Goal: Complete application form: Complete application form

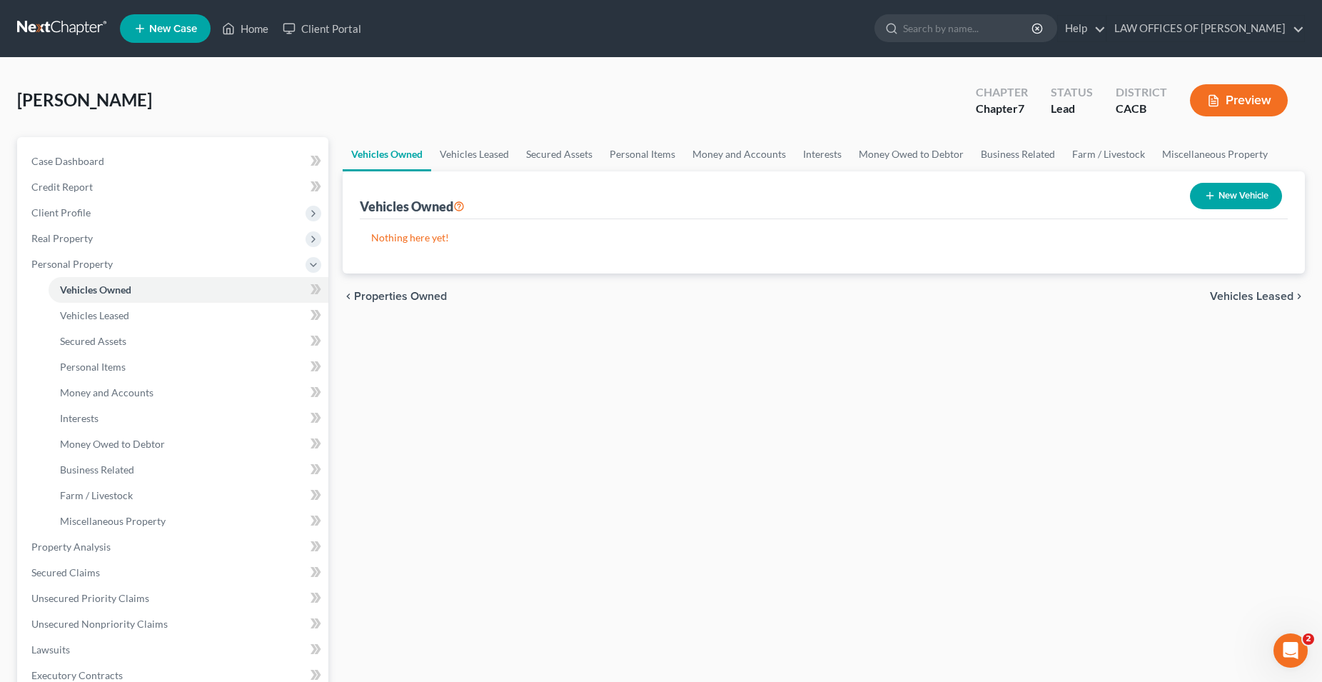
click at [1258, 201] on button "New Vehicle" at bounding box center [1236, 196] width 92 height 26
select select "0"
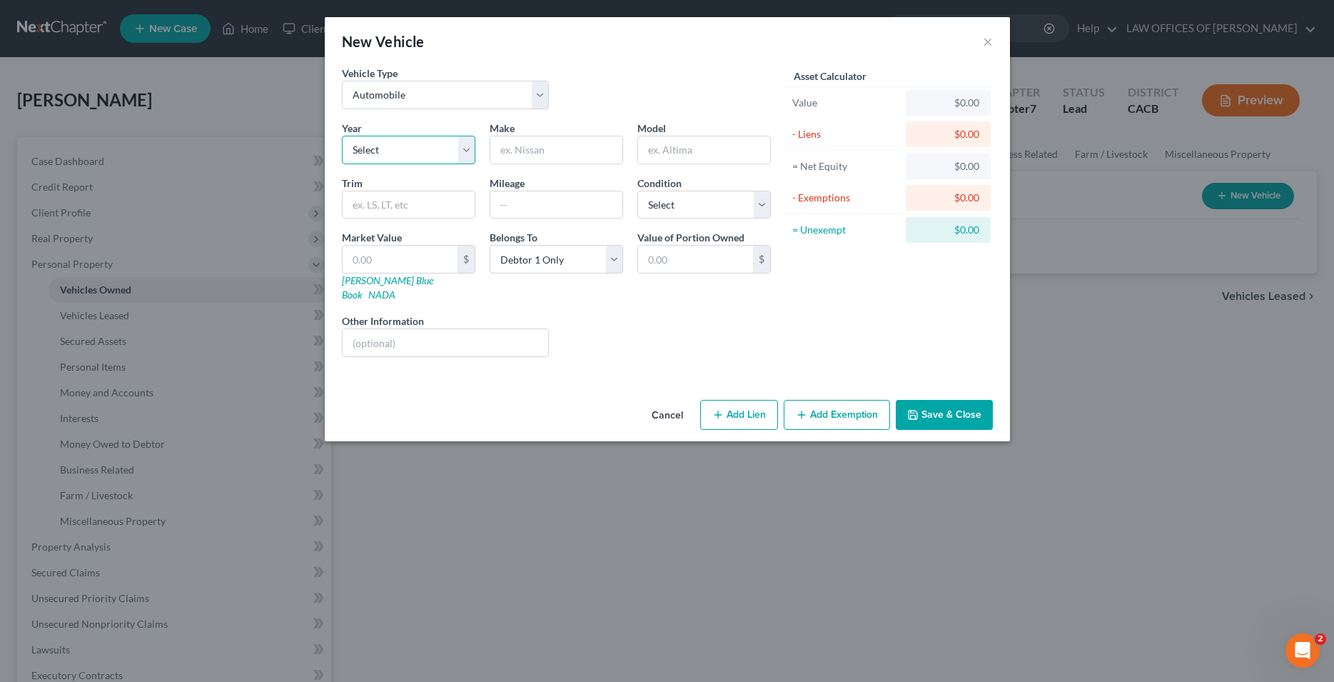
click at [342, 136] on select "Select 2026 2025 2024 2023 2022 2021 2020 2019 2018 2017 2016 2015 2014 2013 20…" at bounding box center [408, 150] width 133 height 29
select select "24"
click at [515, 156] on input "text" at bounding box center [556, 149] width 132 height 27
type input "Toyota"
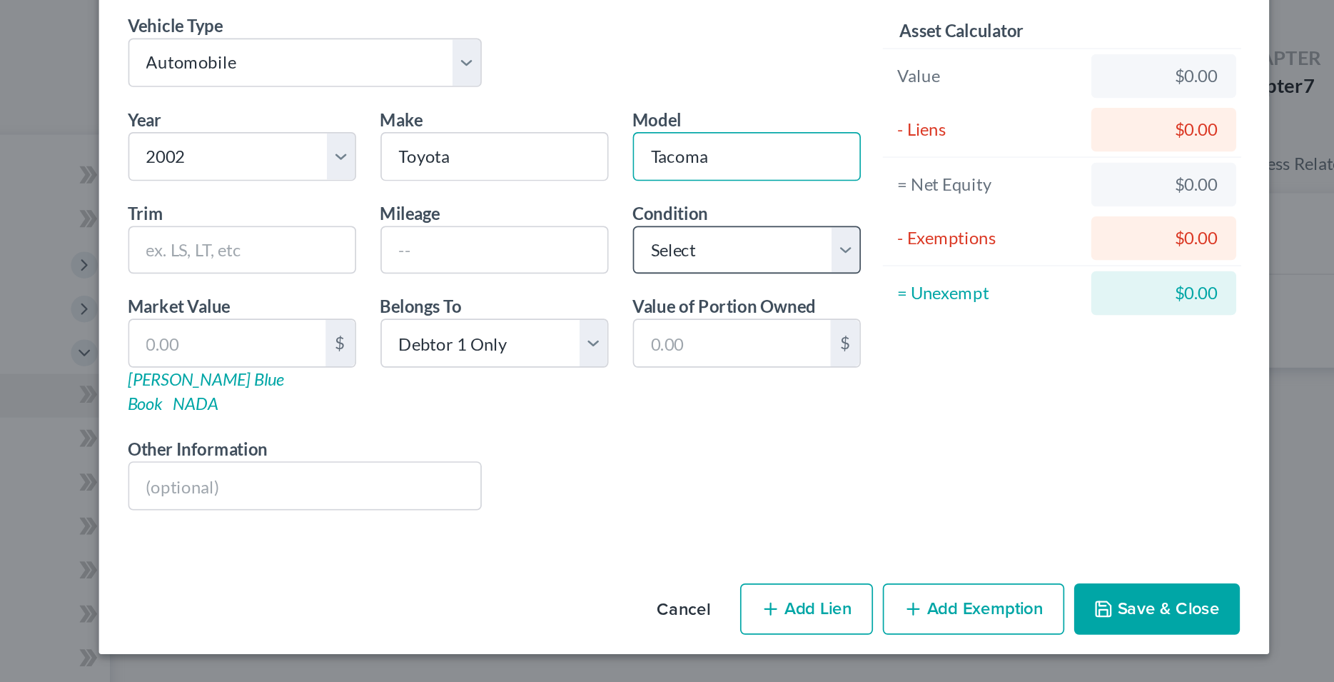
type input "Tacoma"
click at [637, 191] on select "Select Excellent Very Good Good Fair Poor" at bounding box center [703, 205] width 133 height 29
select select "3"
click option "Fair" at bounding box center [0, 0] width 0 height 0
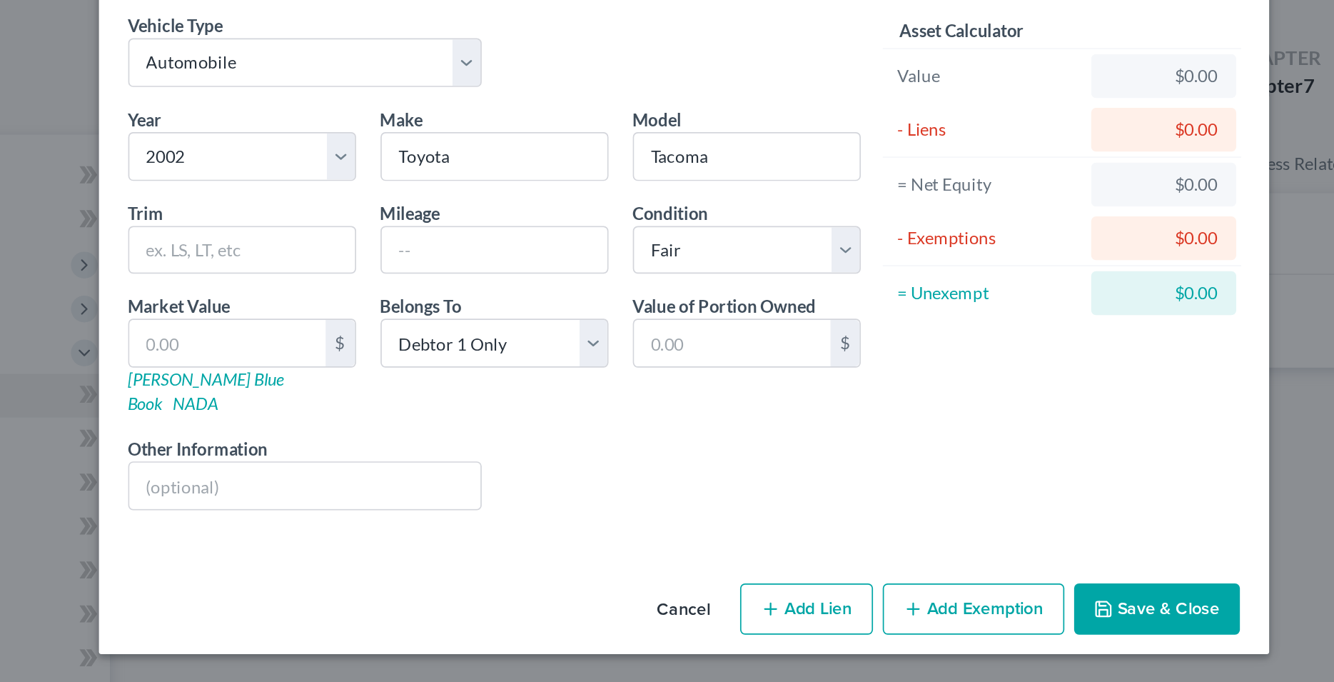
click at [632, 316] on div "Liens Select" at bounding box center [667, 335] width 222 height 44
click at [515, 209] on input "text" at bounding box center [556, 204] width 132 height 27
click at [534, 205] on input "text" at bounding box center [556, 204] width 132 height 27
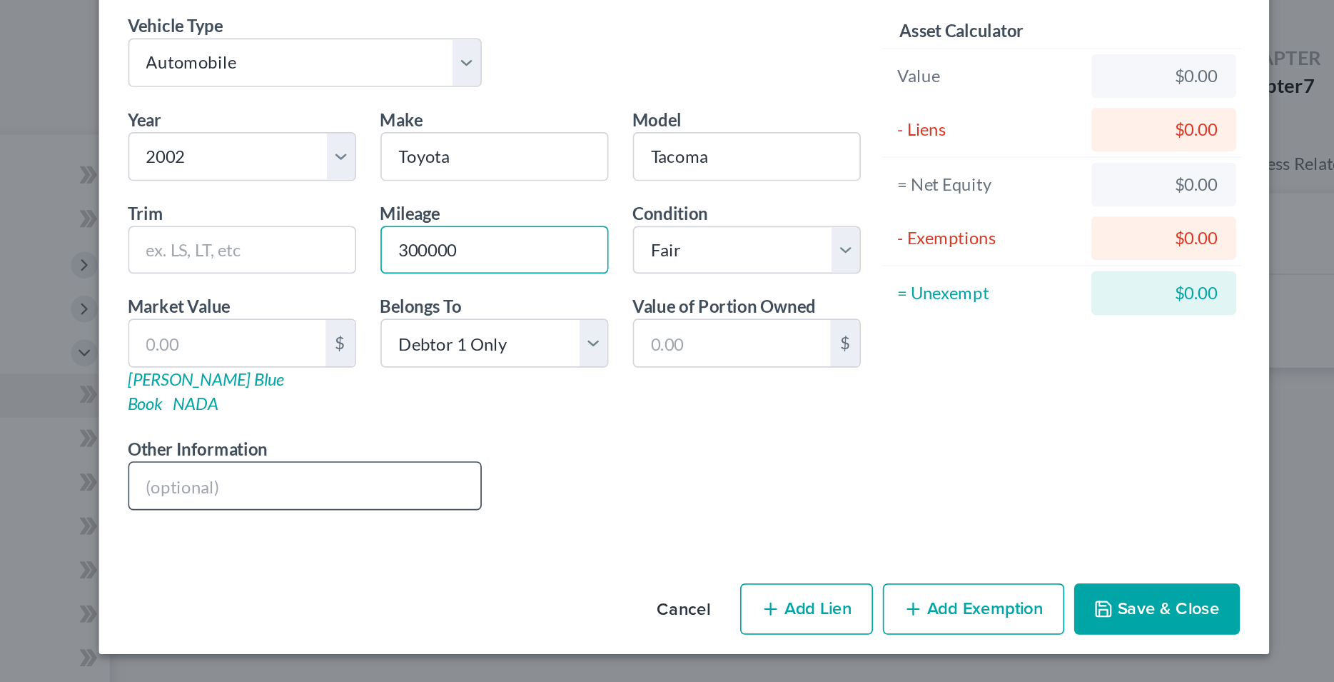
type input "300000"
click at [535, 329] on input "text" at bounding box center [446, 342] width 206 height 27
click at [527, 299] on div "Year Select 2026 2025 2024 2023 2022 2021 2020 2019 2018 2017 2016 2015 2014 20…" at bounding box center [556, 245] width 443 height 248
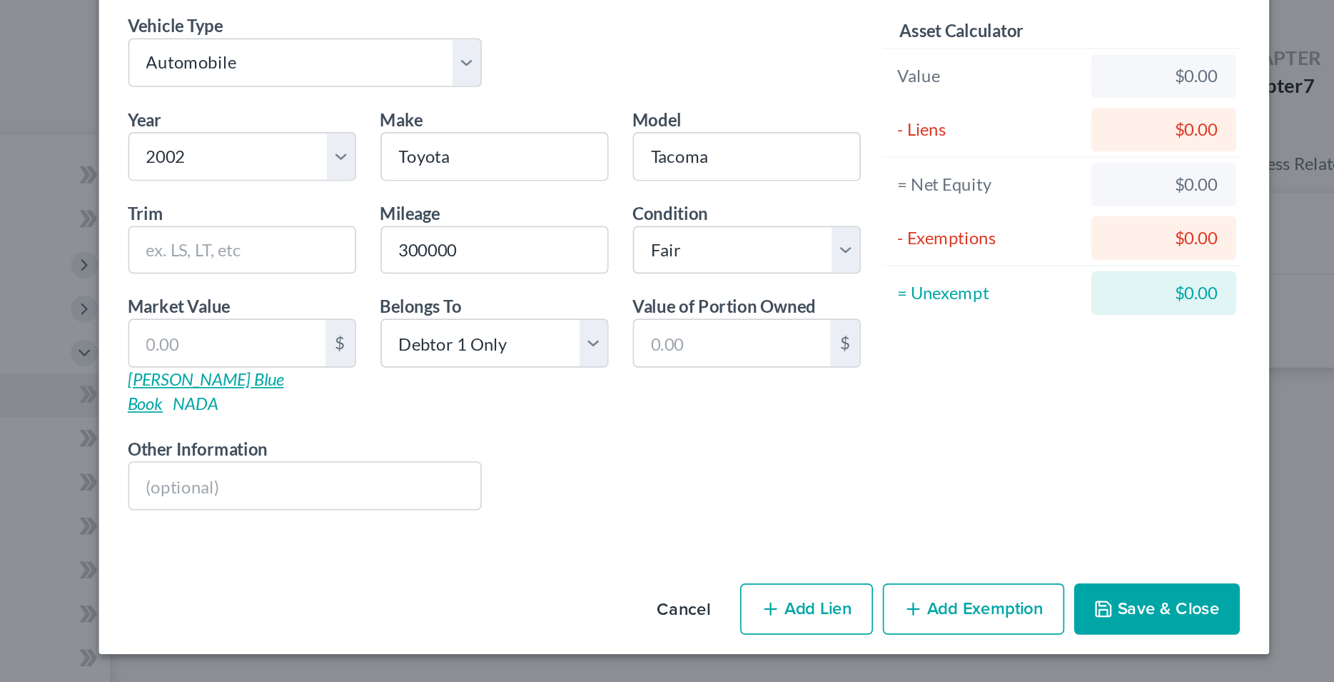
click at [386, 281] on link "[PERSON_NAME] Blue Book" at bounding box center [387, 287] width 91 height 26
click at [431, 261] on input "text" at bounding box center [400, 259] width 115 height 27
type input "3"
type input "3.00"
type input "39"
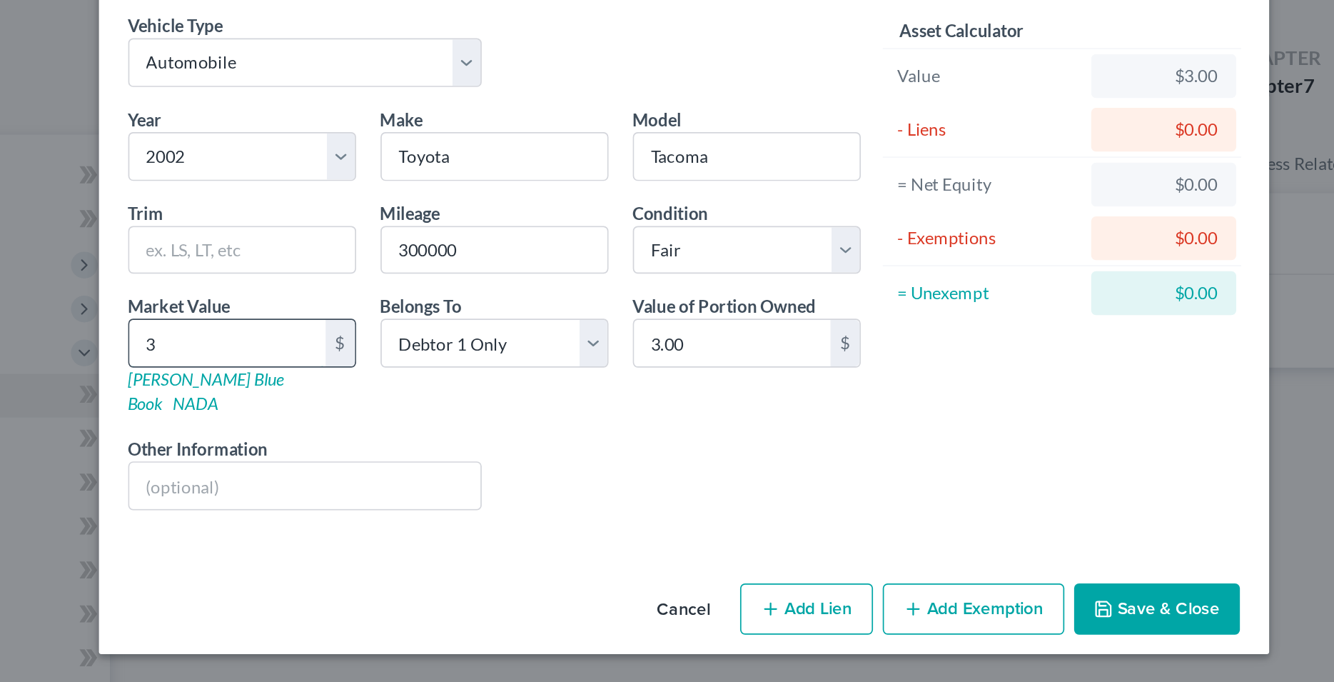
type input "39.00"
type input "396"
type input "396.00"
type input "3962"
type input "3,962.00"
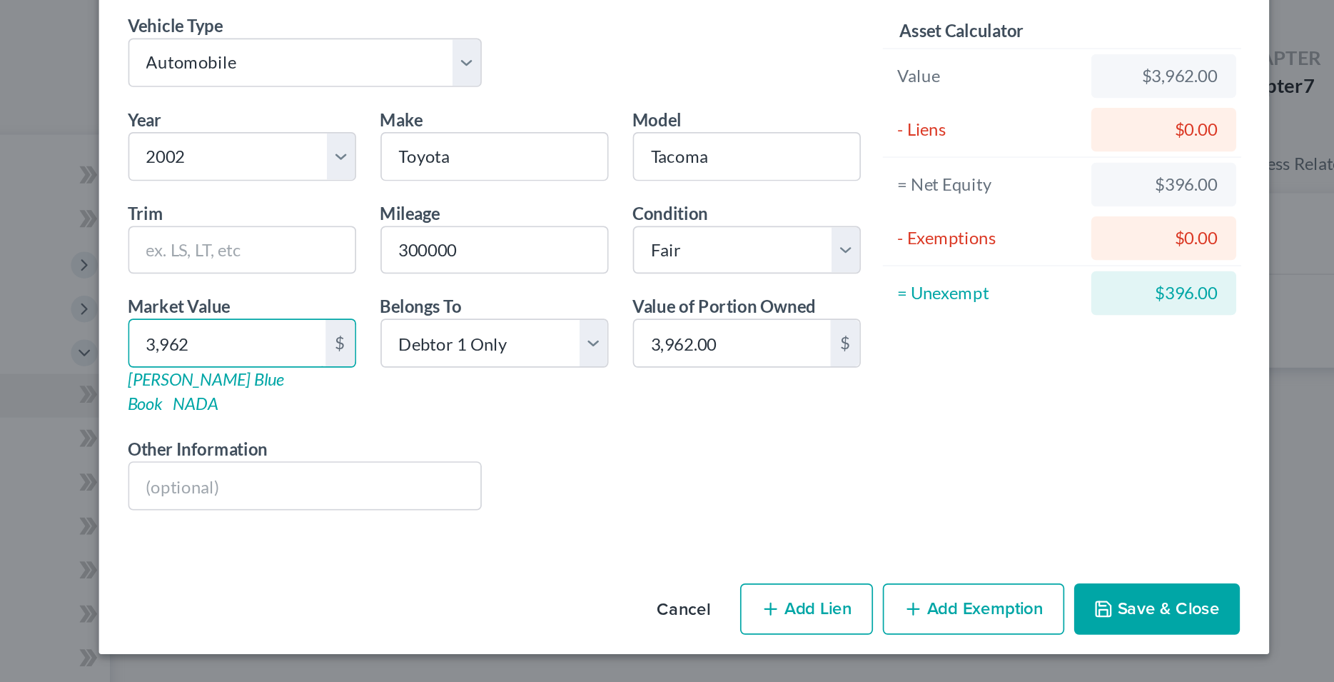
type input "3,962"
click at [543, 288] on div "Belongs To * Select Debtor 1 Only Debtor 2 Only Debtor 1 And Debtor 2 Only At L…" at bounding box center [557, 266] width 148 height 72
click at [844, 403] on button "Add Exemption" at bounding box center [837, 415] width 106 height 30
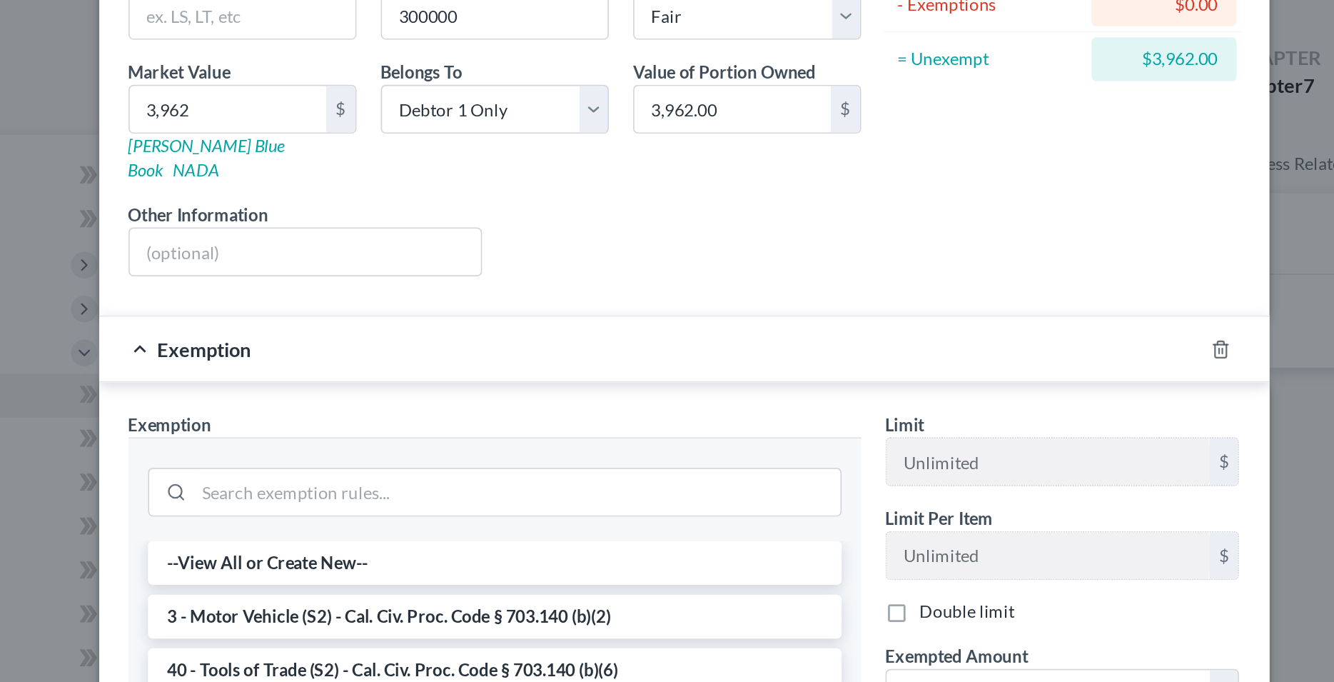
scroll to position [145, 0]
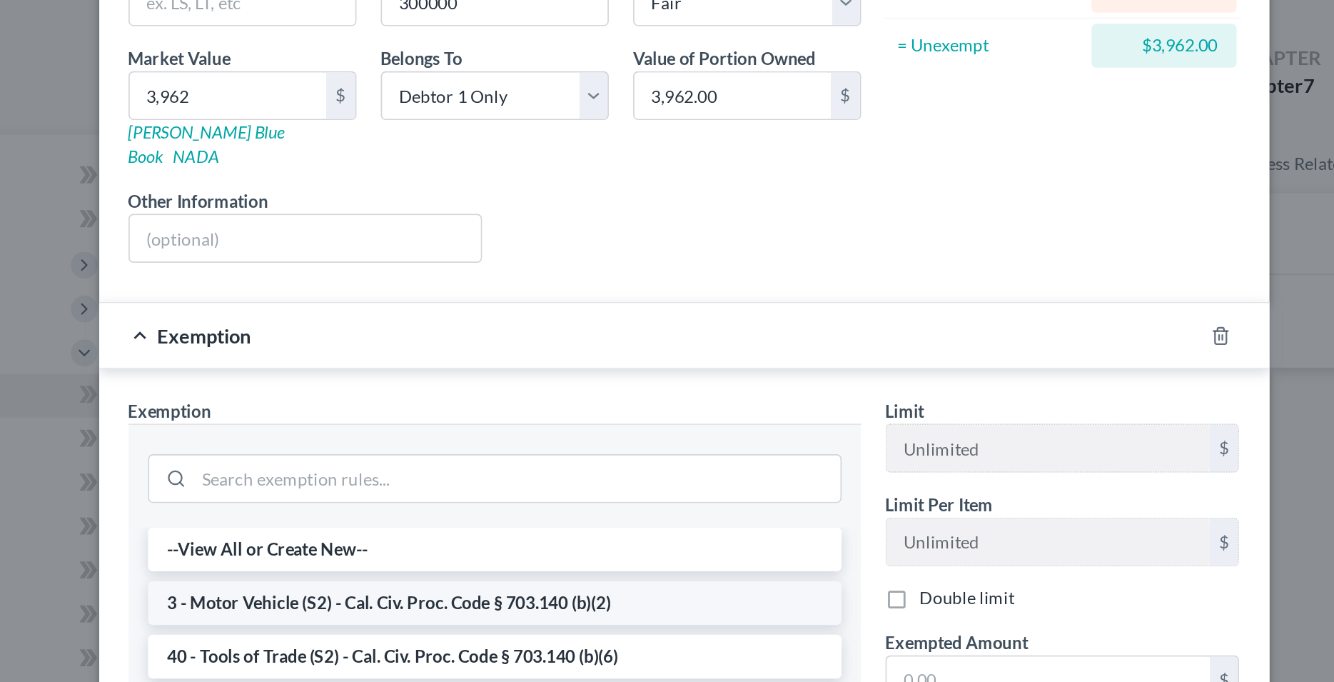
click at [488, 398] on li "3 - Motor Vehicle (S2) - Cal. Civ. Proc. Code § 703.140 (b)(2)" at bounding box center [556, 411] width 406 height 26
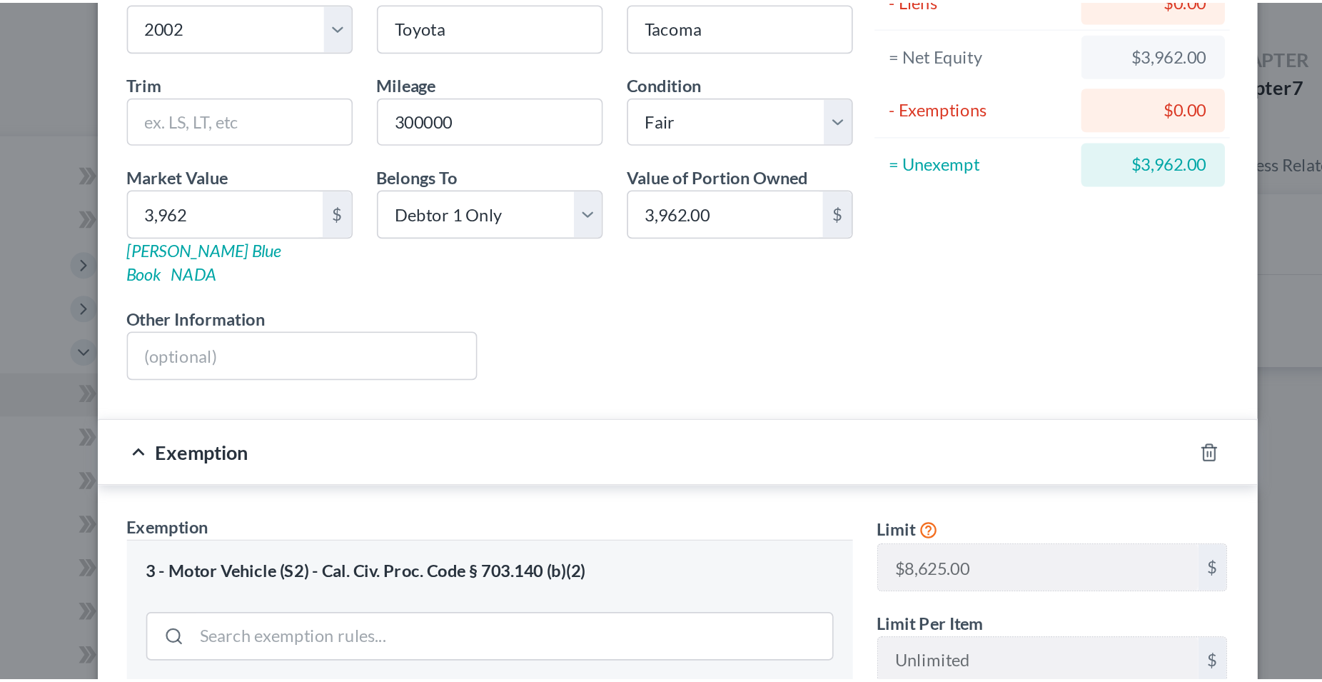
scroll to position [78, 0]
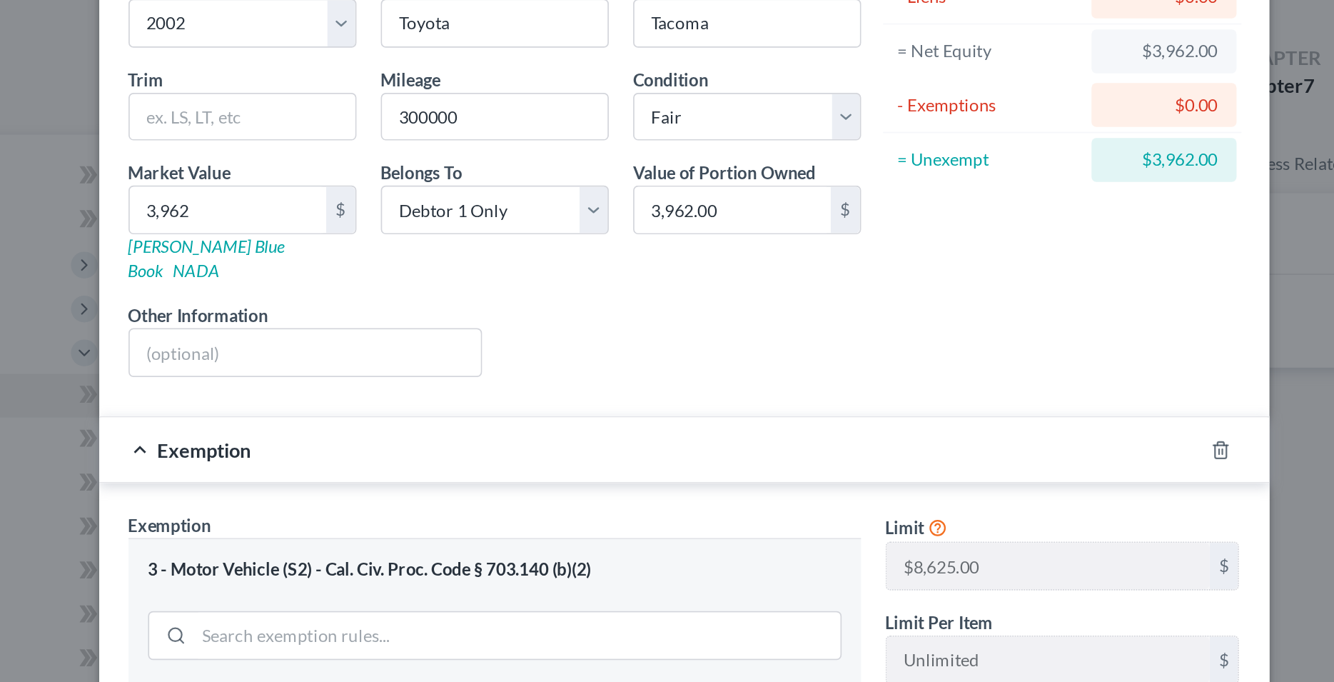
click at [761, 373] on div "3 - Motor Vehicle (S2) - Cal. Civ. Proc. Code § 703.140 (b)(2)" at bounding box center [556, 415] width 429 height 85
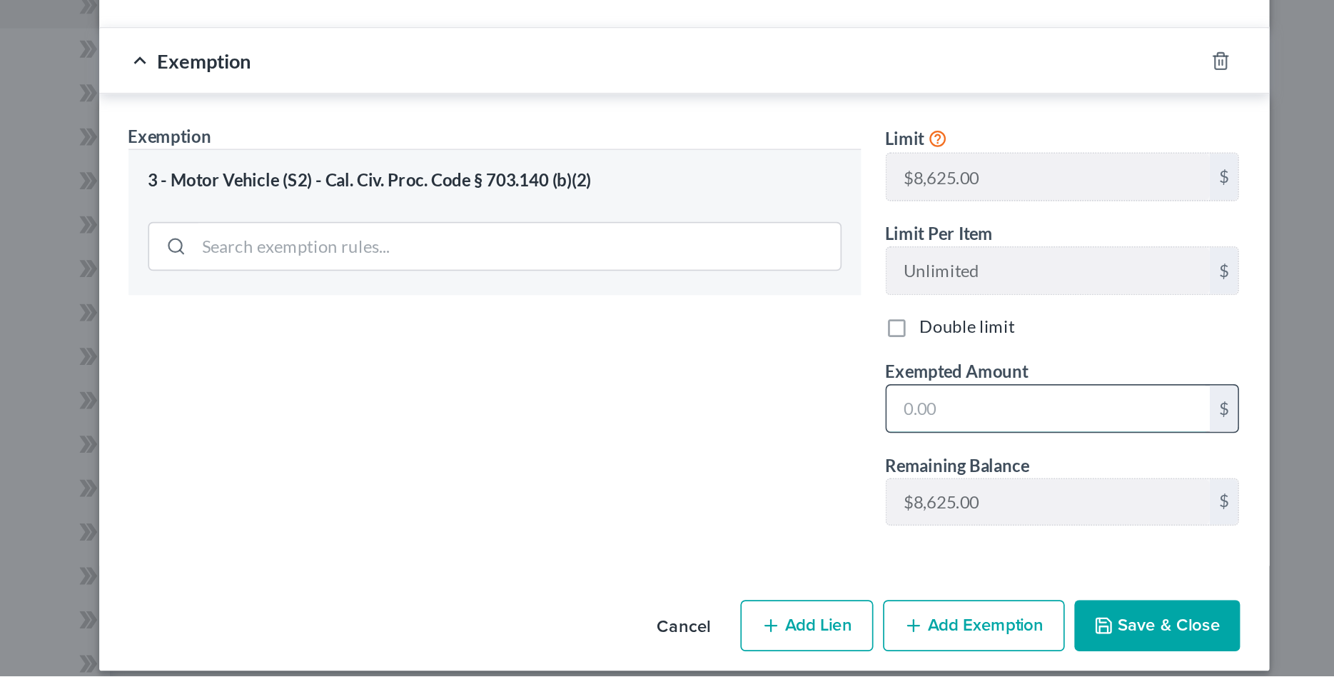
click at [808, 512] on input "text" at bounding box center [880, 525] width 189 height 27
type input "3,962"
click at [725, 545] on div "Exemption Set must be selected for CA. Exemption * 3 - Motor Vehicle (S2) - Cal…" at bounding box center [556, 481] width 443 height 247
click at [911, 647] on icon "button" at bounding box center [912, 652] width 11 height 11
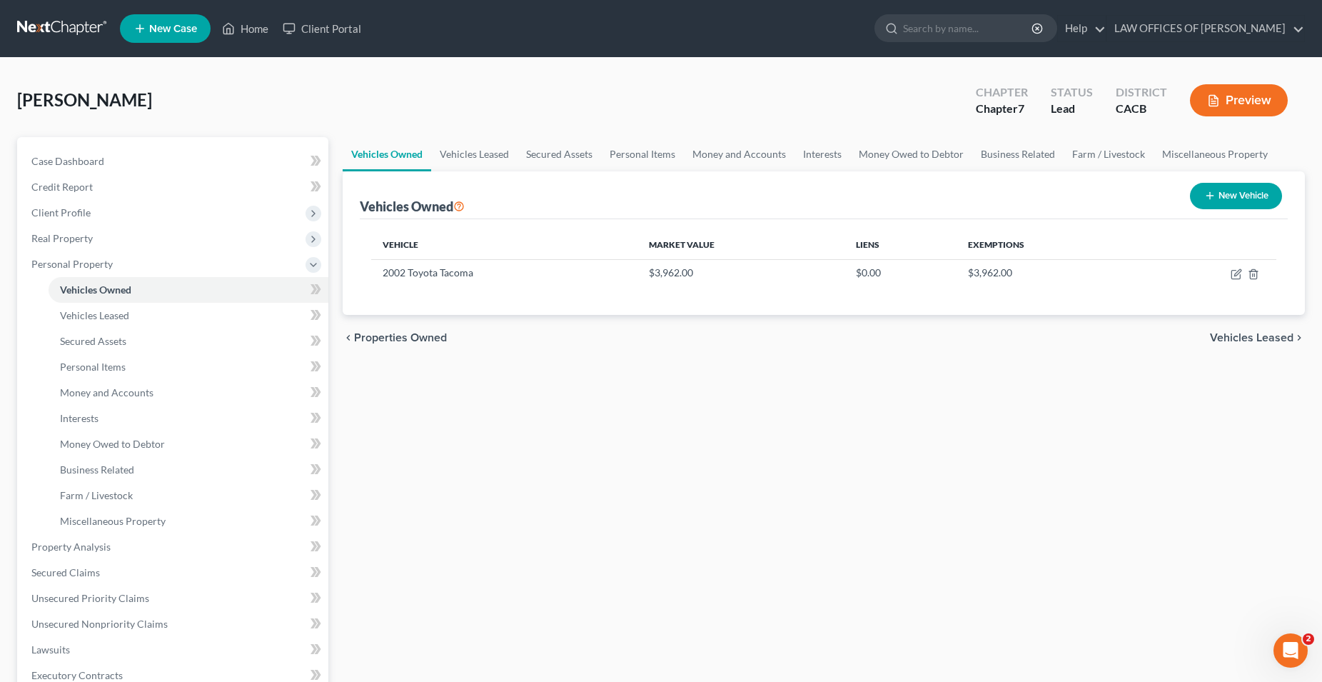
click at [1231, 332] on span "Vehicles Leased" at bounding box center [1252, 337] width 84 height 11
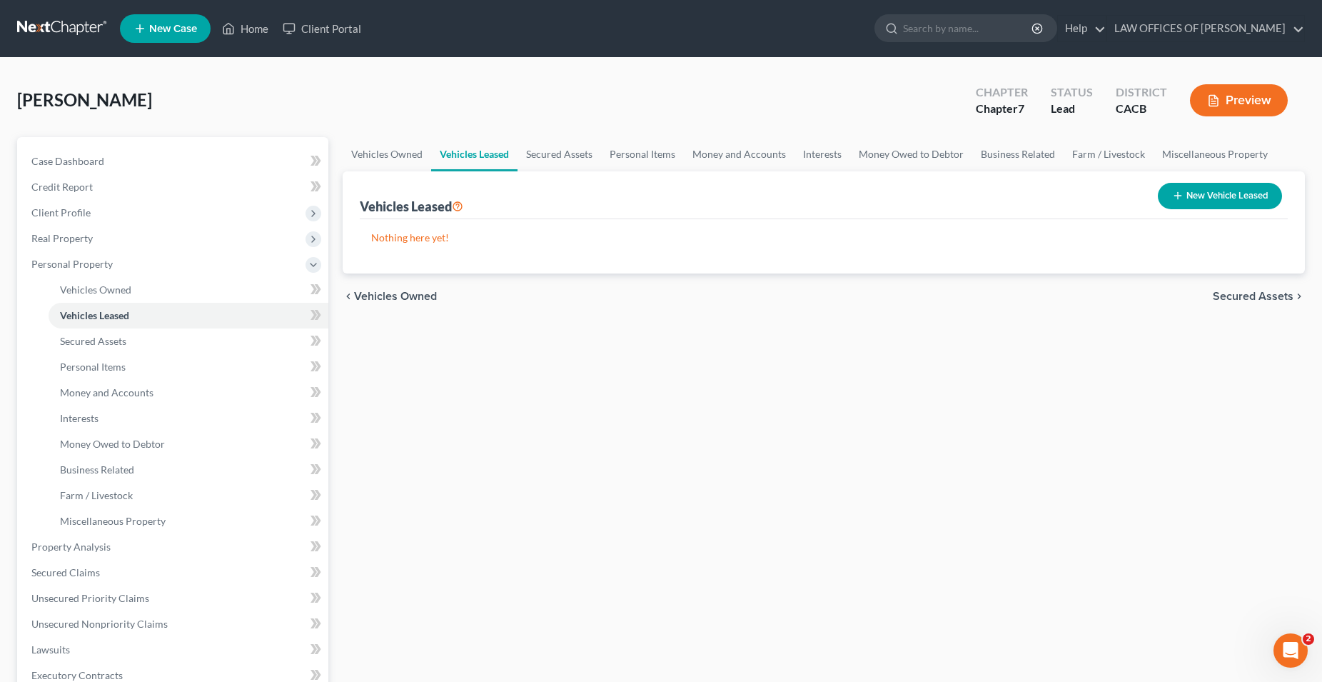
click at [1241, 291] on span "Secured Assets" at bounding box center [1253, 296] width 81 height 11
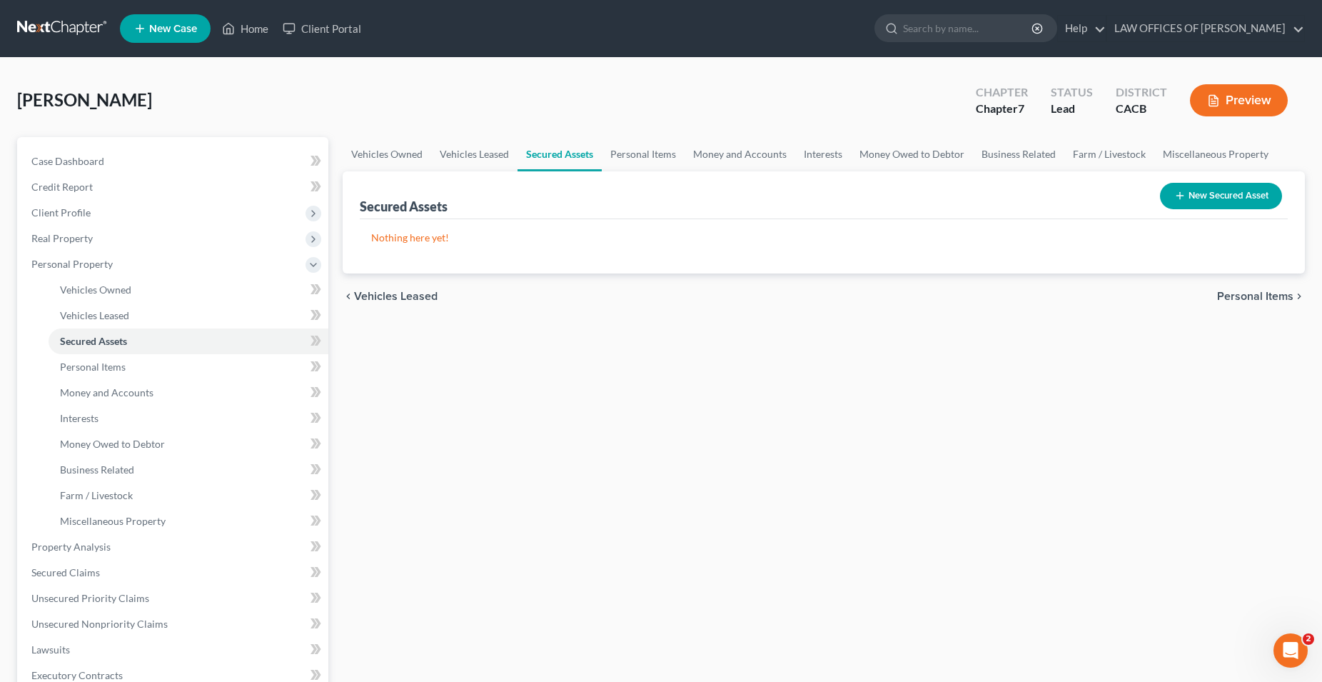
click at [1261, 291] on span "Personal Items" at bounding box center [1255, 296] width 76 height 11
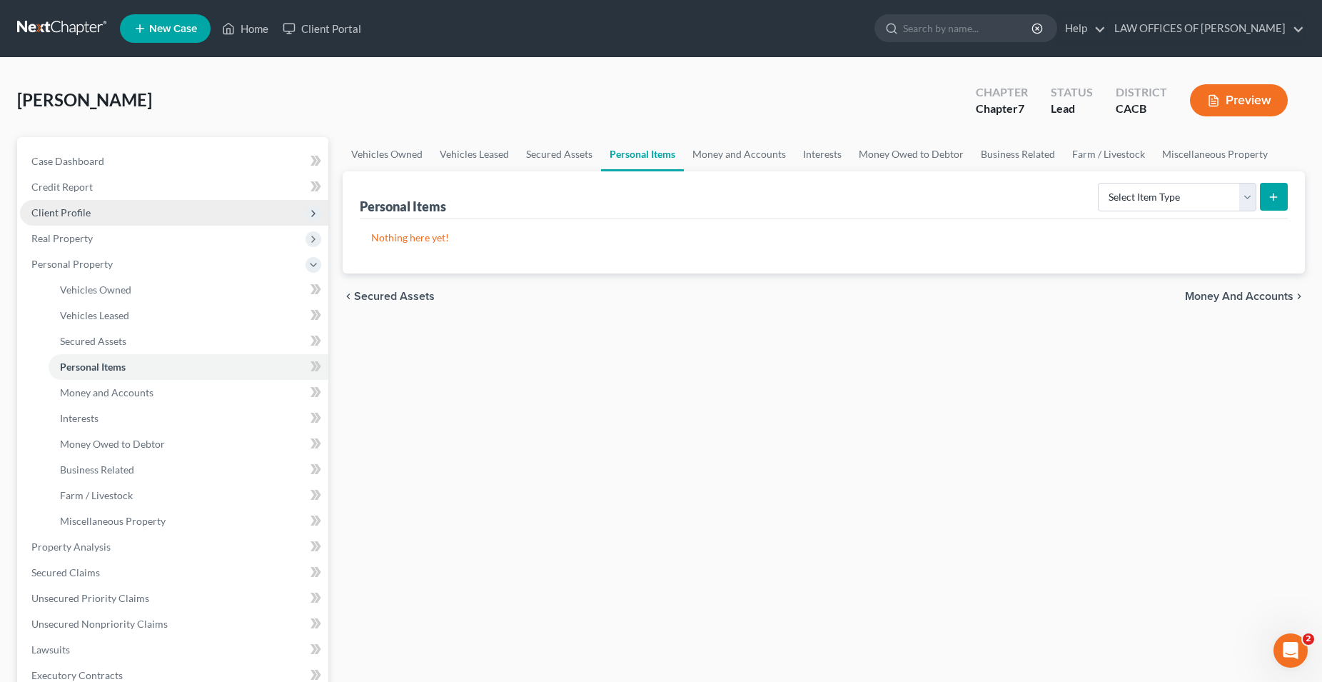
click at [84, 214] on span "Client Profile" at bounding box center [60, 212] width 59 height 12
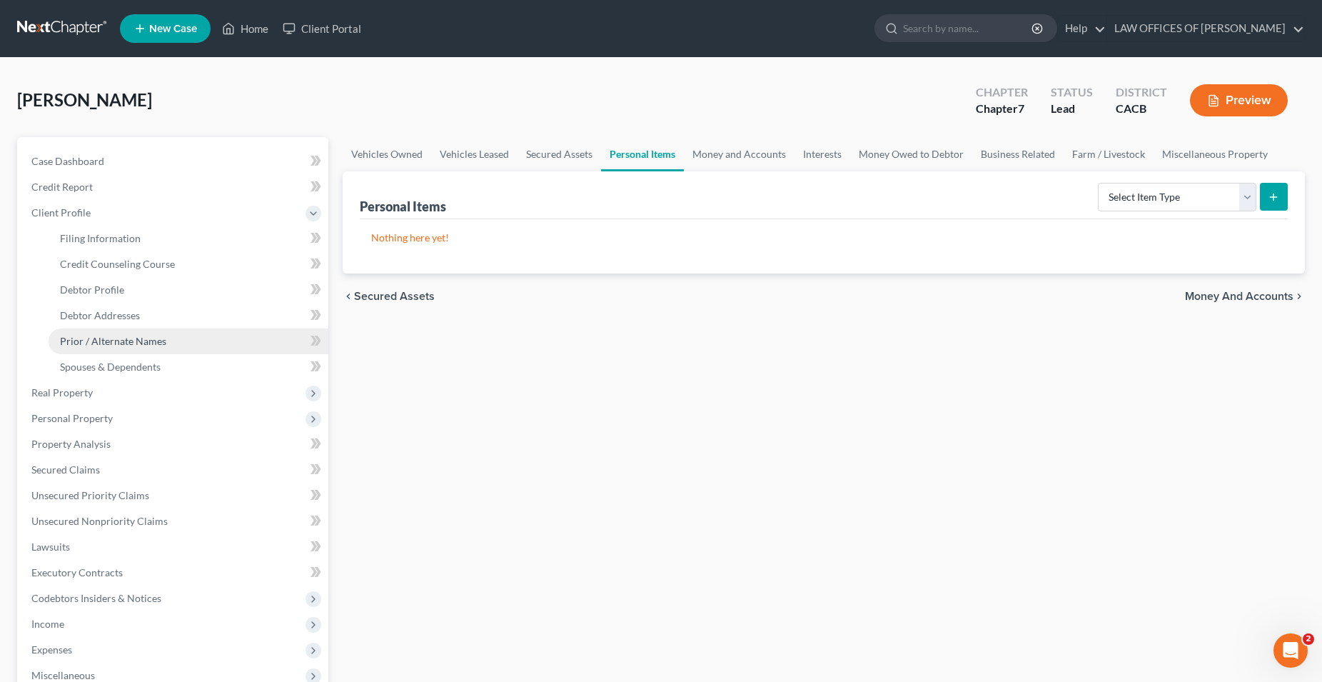
click at [143, 342] on span "Prior / Alternate Names" at bounding box center [113, 341] width 106 height 12
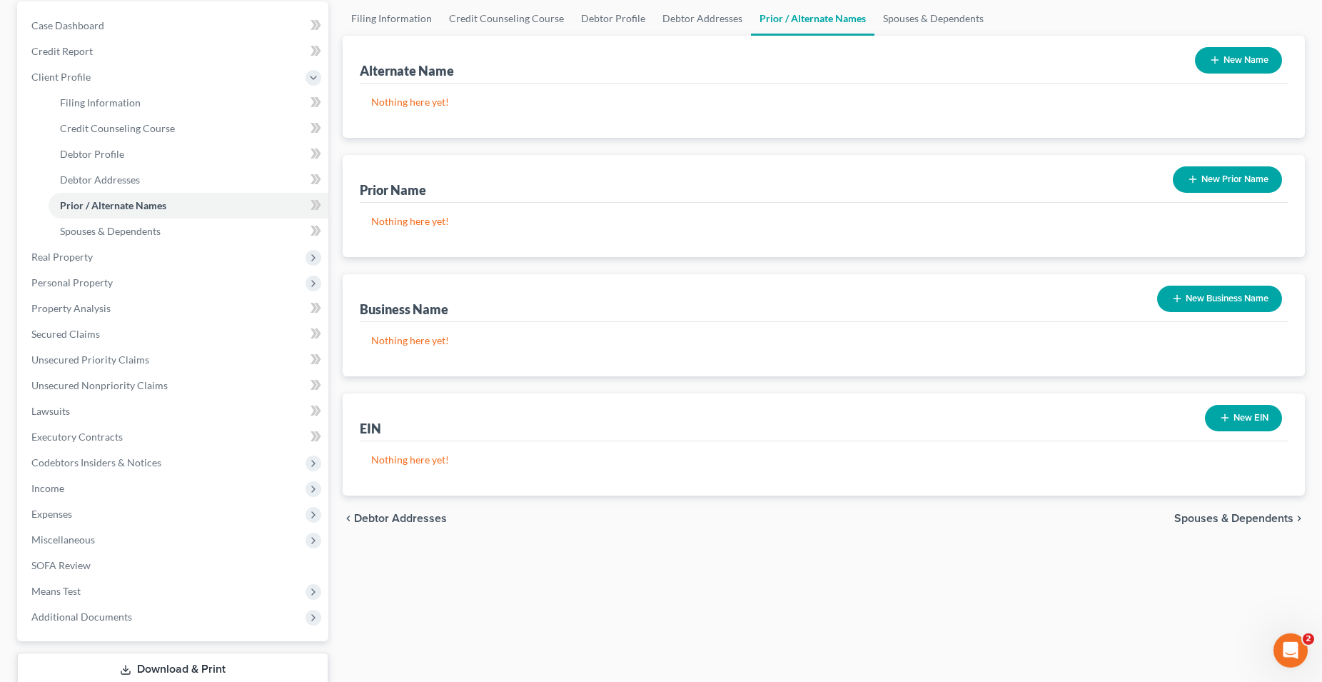
scroll to position [146, 0]
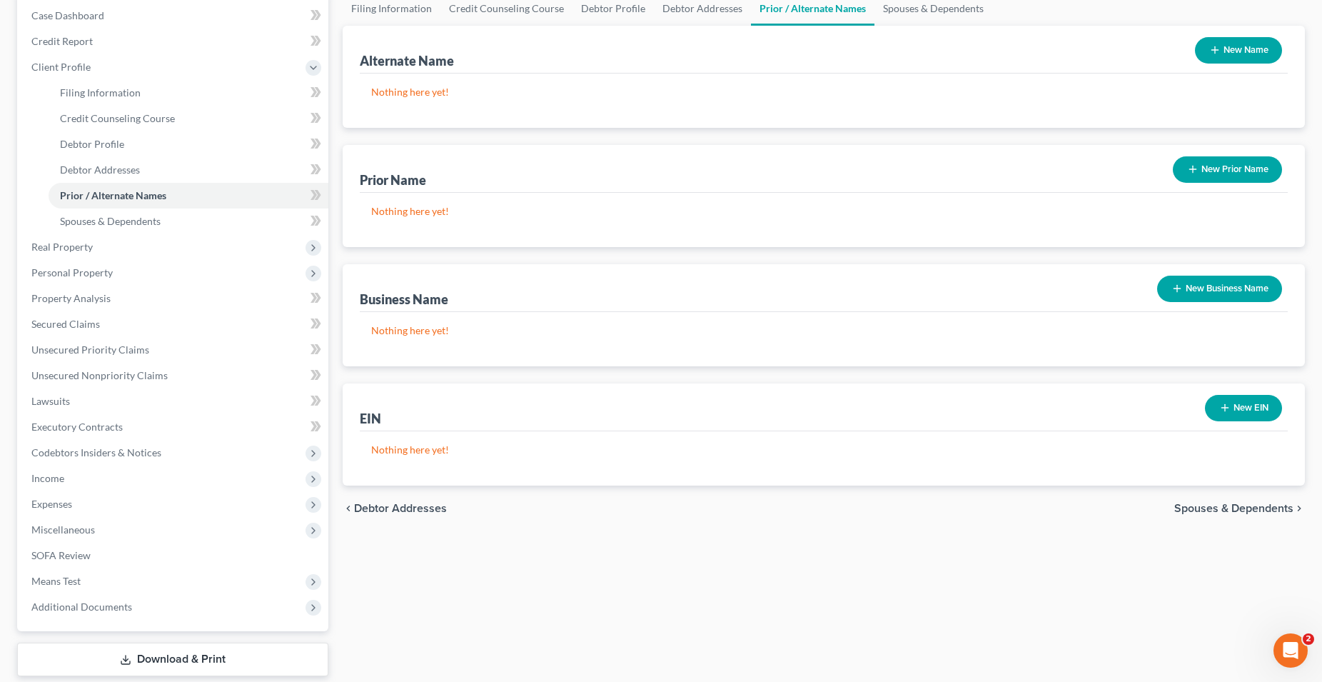
click at [375, 508] on span "Debtor Addresses" at bounding box center [400, 508] width 93 height 11
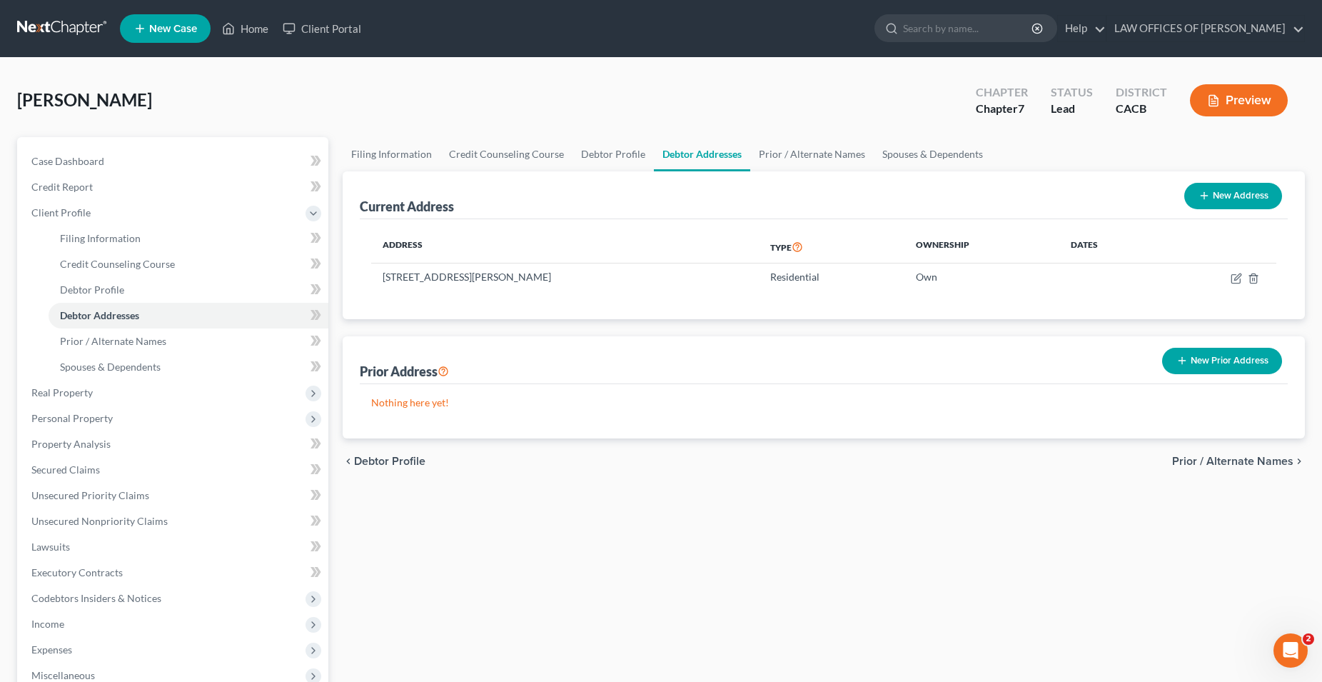
click at [1230, 363] on button "New Prior Address" at bounding box center [1222, 361] width 120 height 26
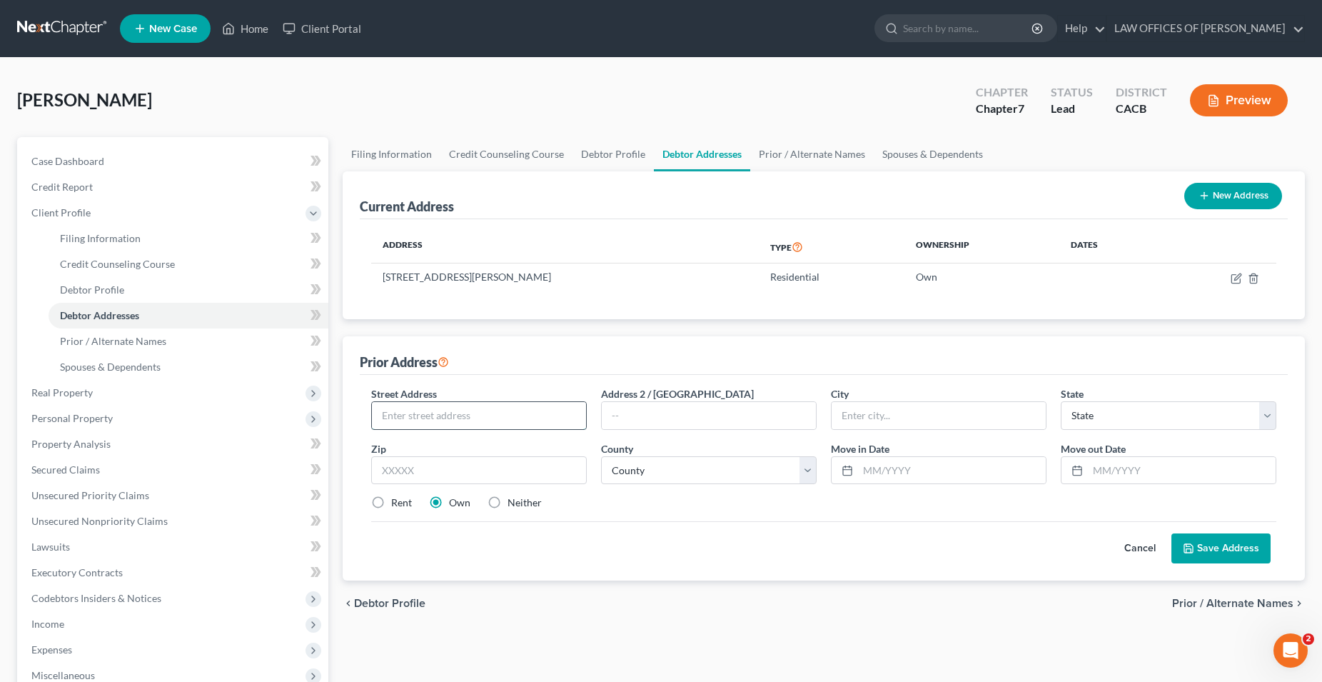
click at [450, 415] on input "text" at bounding box center [479, 415] width 214 height 27
paste input "[STREET_ADDRESS][PERSON_NAME]"
type input "[STREET_ADDRESS][PERSON_NAME]"
click at [443, 470] on input "text" at bounding box center [479, 470] width 216 height 29
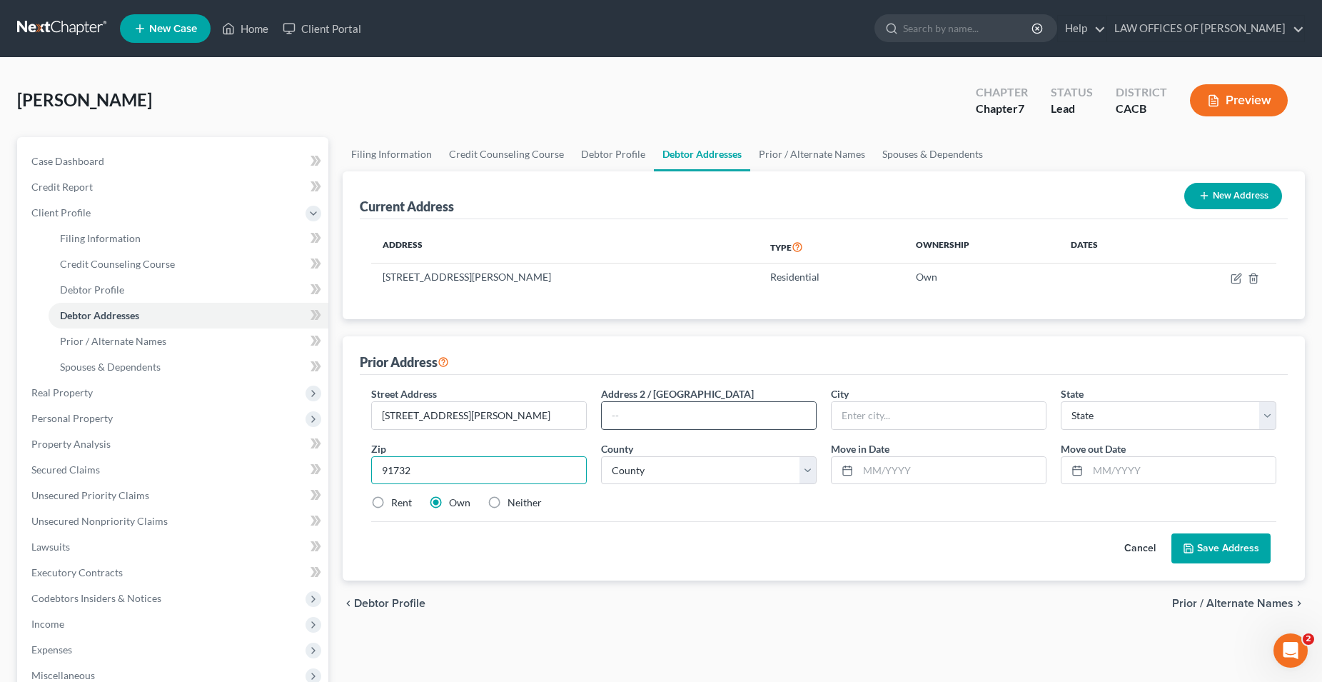
type input "91732"
click at [620, 413] on input "text" at bounding box center [709, 415] width 214 height 27
type input "El Monte"
select select "4"
click at [391, 500] on label "Rent" at bounding box center [401, 502] width 21 height 14
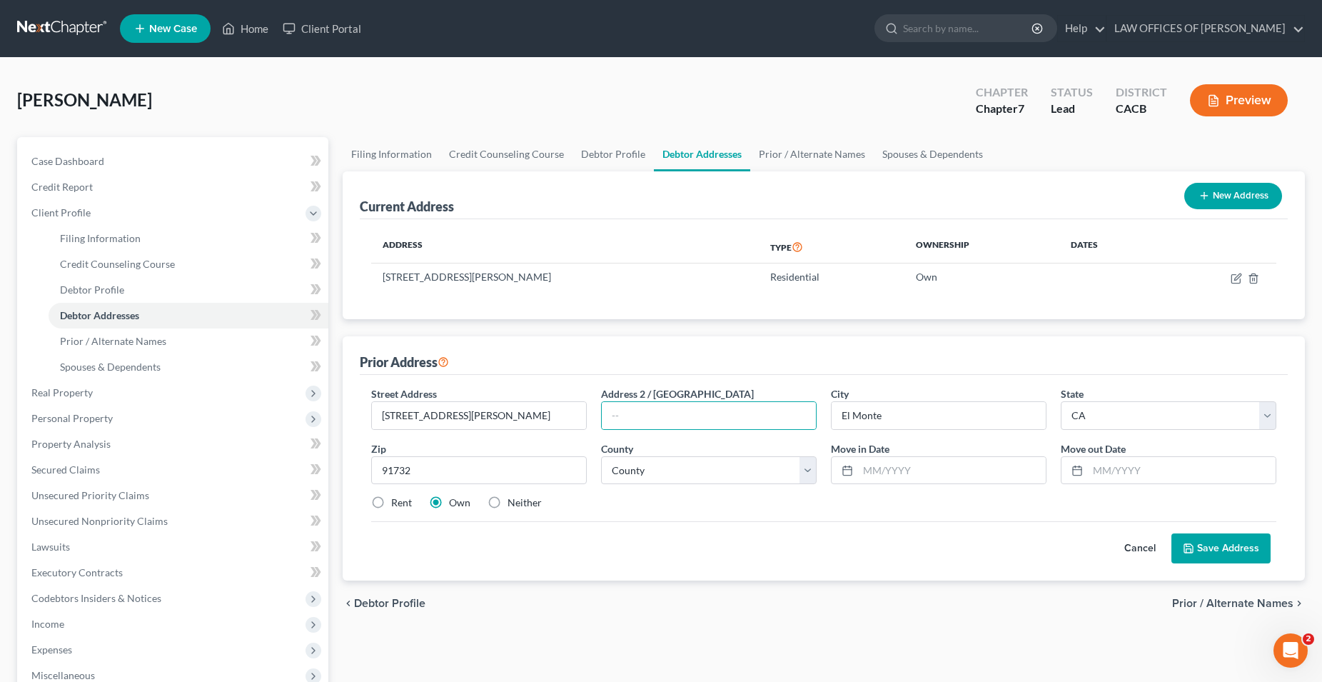
click at [397, 500] on input "Rent" at bounding box center [401, 499] width 9 height 9
radio input "true"
click at [505, 410] on input "[STREET_ADDRESS][PERSON_NAME]" at bounding box center [479, 415] width 214 height 27
type input "[STREET_ADDRESS][PERSON_NAME]"
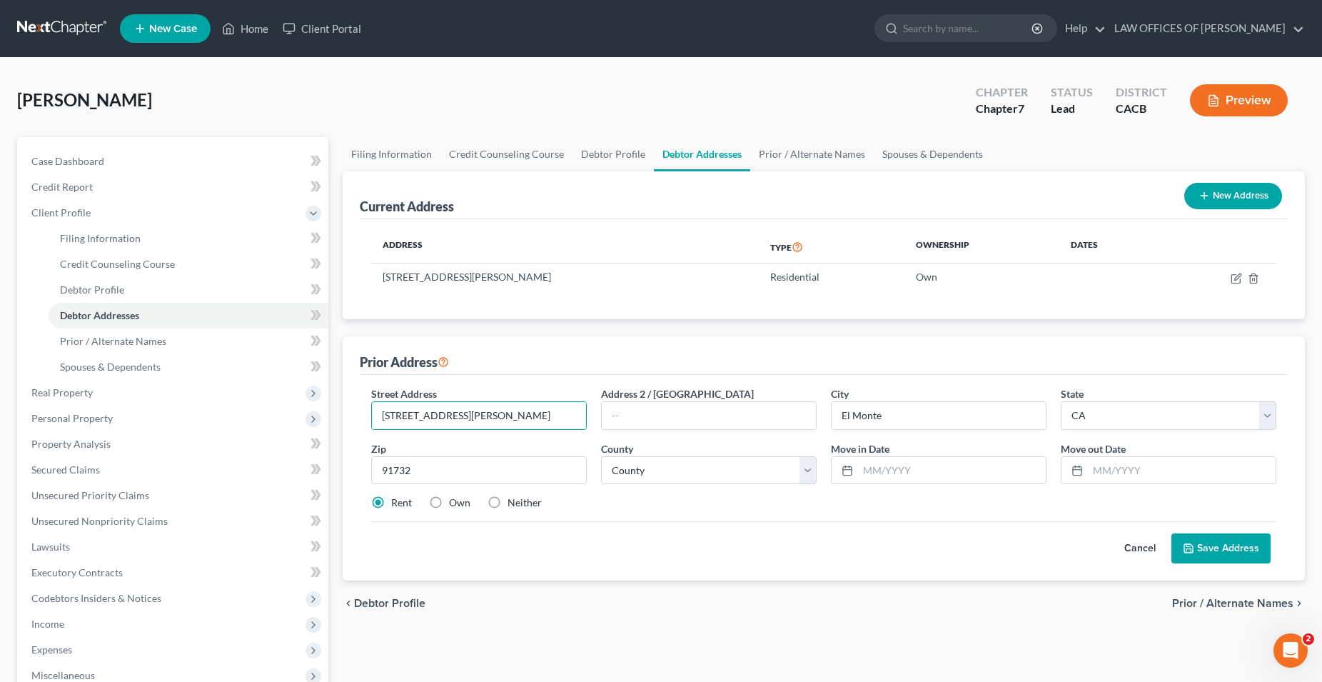
click at [707, 504] on div "Rent Own Neither" at bounding box center [823, 502] width 919 height 14
click at [884, 470] on input "text" at bounding box center [952, 470] width 188 height 27
drag, startPoint x: 918, startPoint y: 468, endPoint x: 856, endPoint y: 475, distance: 62.6
click at [858, 475] on input "[DATE]" at bounding box center [952, 470] width 188 height 27
type input "[DATE]"
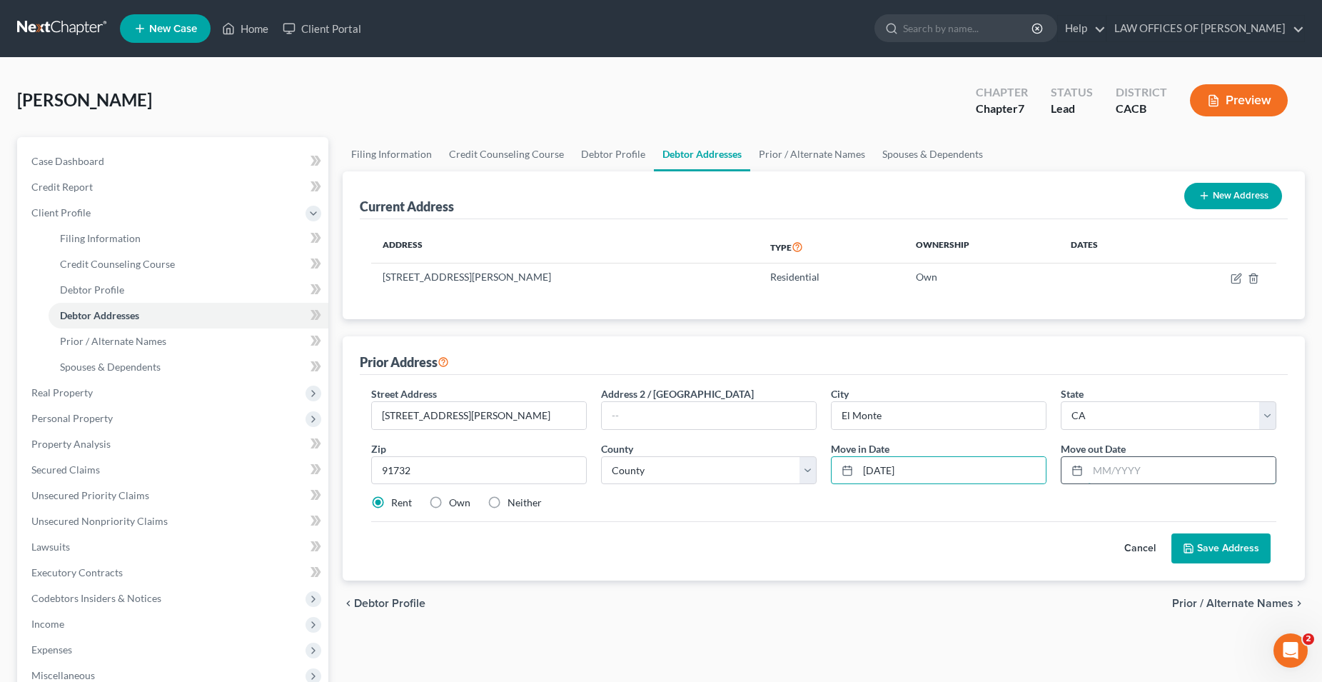
click at [1131, 468] on input "text" at bounding box center [1182, 470] width 188 height 27
type input "[DATE]"
click at [1228, 552] on button "Save Address" at bounding box center [1220, 548] width 99 height 30
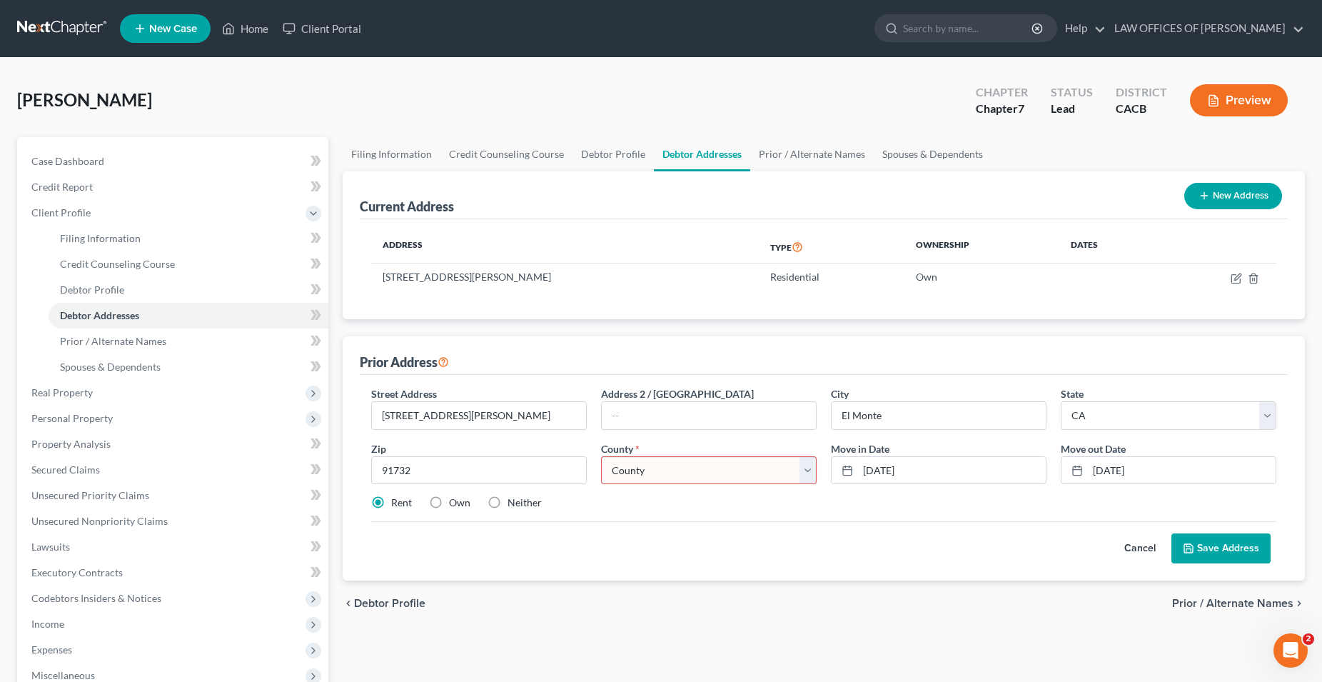
click at [601, 456] on select "County [GEOGRAPHIC_DATA] [GEOGRAPHIC_DATA] [GEOGRAPHIC_DATA] [GEOGRAPHIC_DATA] …" at bounding box center [709, 470] width 216 height 29
select select "18"
click at [715, 503] on div "Rent Own Neither" at bounding box center [823, 502] width 919 height 14
click at [1214, 550] on button "Save Address" at bounding box center [1220, 548] width 99 height 30
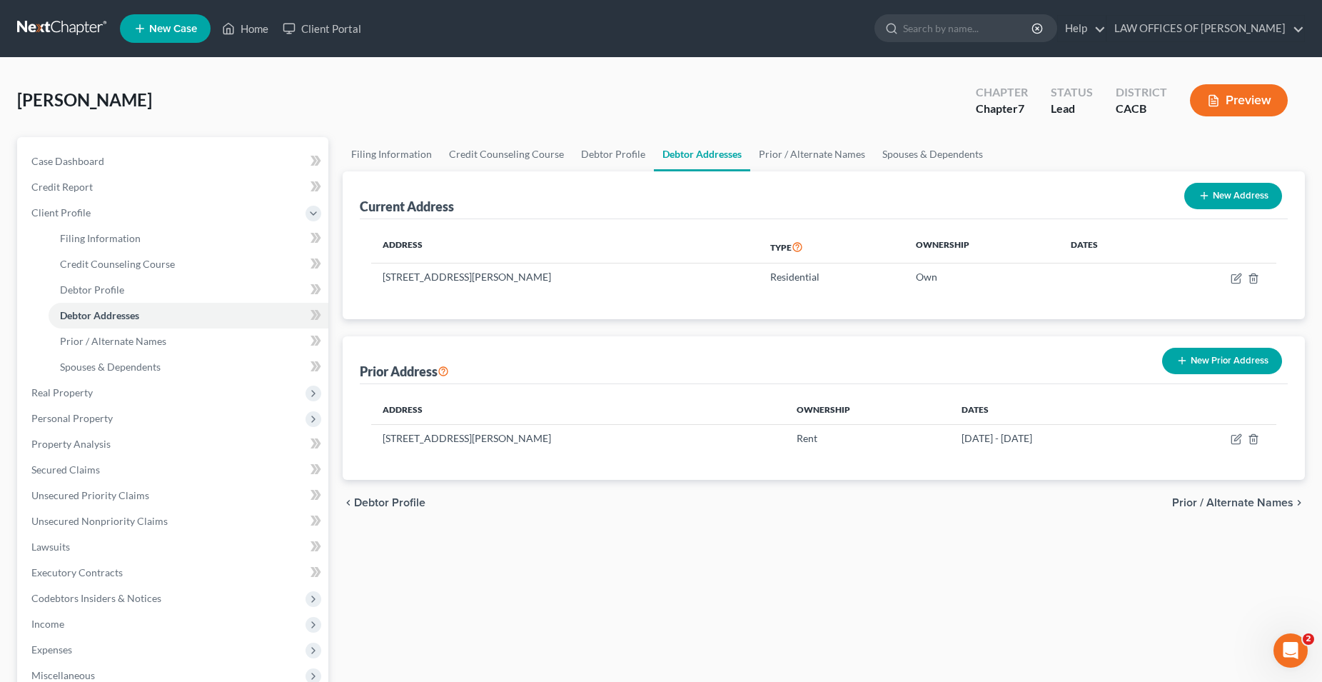
click at [1236, 508] on span "Prior / Alternate Names" at bounding box center [1232, 502] width 121 height 11
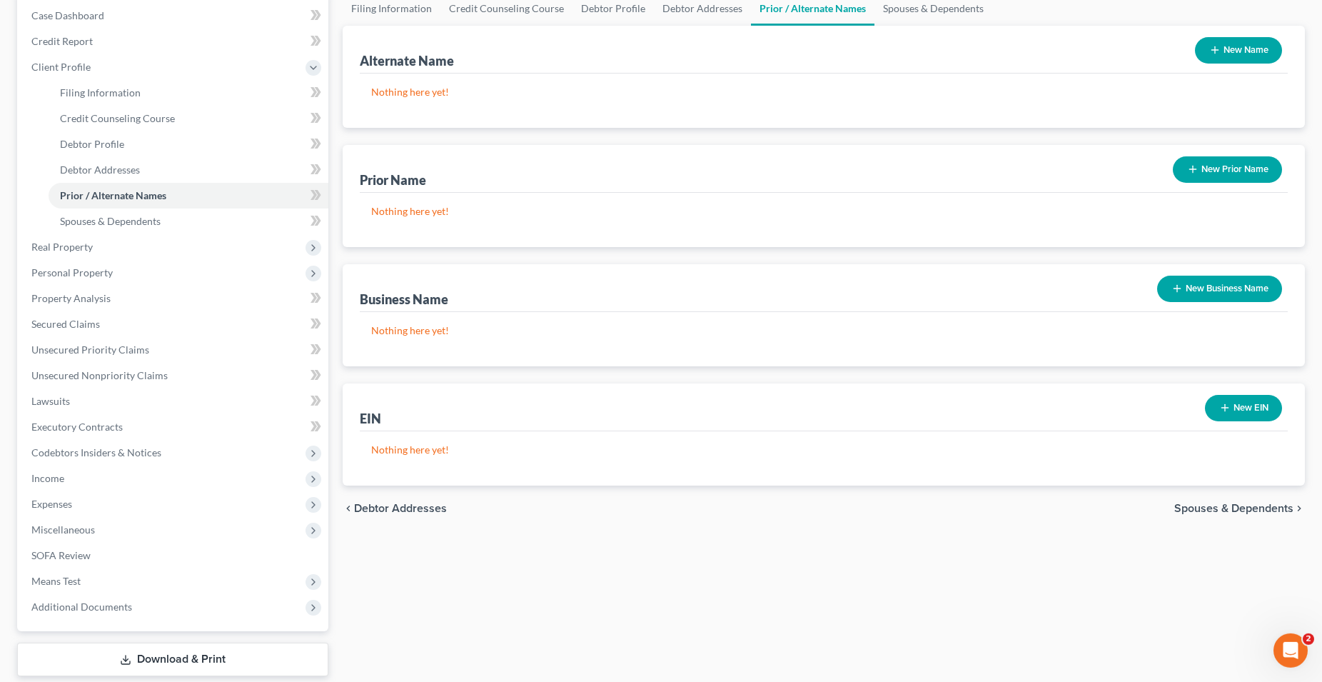
scroll to position [218, 0]
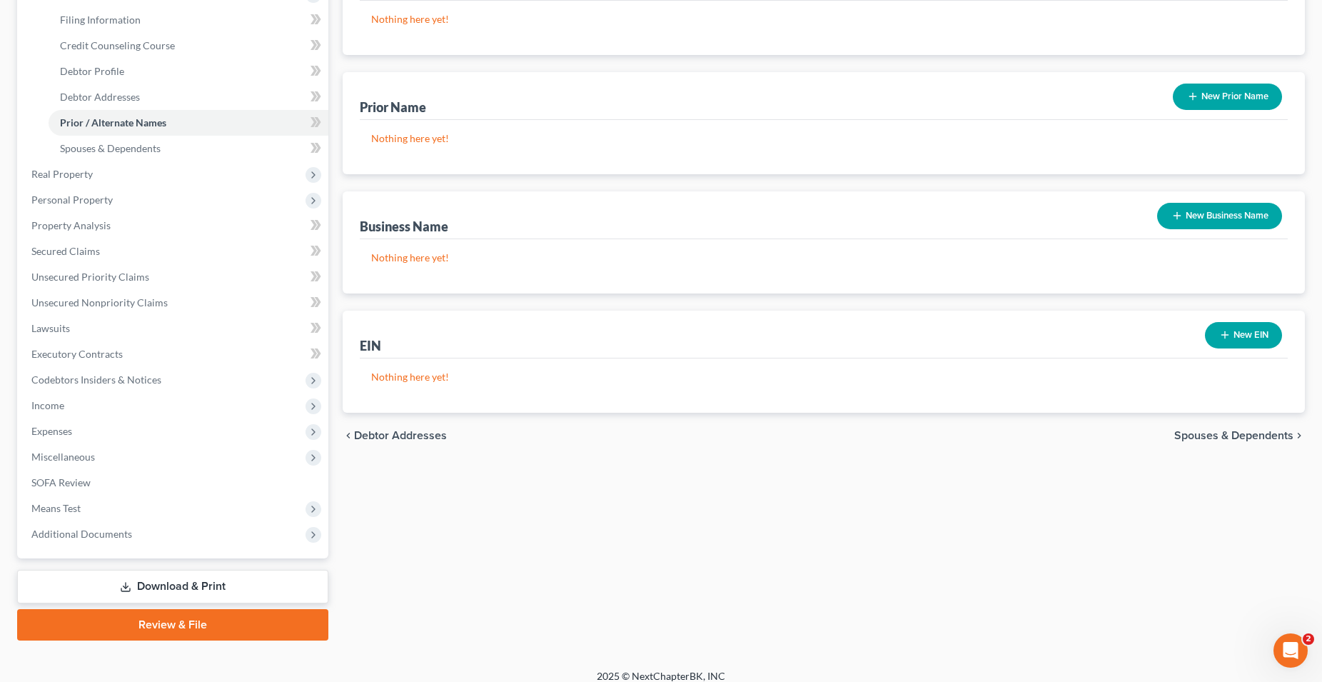
click at [1214, 435] on span "Spouses & Dependents" at bounding box center [1233, 435] width 119 height 11
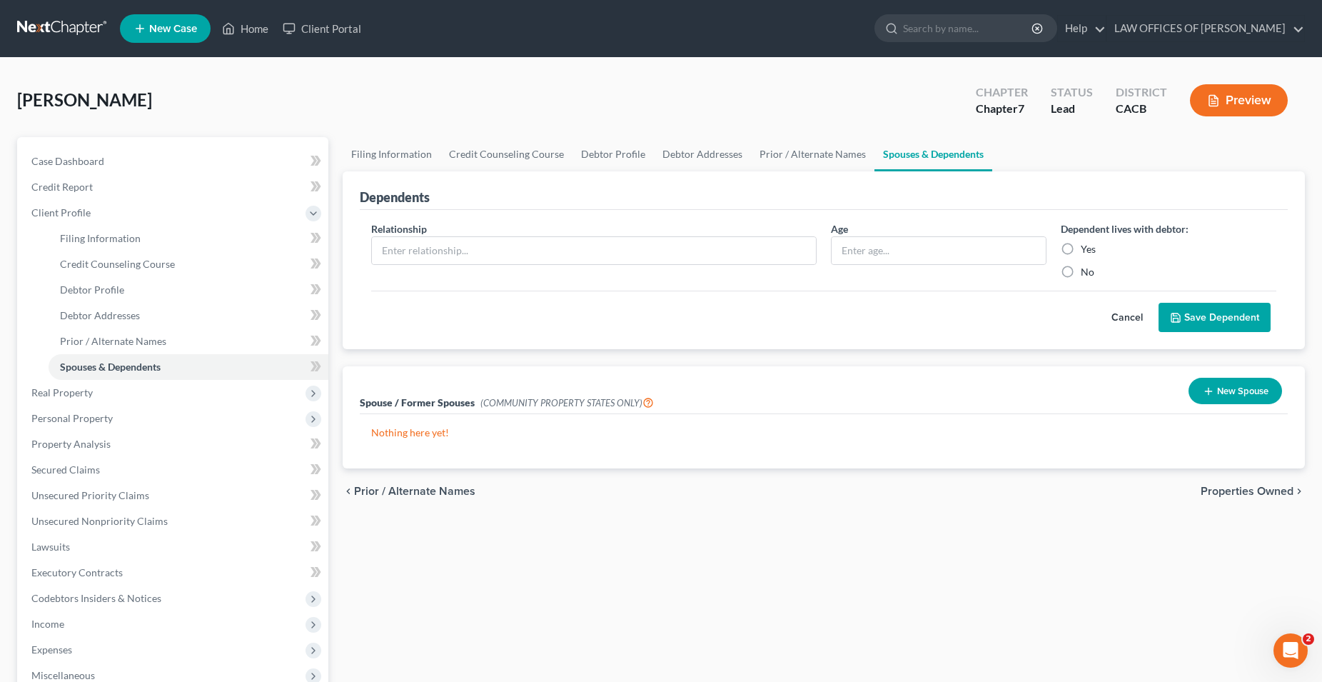
click at [1241, 493] on span "Properties Owned" at bounding box center [1247, 490] width 93 height 11
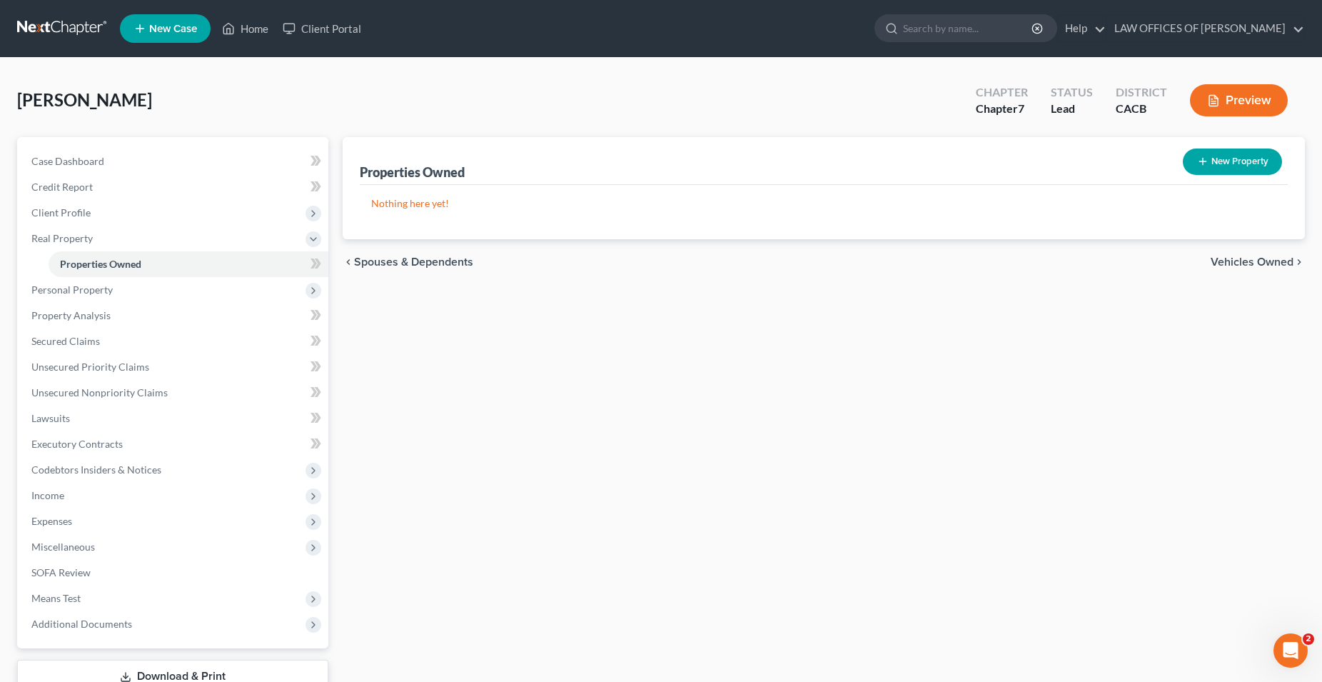
click at [1238, 263] on span "Vehicles Owned" at bounding box center [1252, 261] width 83 height 11
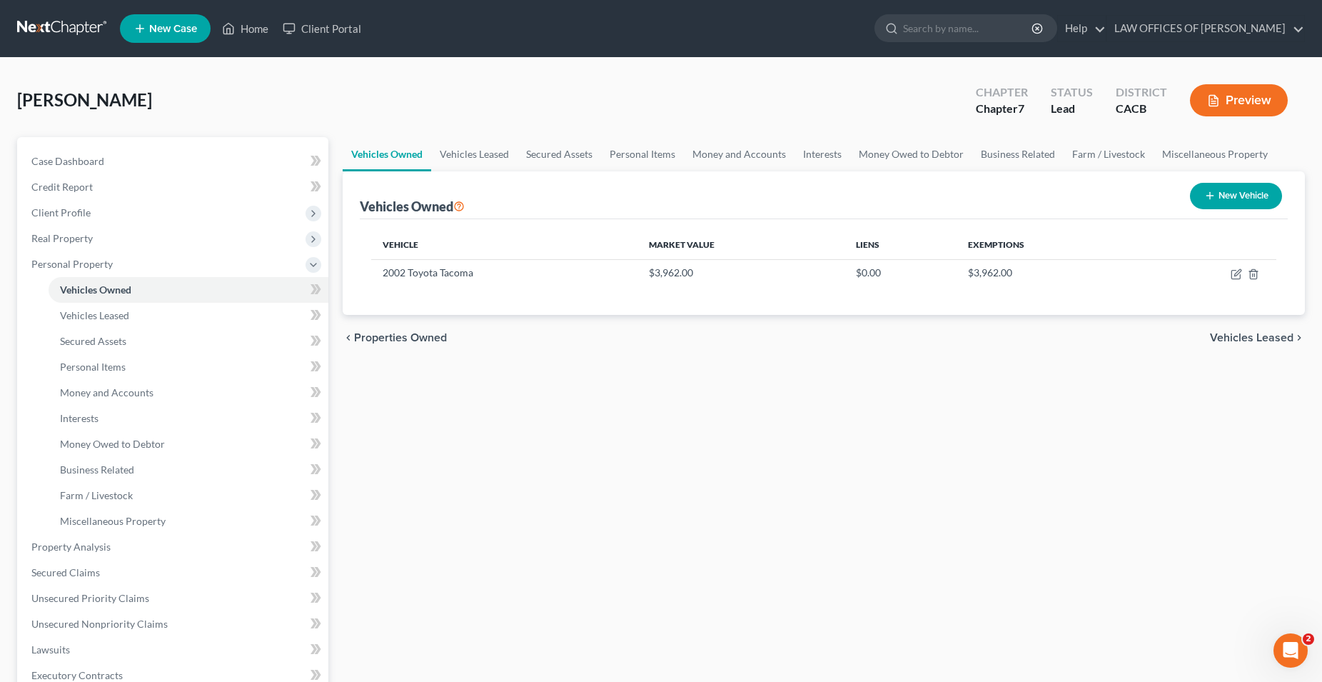
click at [1261, 336] on span "Vehicles Leased" at bounding box center [1252, 337] width 84 height 11
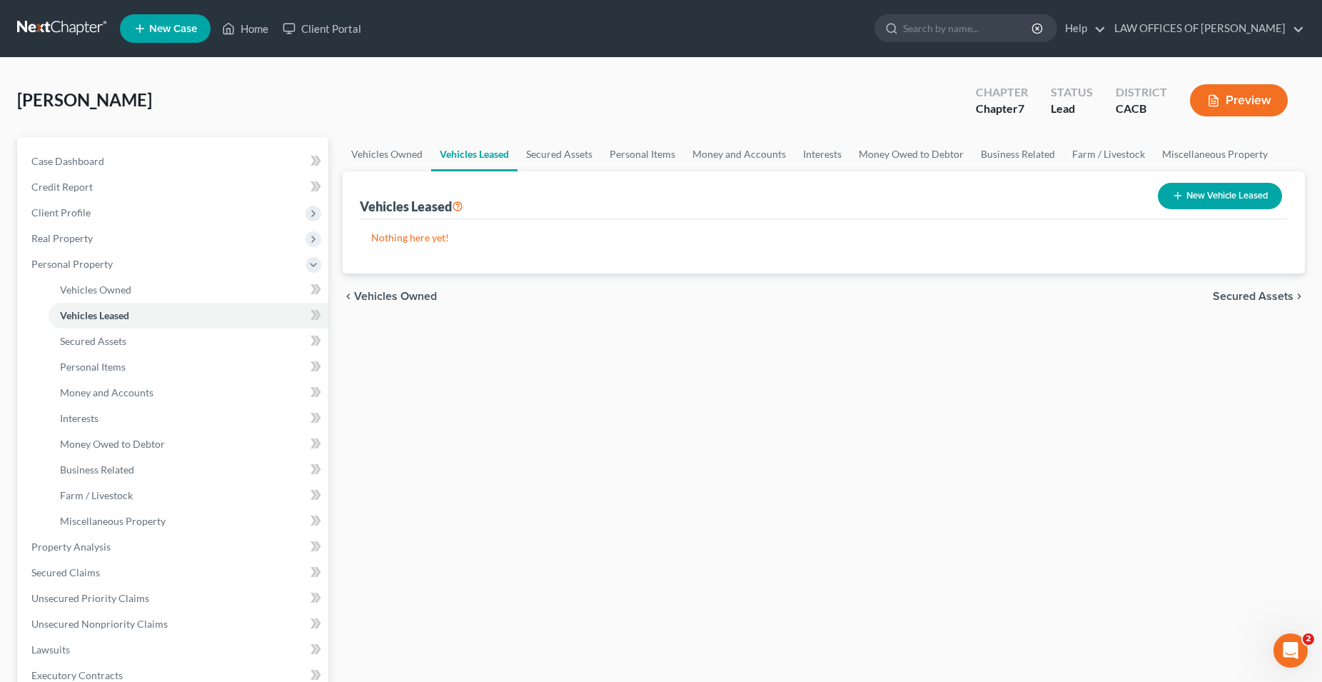
click at [1244, 298] on span "Secured Assets" at bounding box center [1253, 296] width 81 height 11
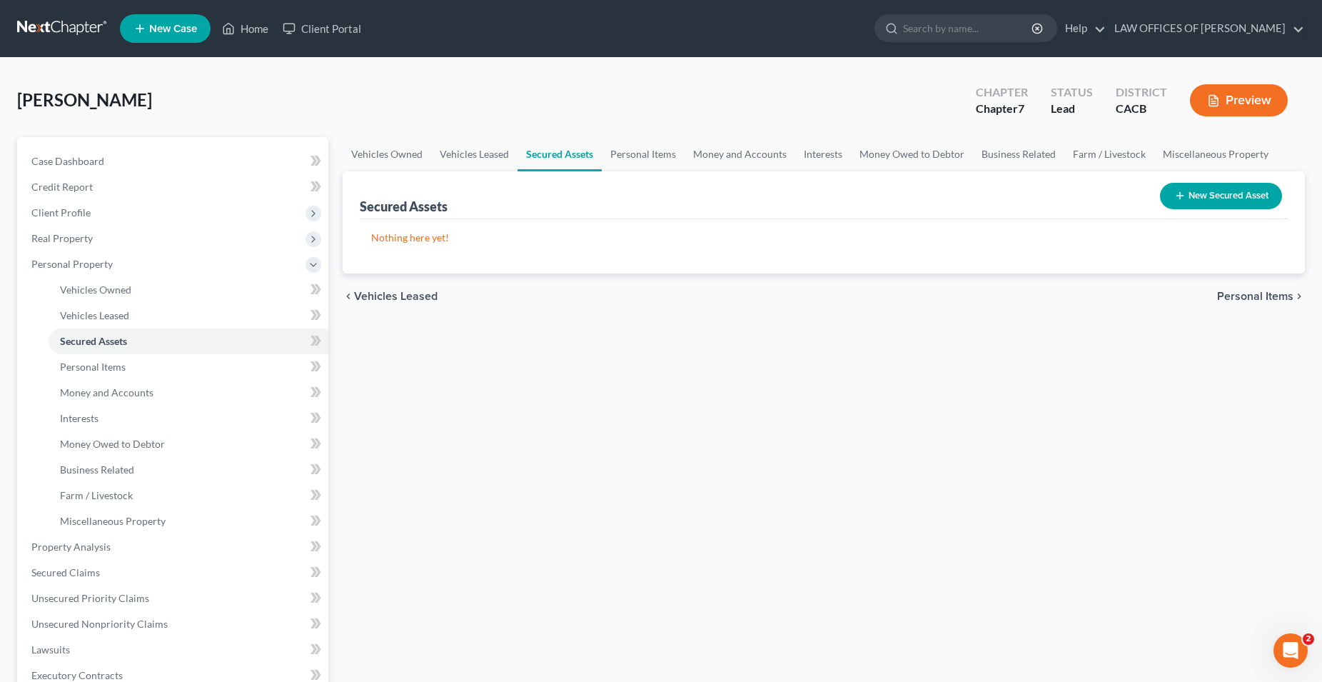
click at [1244, 298] on span "Personal Items" at bounding box center [1255, 296] width 76 height 11
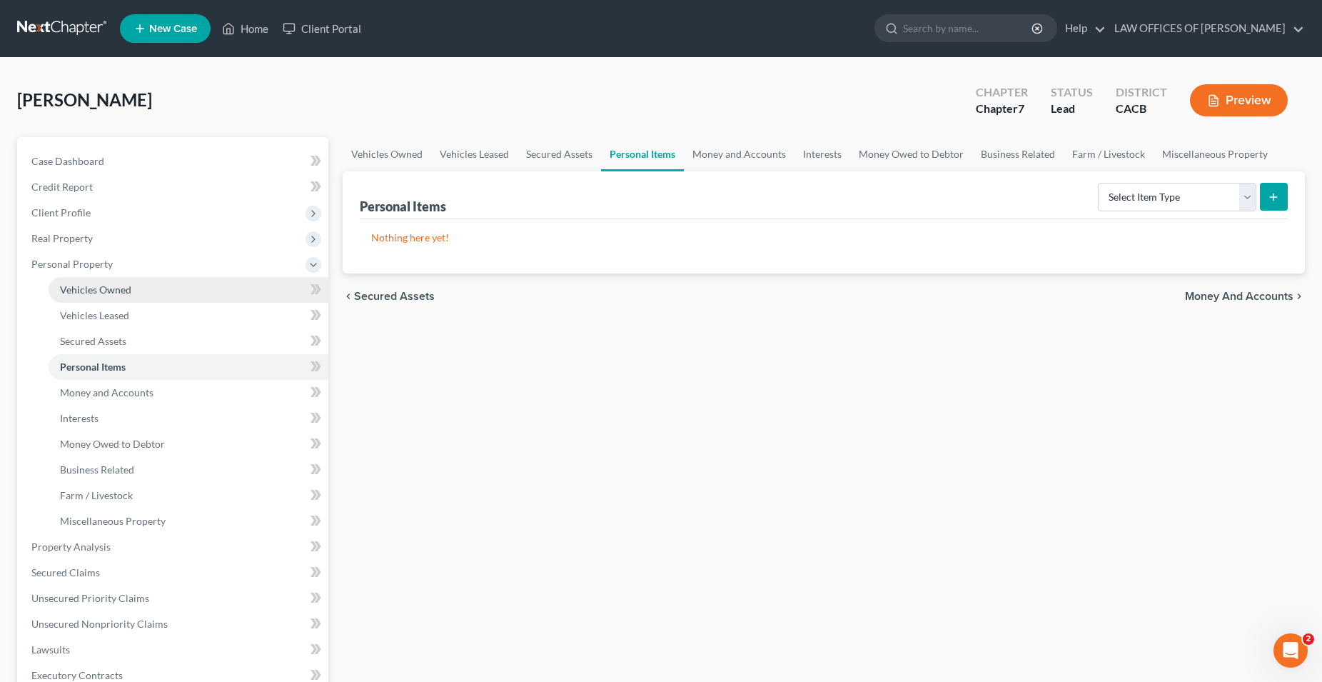
click at [110, 293] on span "Vehicles Owned" at bounding box center [95, 289] width 71 height 12
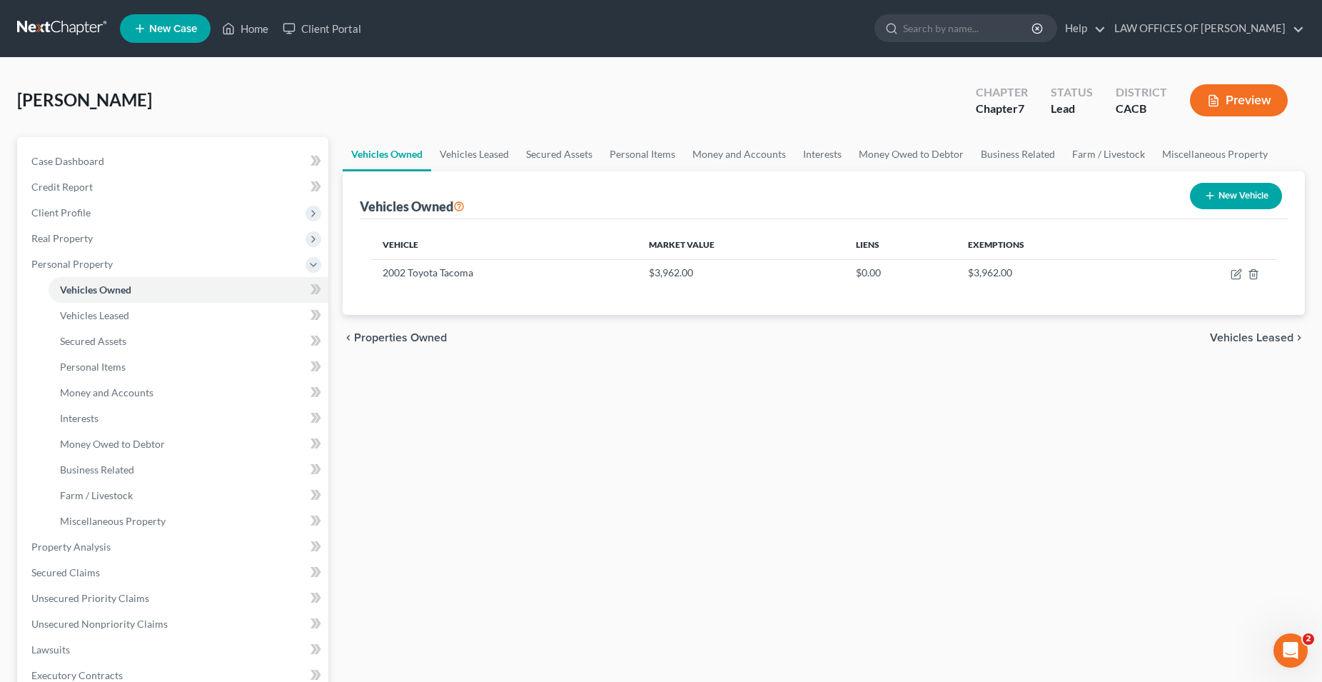
click at [1235, 191] on button "New Vehicle" at bounding box center [1236, 196] width 92 height 26
select select "0"
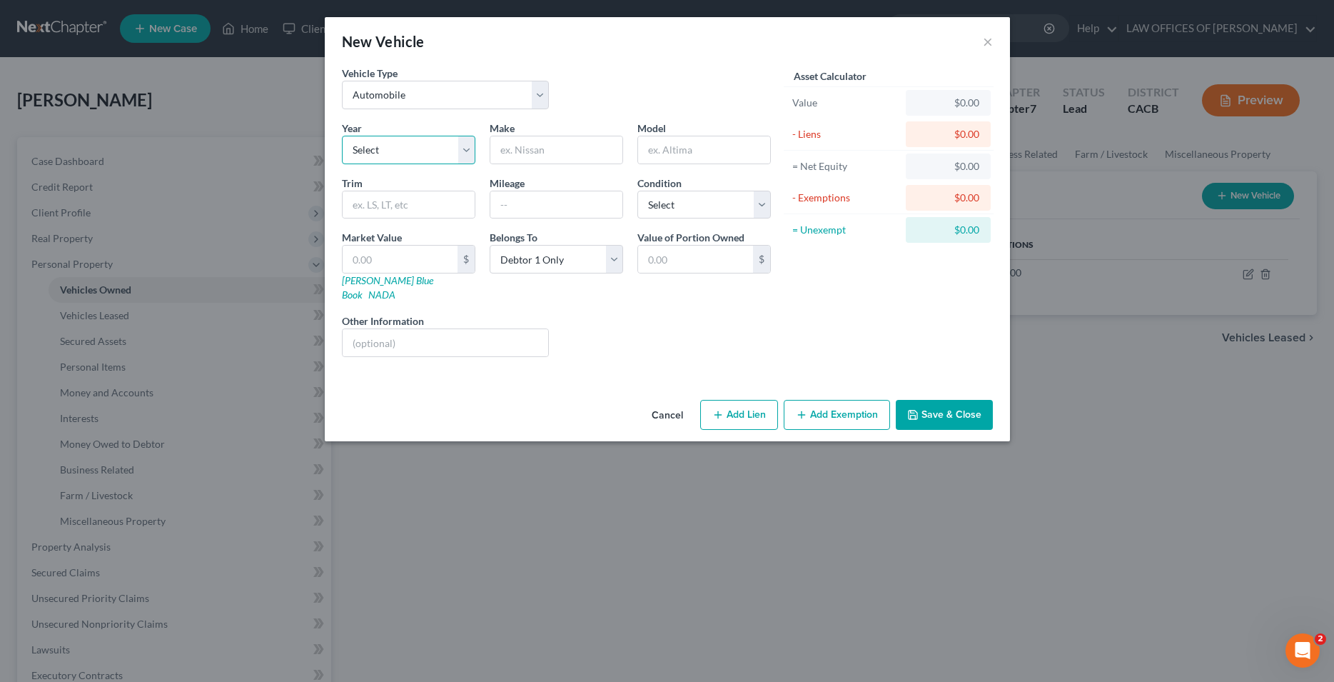
click at [342, 136] on select "Select 2026 2025 2024 2023 2022 2021 2020 2019 2018 2017 2016 2015 2014 2013 20…" at bounding box center [408, 150] width 133 height 29
select select "16"
click at [537, 148] on input "text" at bounding box center [556, 149] width 132 height 27
type input "Ford"
click at [665, 150] on input "text" at bounding box center [704, 149] width 132 height 27
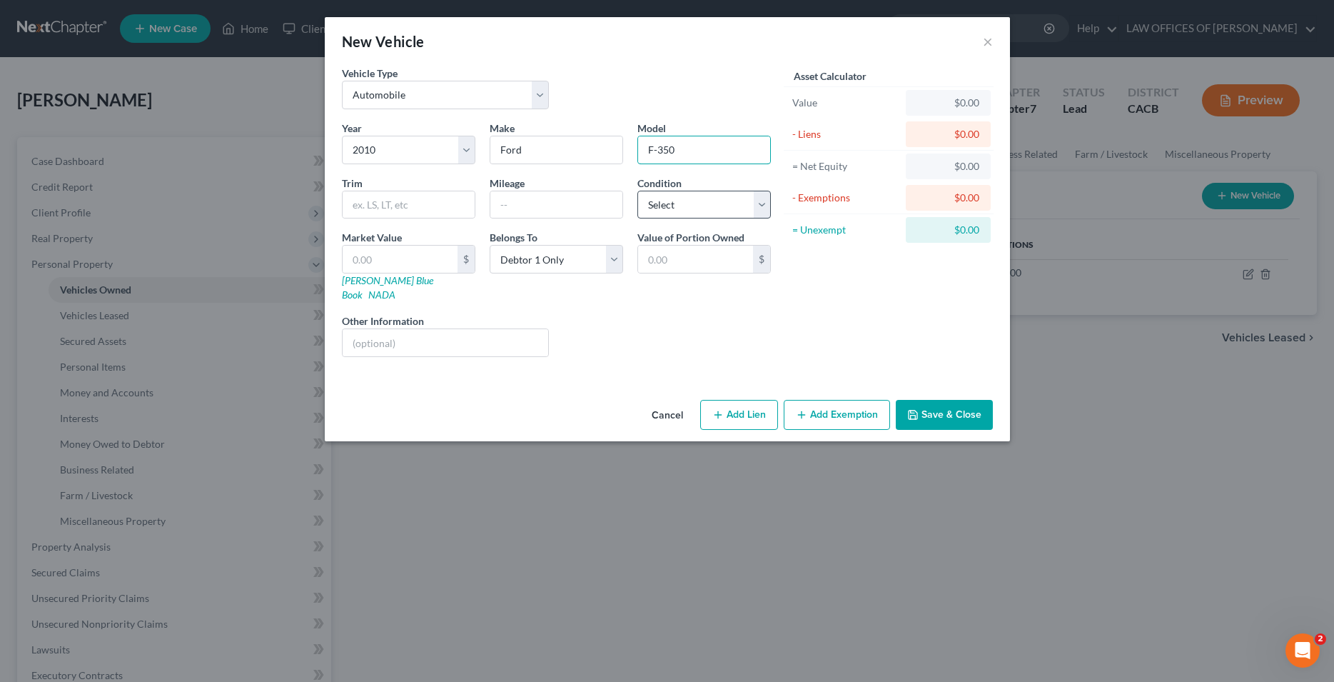
type input "F-350"
click at [637, 191] on select "Select Excellent Very Good Good Fair Poor" at bounding box center [703, 205] width 133 height 29
select select "3"
click option "Fair" at bounding box center [0, 0] width 0 height 0
click at [387, 262] on input "text" at bounding box center [400, 259] width 115 height 27
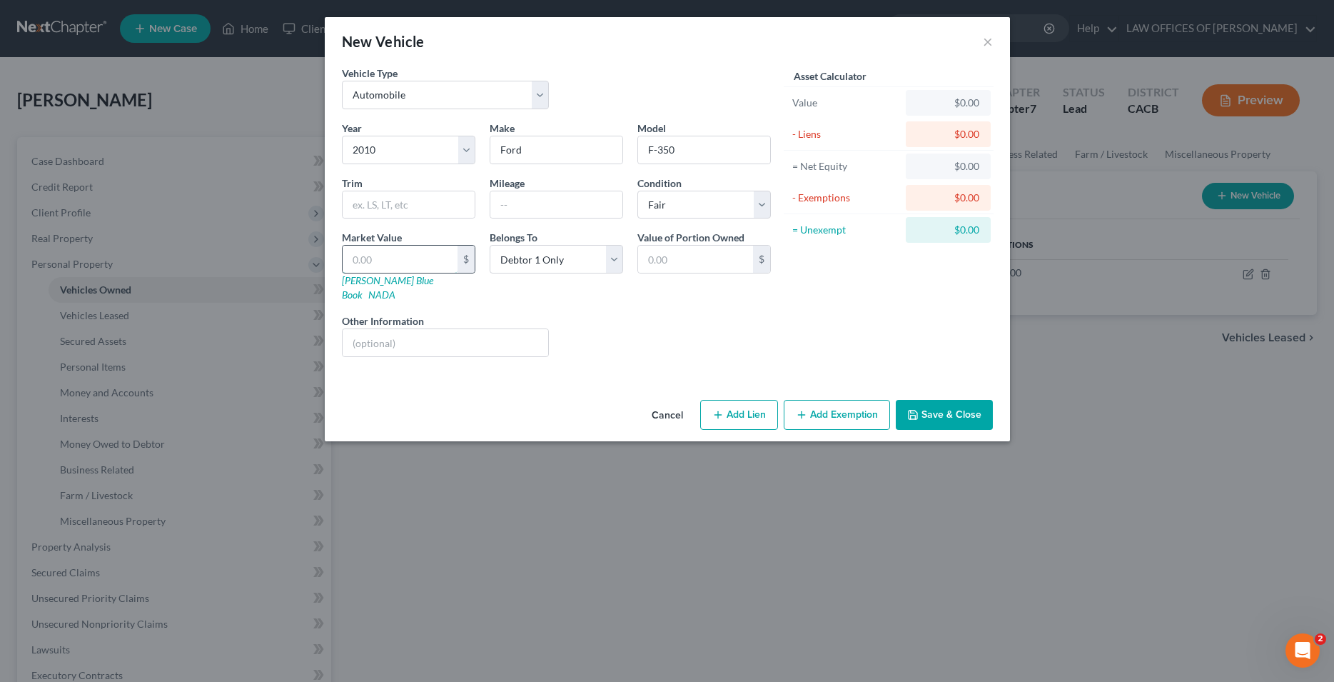
type input "7"
type input "7.00"
type input "78"
type input "78.00"
type input "780"
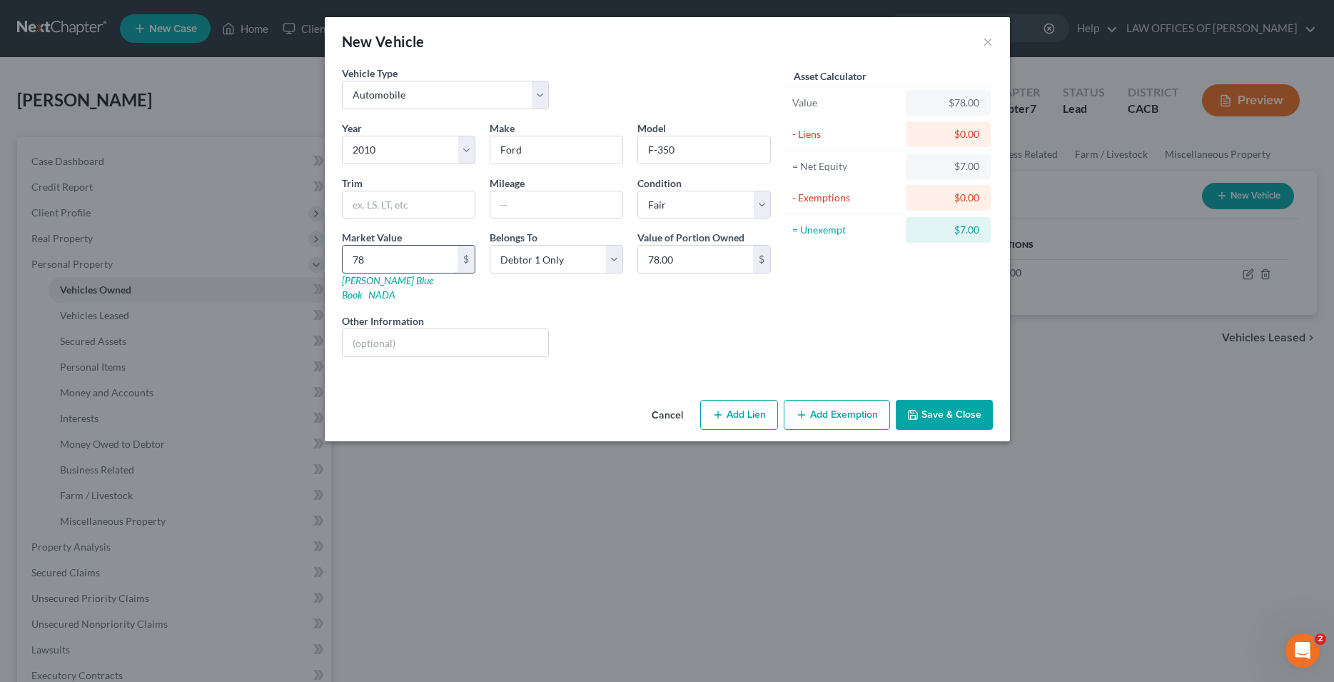
type input "780.00"
type input "7800"
type input "7,800.00"
type input "7,8000"
type input "78,000.00"
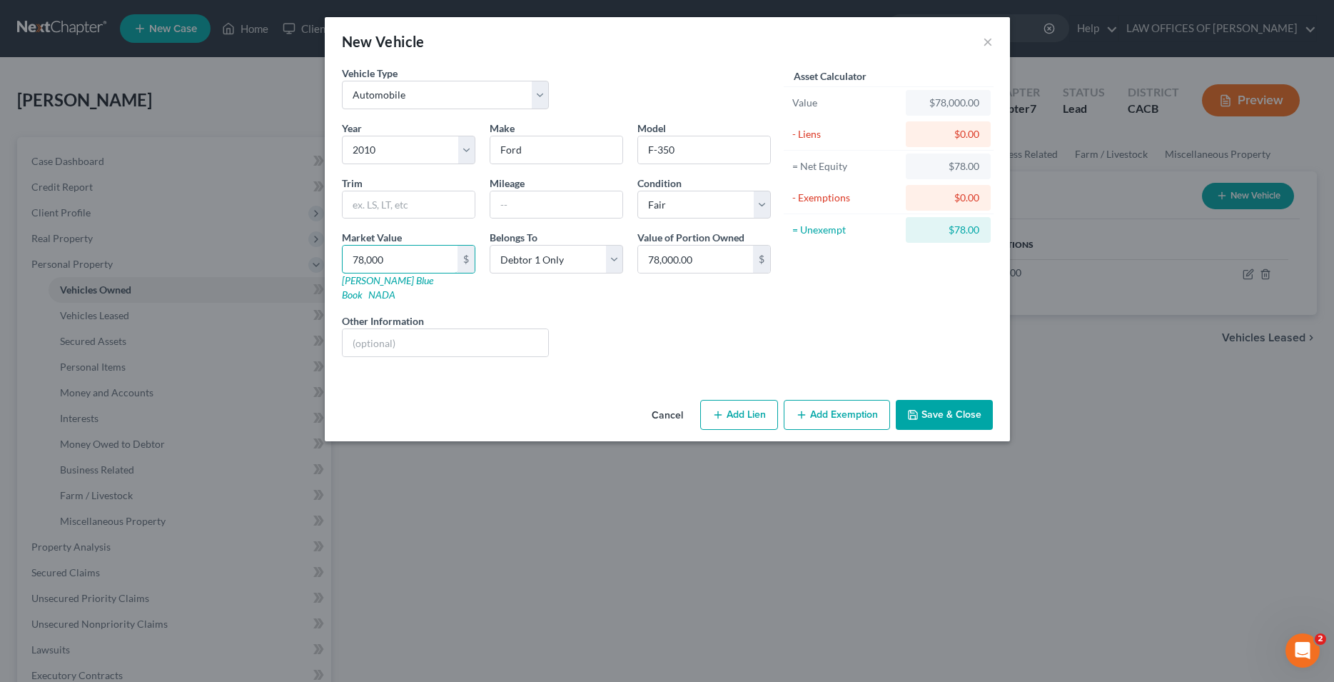
type input "78,000"
click at [609, 296] on div "Year Select 2026 2025 2024 2023 2022 2021 2020 2019 2018 2017 2016 2015 2014 20…" at bounding box center [556, 245] width 443 height 248
click at [503, 211] on input "text" at bounding box center [556, 204] width 132 height 27
type input "78000"
drag, startPoint x: 412, startPoint y: 258, endPoint x: 428, endPoint y: 260, distance: 16.5
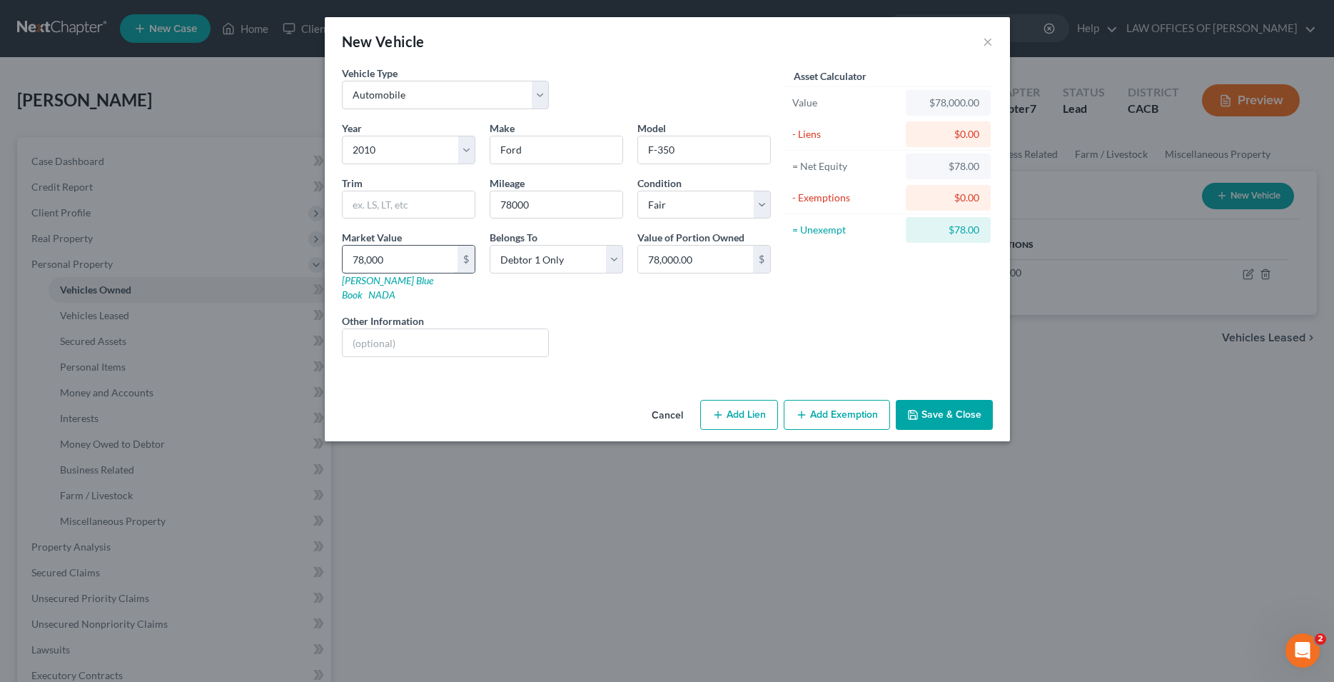
click at [430, 263] on input "78,000" at bounding box center [400, 259] width 115 height 27
click at [387, 283] on link "[PERSON_NAME] Blue Book" at bounding box center [387, 287] width 91 height 26
click at [413, 261] on input "text" at bounding box center [400, 259] width 115 height 27
type input "8"
type input "8.00"
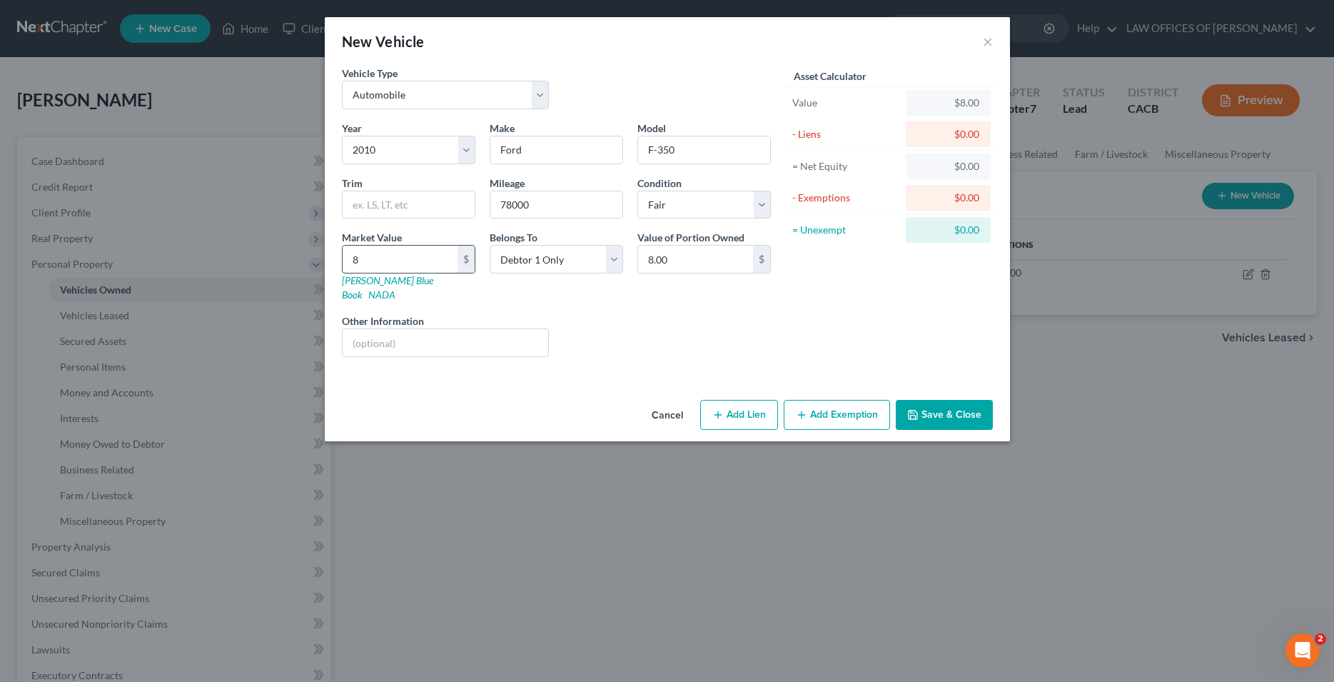
type input "81"
type input "81.00"
type input "811"
type input "811.00"
type input "8112"
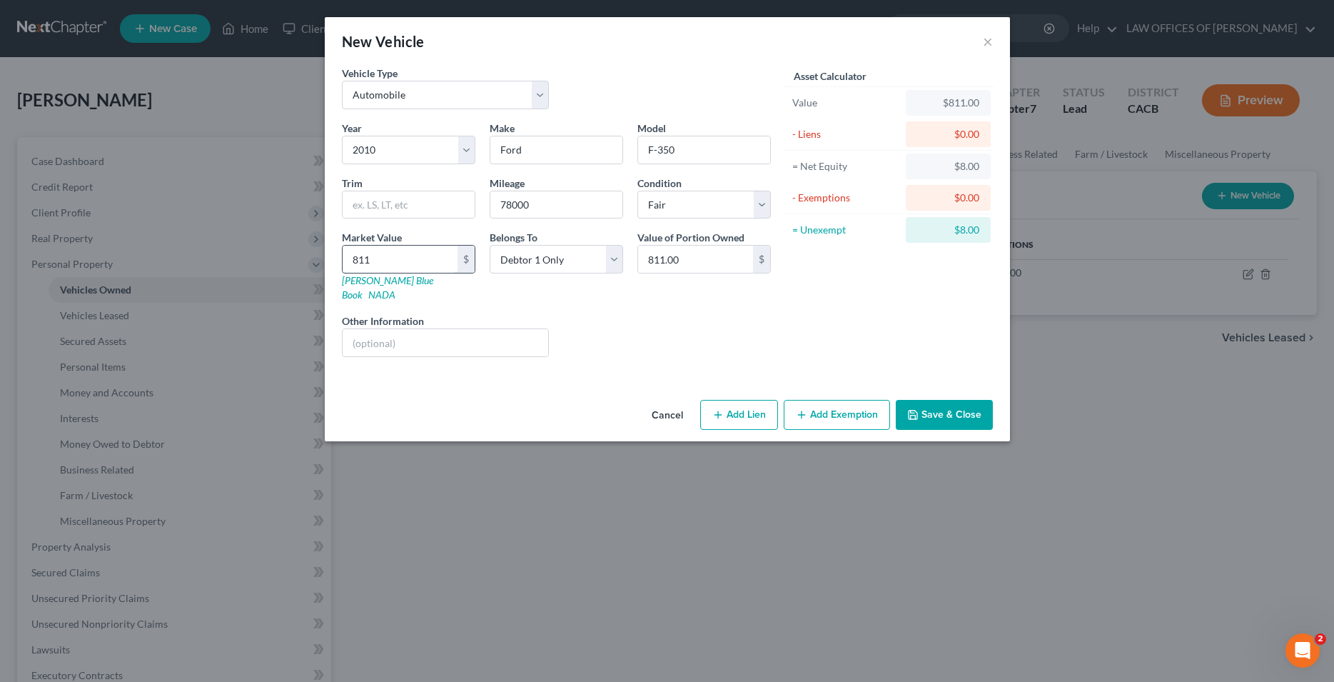
type input "8,112.00"
type input "8,112"
click at [633, 323] on div "Liens Select" at bounding box center [667, 335] width 222 height 44
click at [839, 406] on button "Add Exemption" at bounding box center [837, 415] width 106 height 30
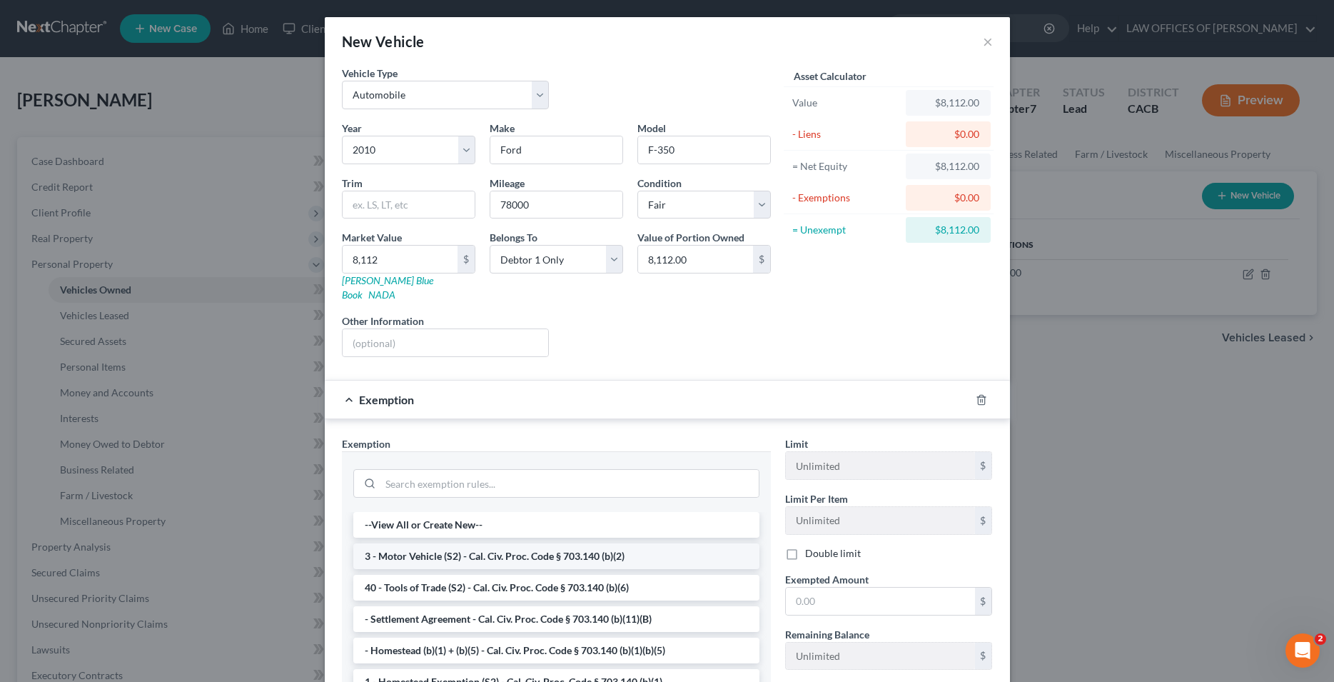
click at [475, 544] on li "3 - Motor Vehicle (S2) - Cal. Civ. Proc. Code § 703.140 (b)(2)" at bounding box center [556, 556] width 406 height 26
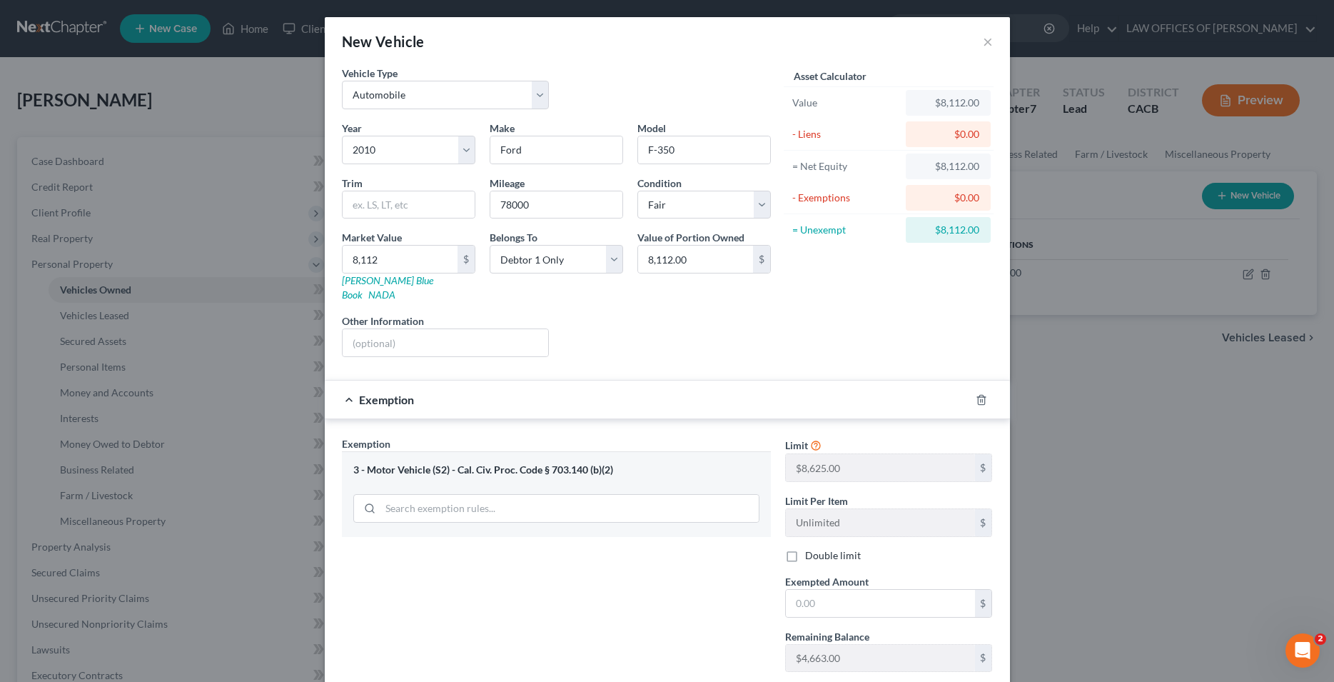
click at [600, 587] on div "Exemption Set must be selected for CA. Exemption * 3 - Motor Vehicle (S2) - Cal…" at bounding box center [556, 559] width 443 height 247
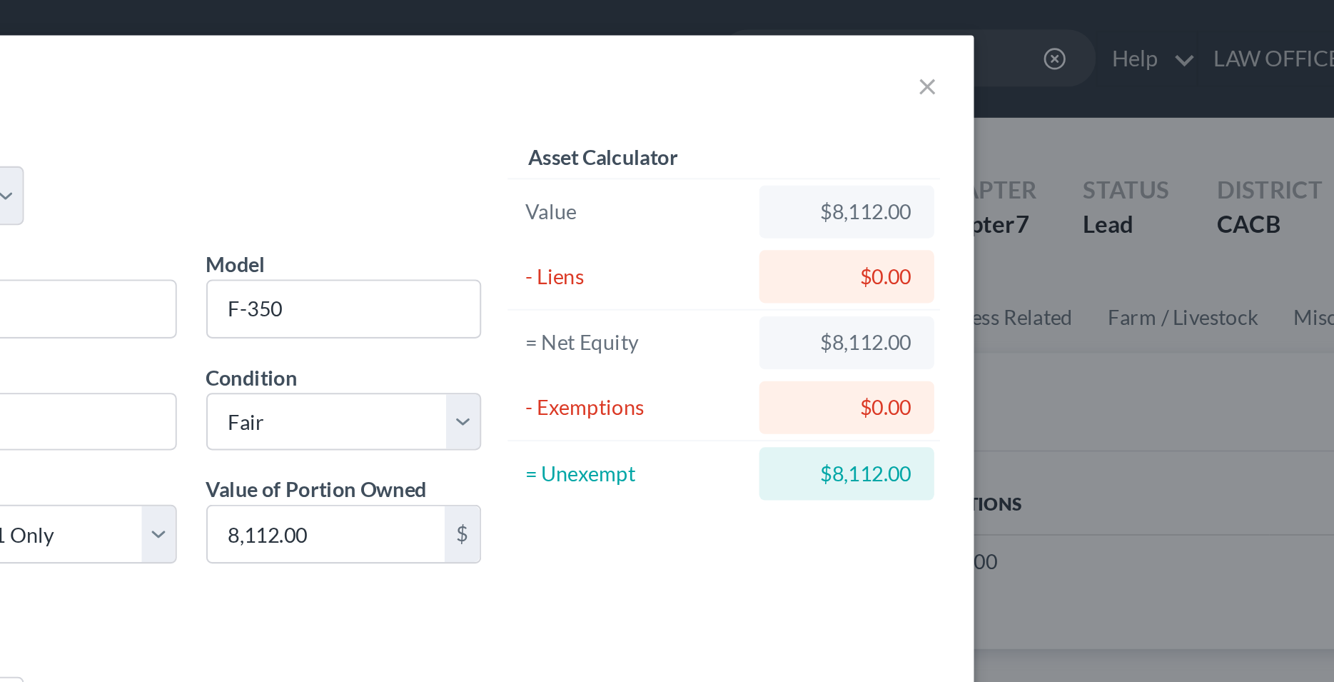
click at [950, 278] on div "Asset Calculator Value $8,112.00 - Liens $0.00 = Net Equity $8,112.00 - Exempti…" at bounding box center [889, 217] width 222 height 303
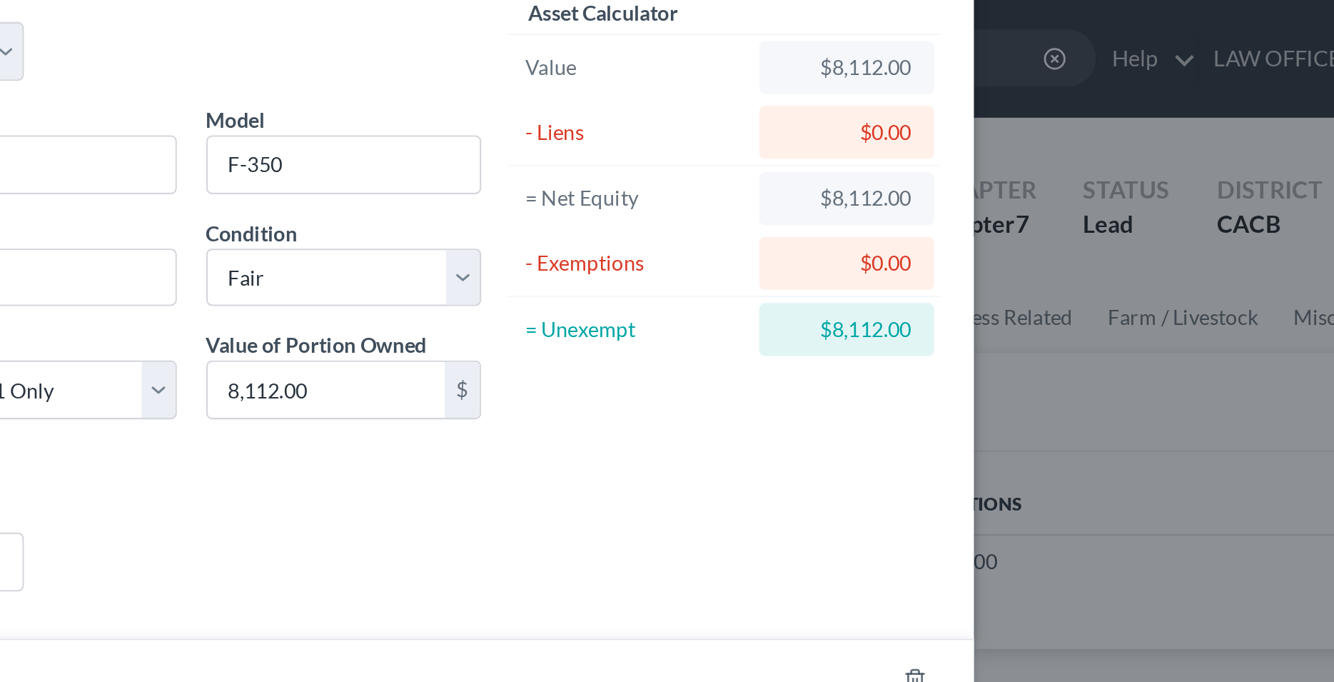
scroll to position [78, 0]
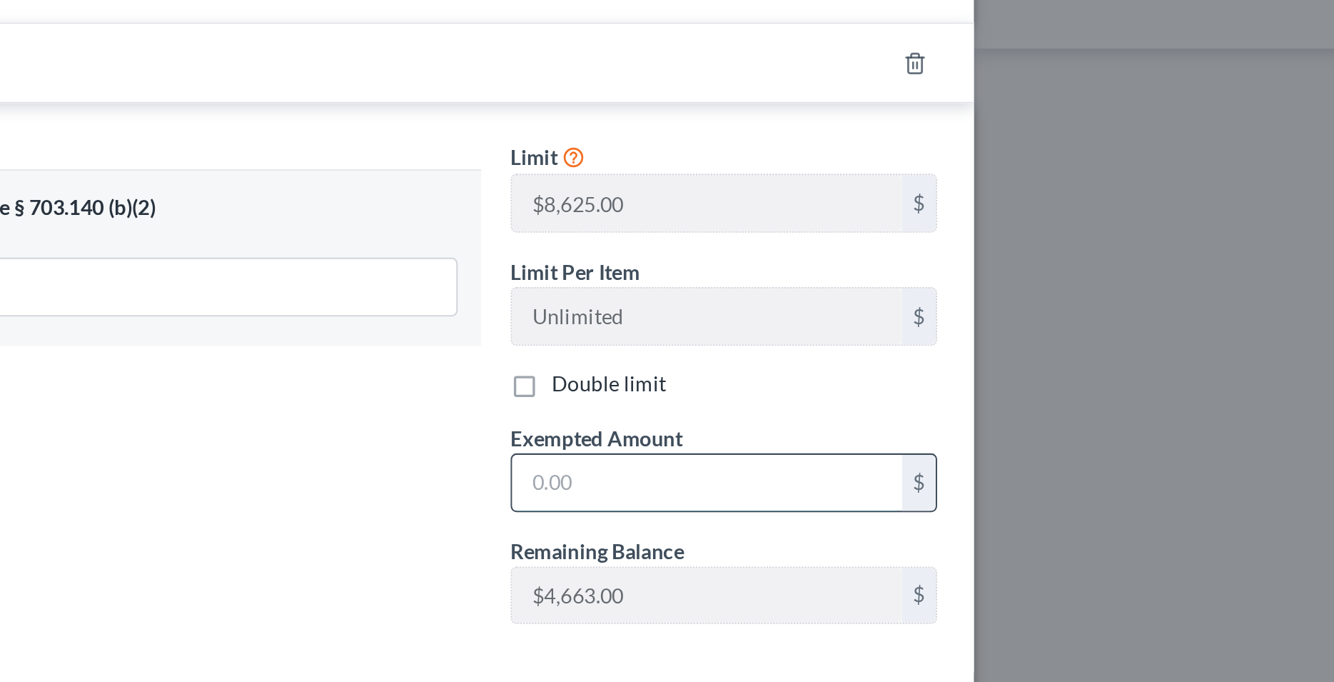
click at [838, 512] on input "text" at bounding box center [880, 525] width 189 height 27
type input "4,663"
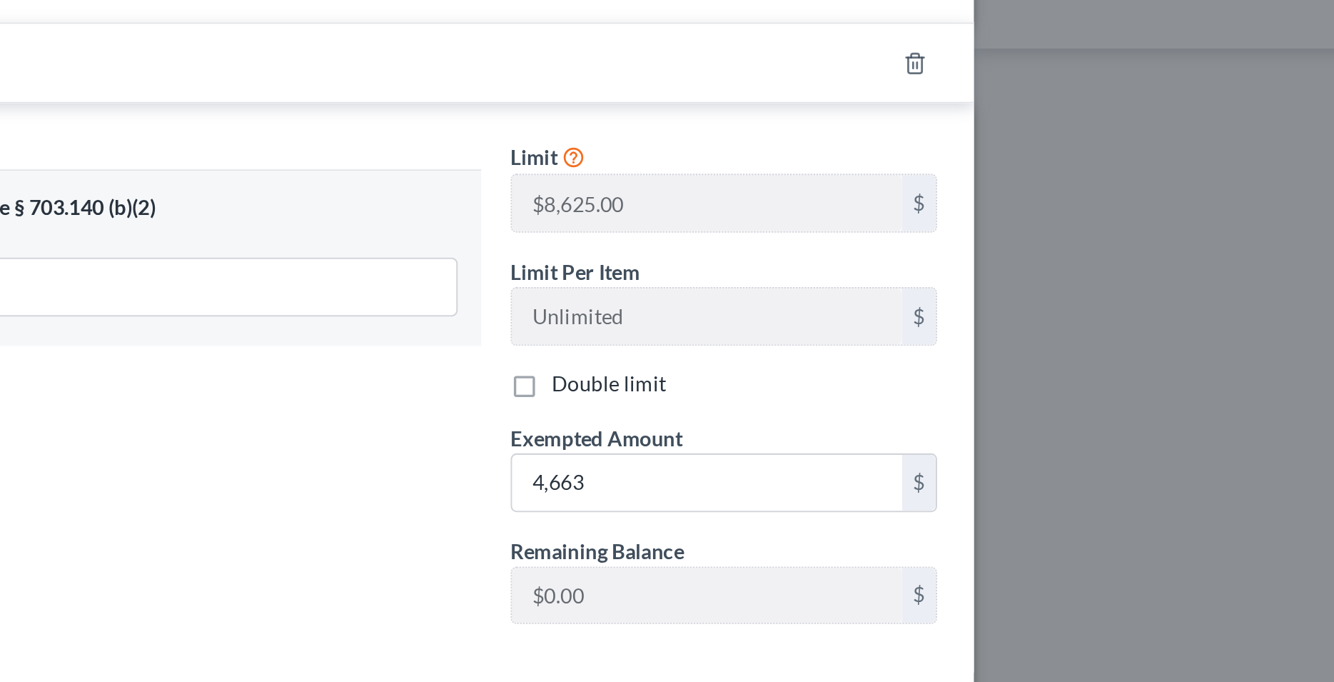
click at [740, 529] on div "Exemption Set must be selected for CA. Exemption * 3 - Motor Vehicle (S2) - Cal…" at bounding box center [556, 481] width 443 height 247
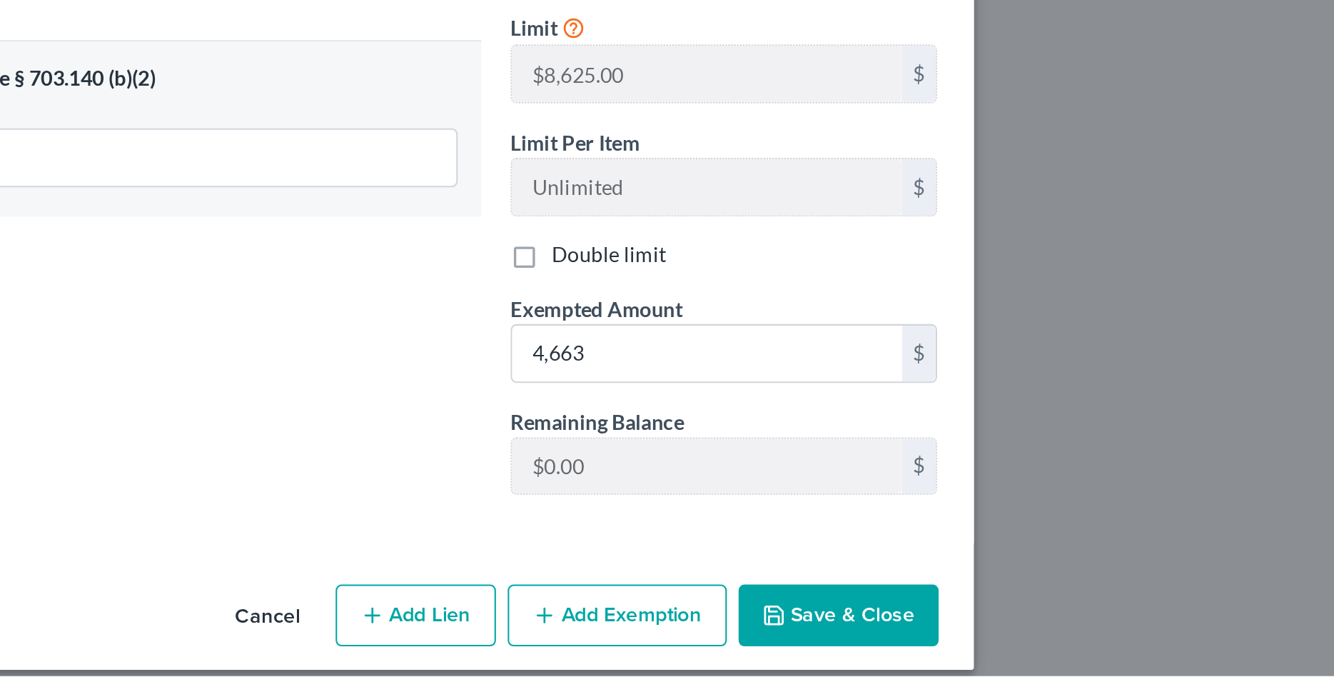
click at [925, 639] on button "Save & Close" at bounding box center [944, 652] width 97 height 30
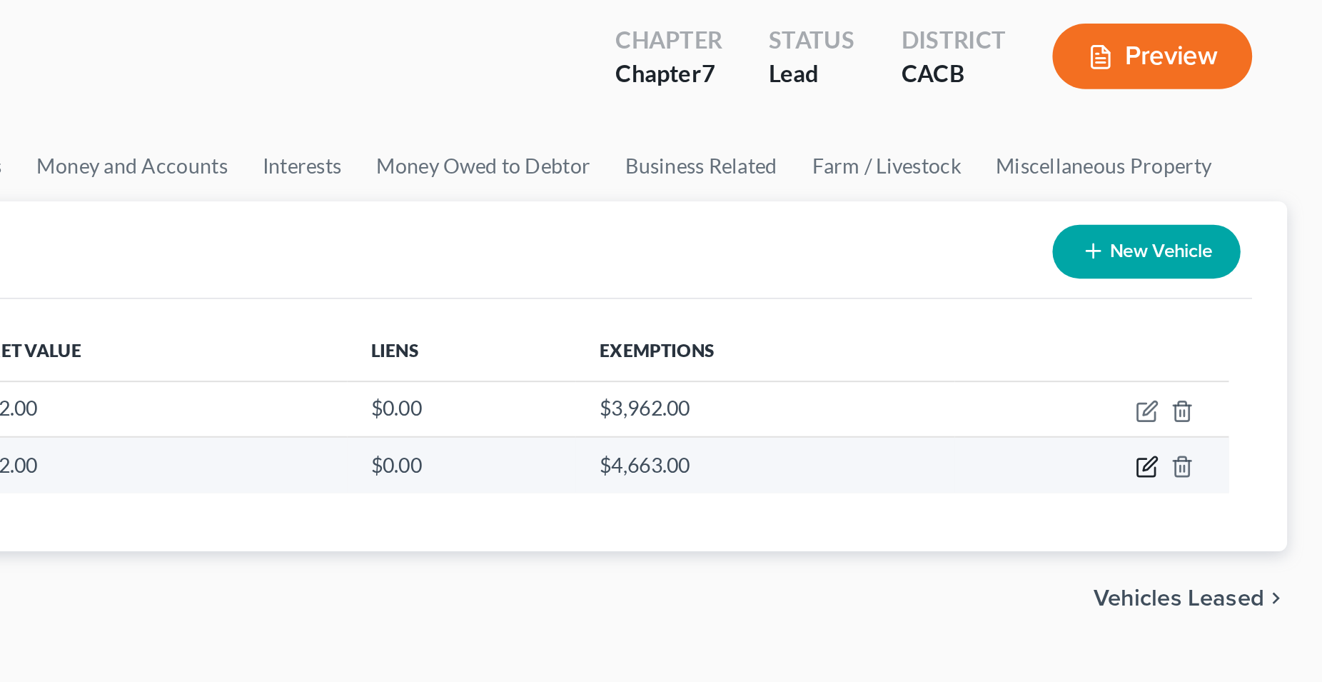
click at [1234, 303] on icon "button" at bounding box center [1236, 301] width 11 height 11
select select "0"
select select "16"
select select "3"
select select "0"
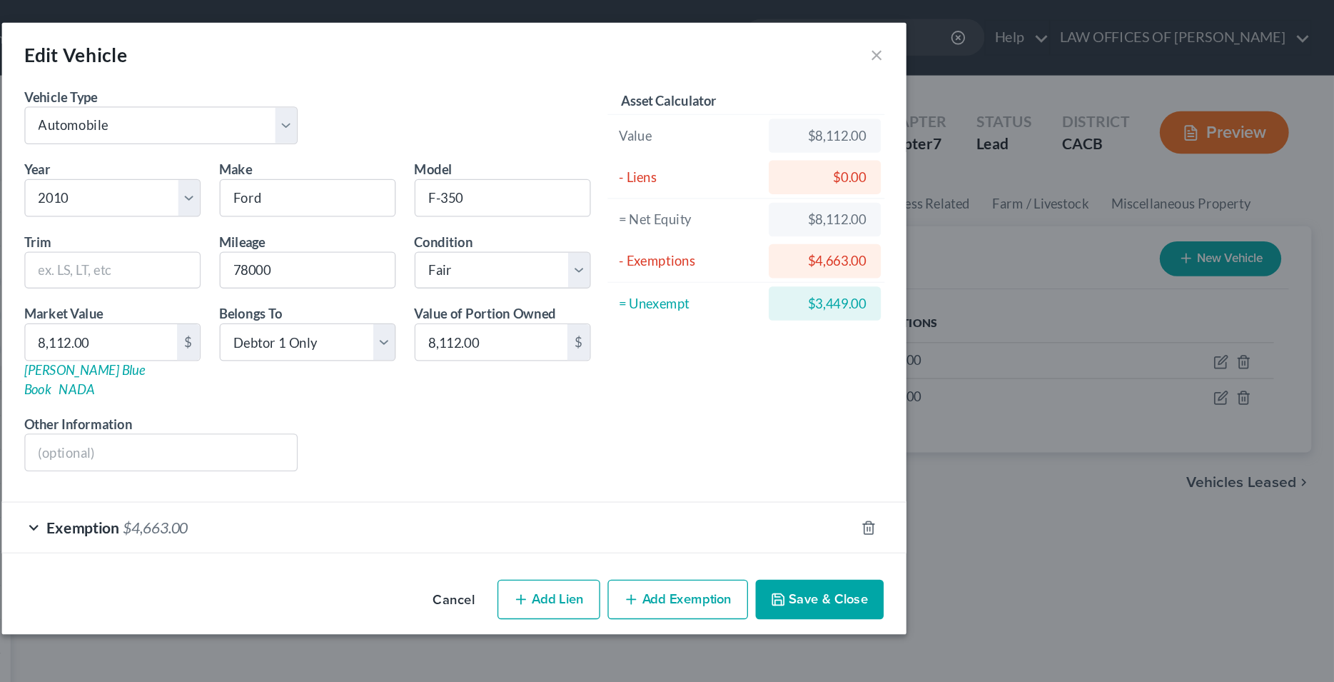
click at [862, 439] on button "Add Exemption" at bounding box center [837, 454] width 106 height 30
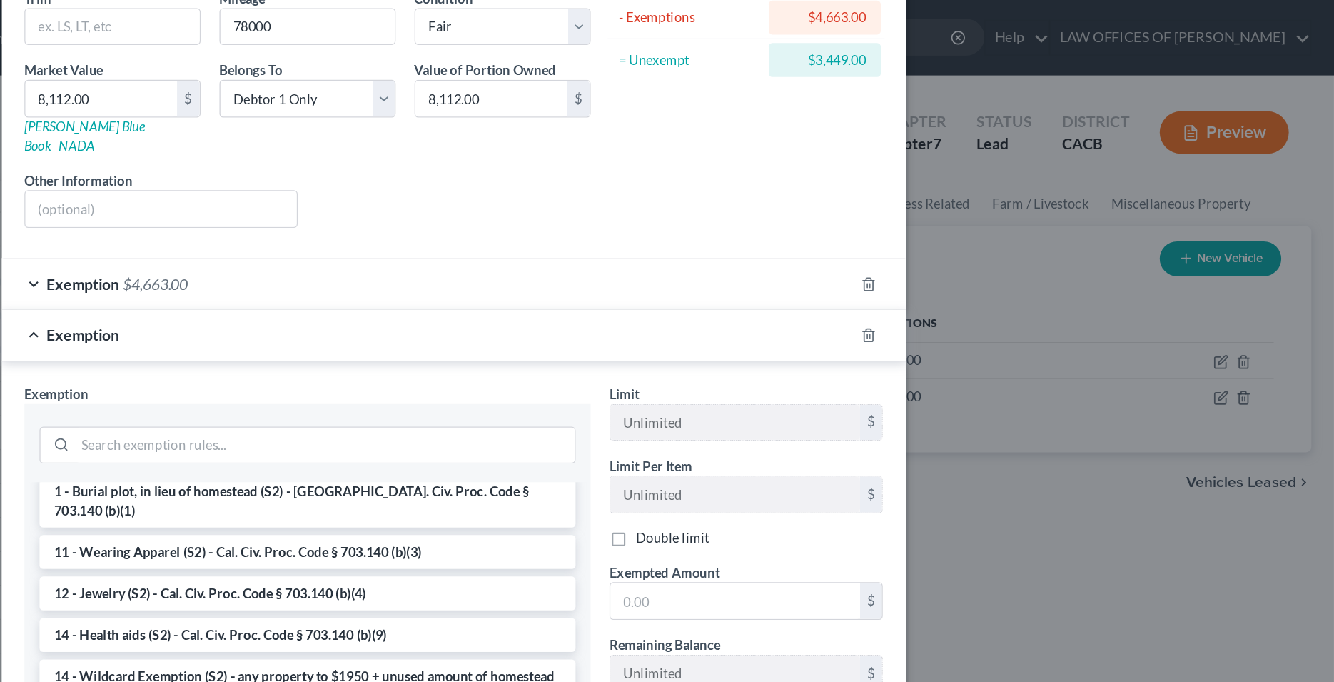
scroll to position [218, 0]
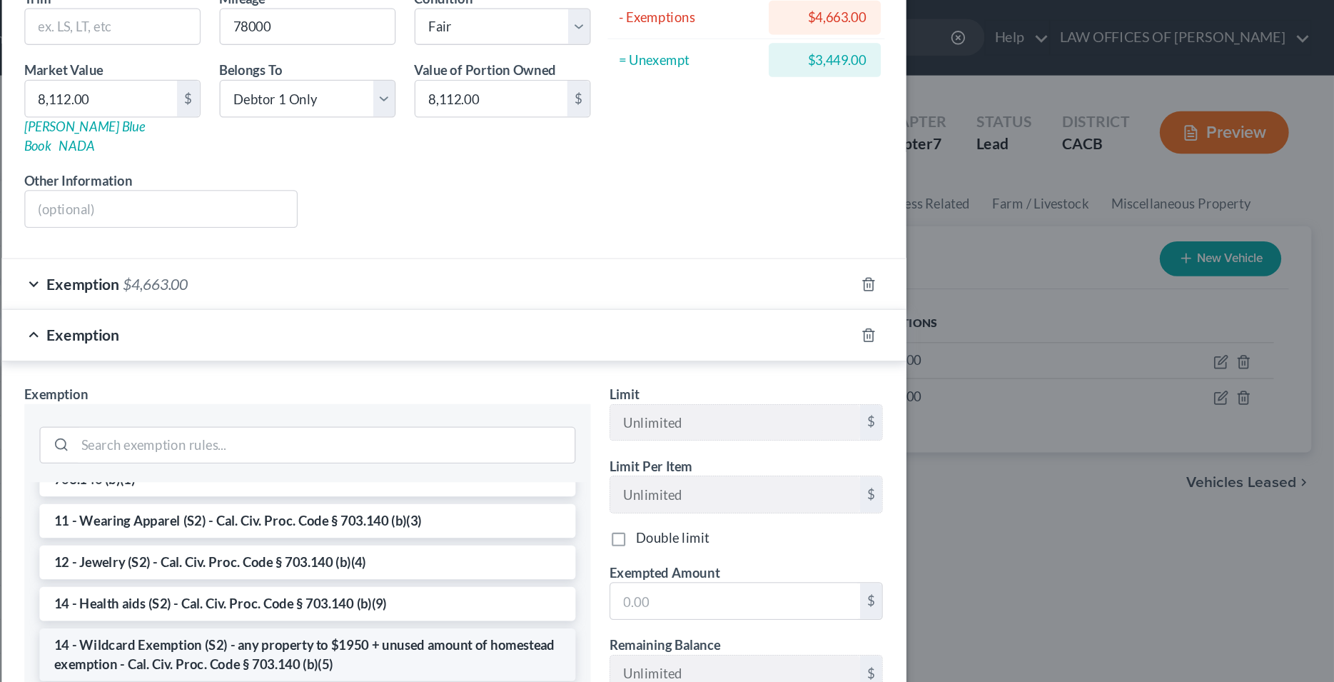
click at [497, 476] on li "14 - Wildcard Exemption (S2) - any property to $1950 + unused amount of homeste…" at bounding box center [556, 496] width 406 height 40
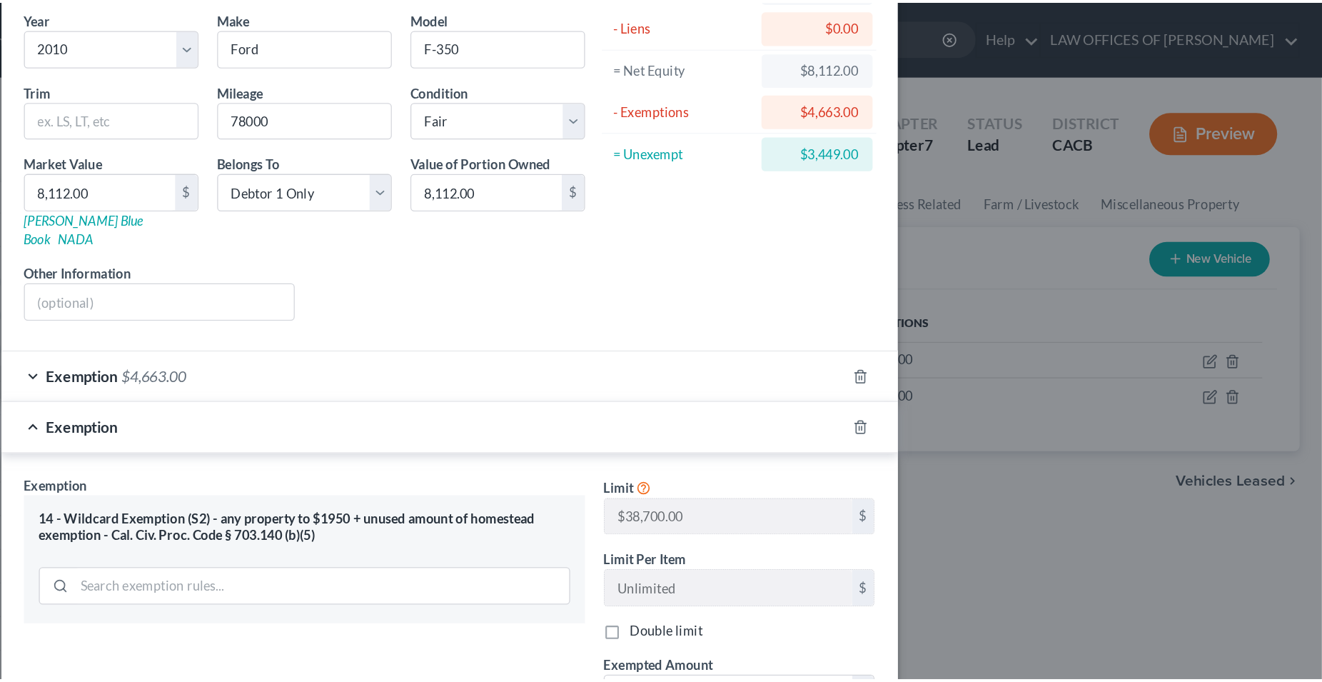
scroll to position [116, 0]
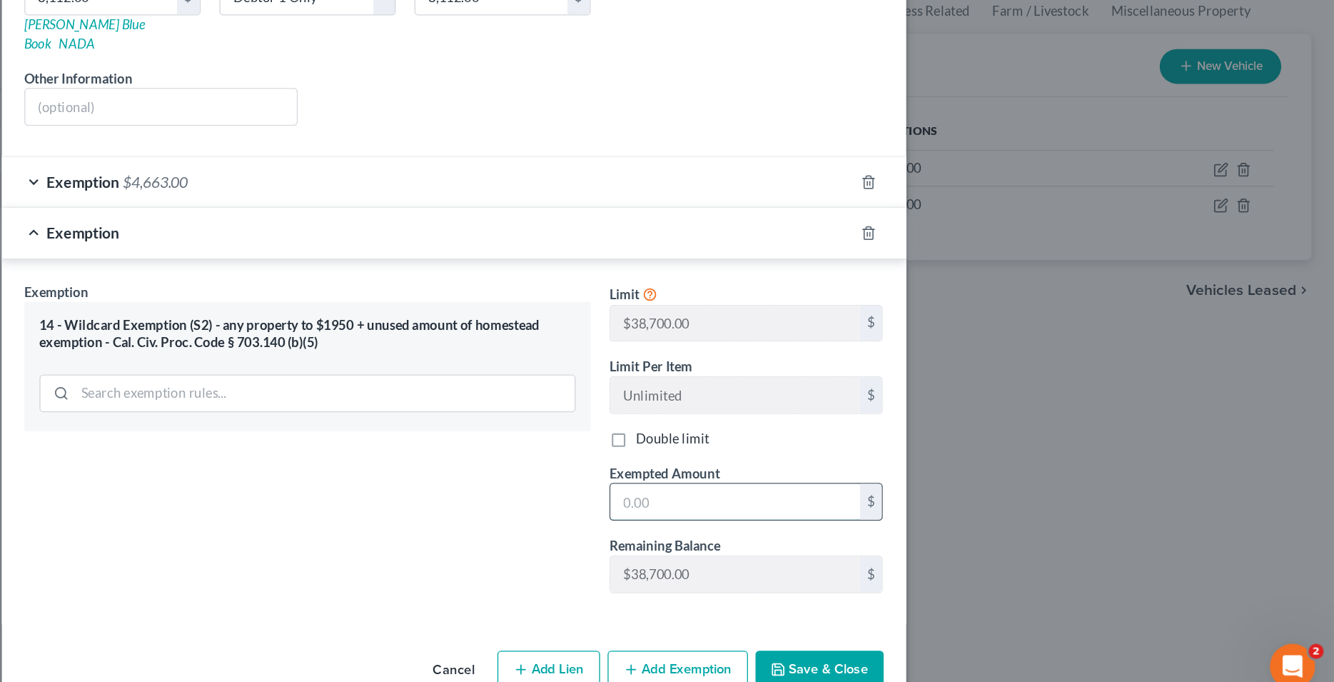
click at [804, 512] on input "text" at bounding box center [880, 525] width 189 height 27
type input "3,449"
drag, startPoint x: 746, startPoint y: 564, endPoint x: 765, endPoint y: 573, distance: 21.4
click at [745, 564] on div "Exemption Set must be selected for CA. Exemption * 14 - Wildcard Exemption (S2)…" at bounding box center [556, 482] width 443 height 247
click at [907, 647] on icon "button" at bounding box center [912, 652] width 11 height 11
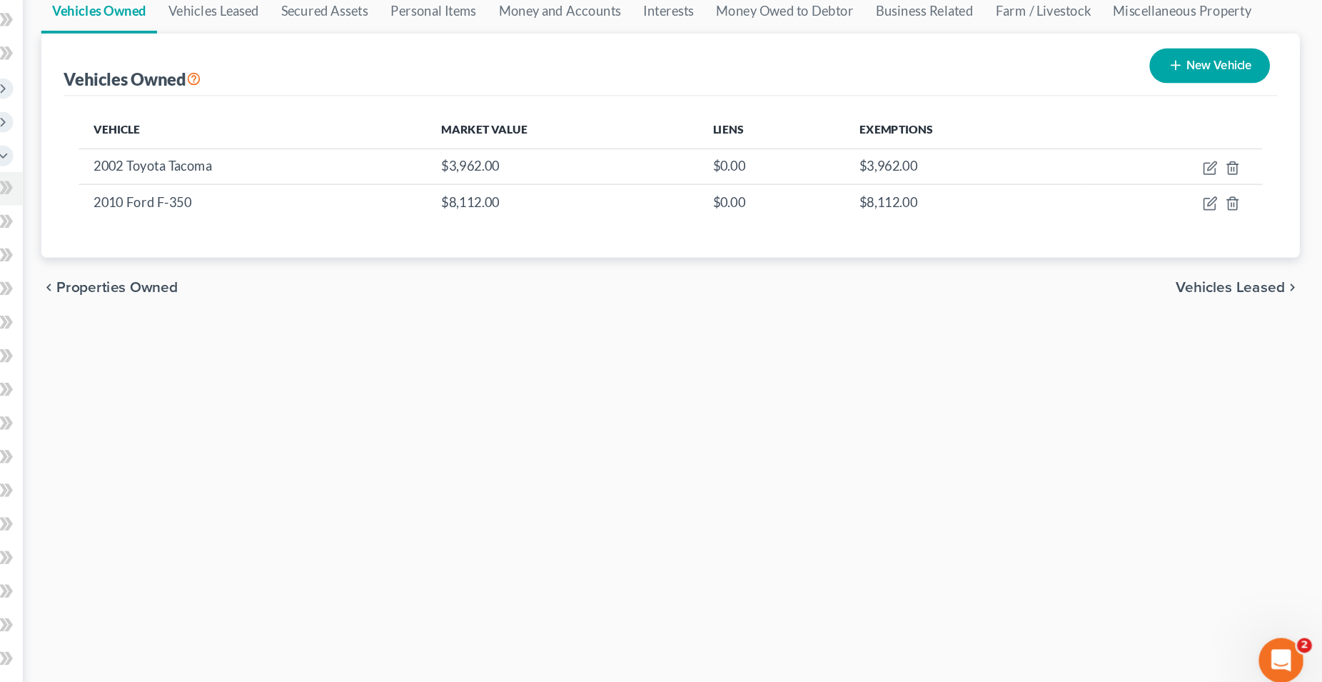
click at [834, 499] on div "Vehicles Owned Vehicles Leased Secured Assets Personal Items Money and Accounts…" at bounding box center [824, 549] width 977 height 824
click at [1259, 360] on span "Vehicles Leased" at bounding box center [1252, 365] width 84 height 11
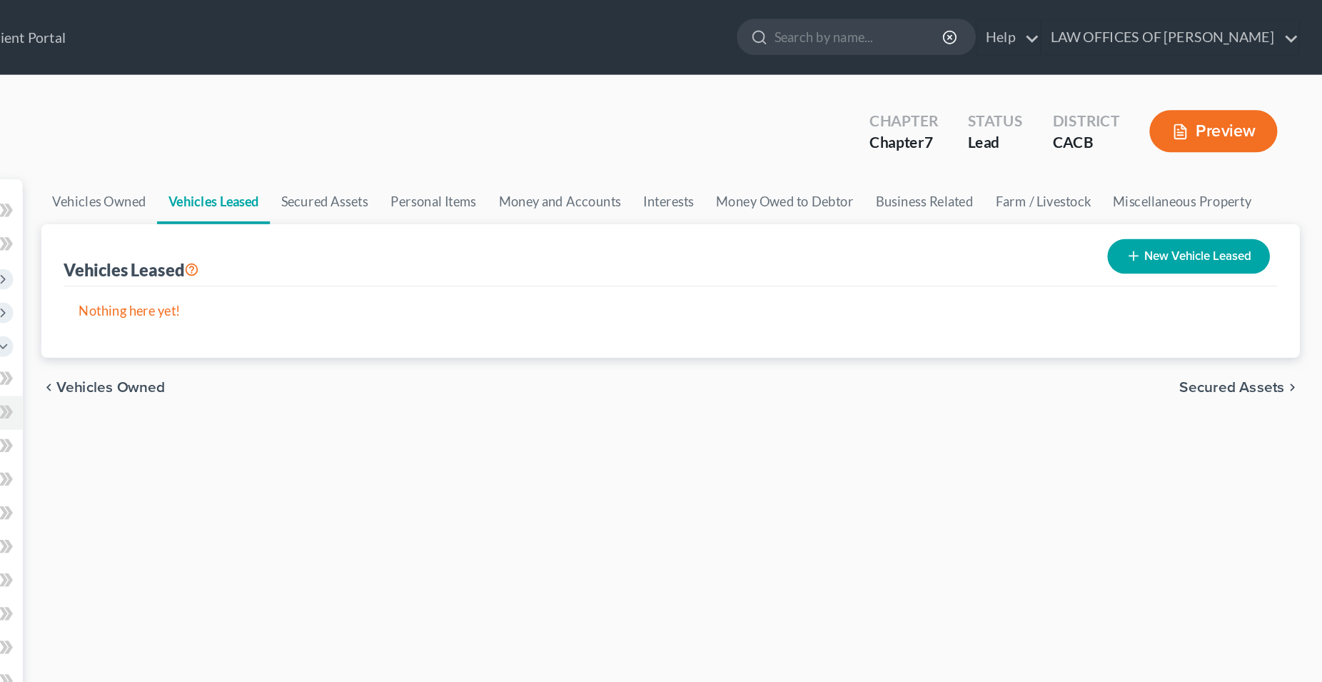
click at [1256, 296] on span "Secured Assets" at bounding box center [1253, 296] width 81 height 11
click at [1259, 297] on span "Personal Items" at bounding box center [1255, 296] width 76 height 11
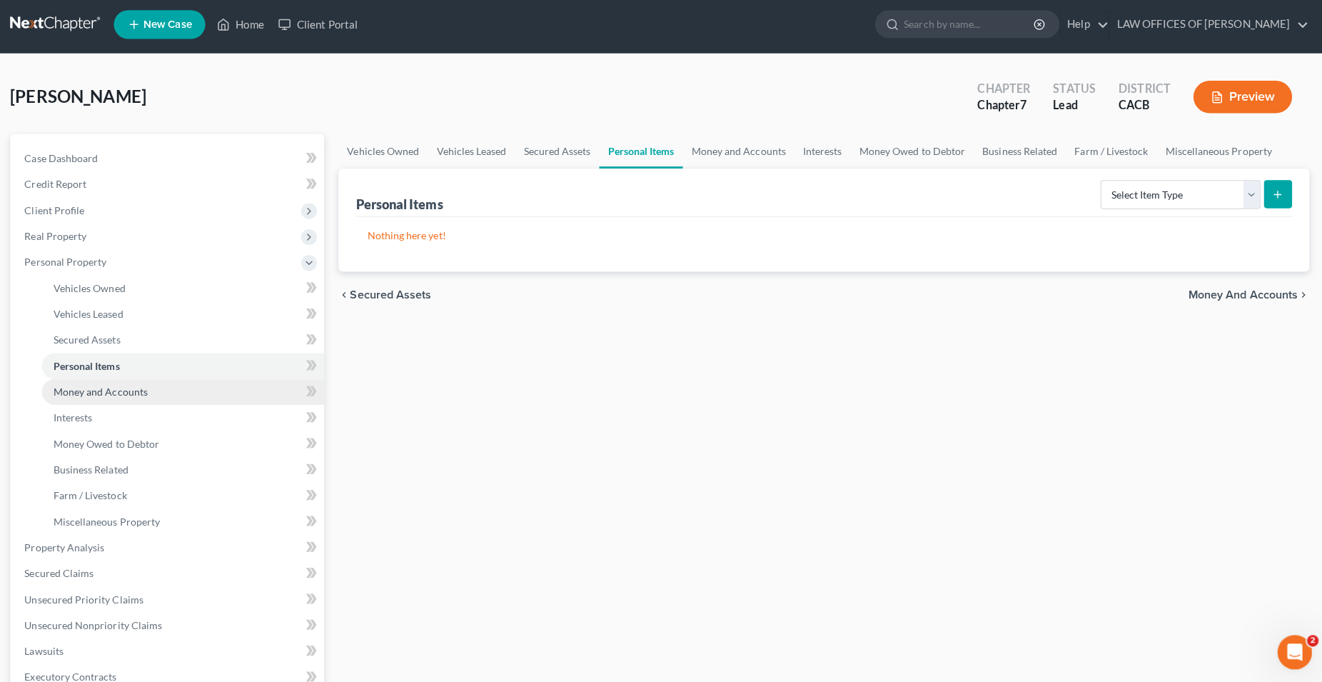
click at [136, 390] on span "Money and Accounts" at bounding box center [107, 392] width 94 height 12
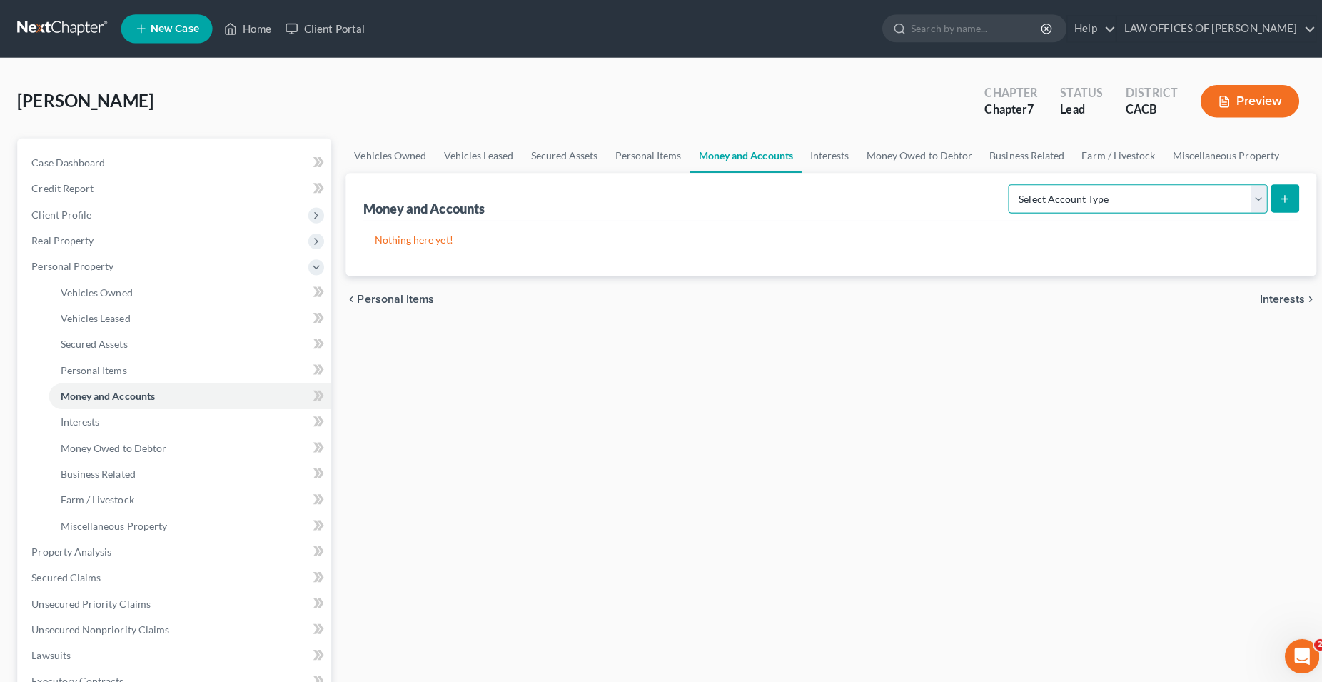
click at [999, 183] on select "Select Account Type Brokerage Cash on Hand Certificates of Deposit Checking Acc…" at bounding box center [1127, 197] width 257 height 29
select select "cash_on_hand"
click option "Cash on Hand" at bounding box center [0, 0] width 0 height 0
click at [1271, 196] on icon "submit" at bounding box center [1273, 196] width 11 height 11
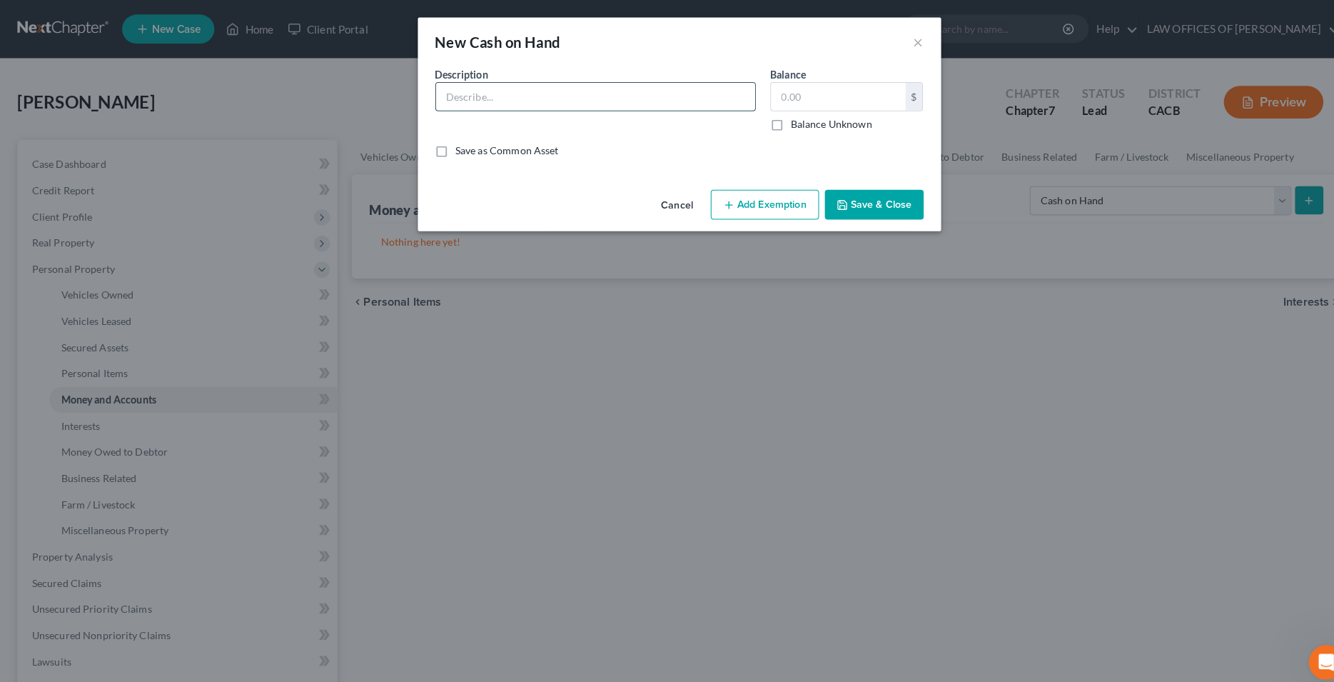
click at [617, 101] on input "text" at bounding box center [584, 94] width 313 height 27
type input "Cash"
click at [804, 86] on input "text" at bounding box center [823, 94] width 132 height 27
type input "50"
click at [777, 208] on button "Add Exemption" at bounding box center [751, 201] width 106 height 30
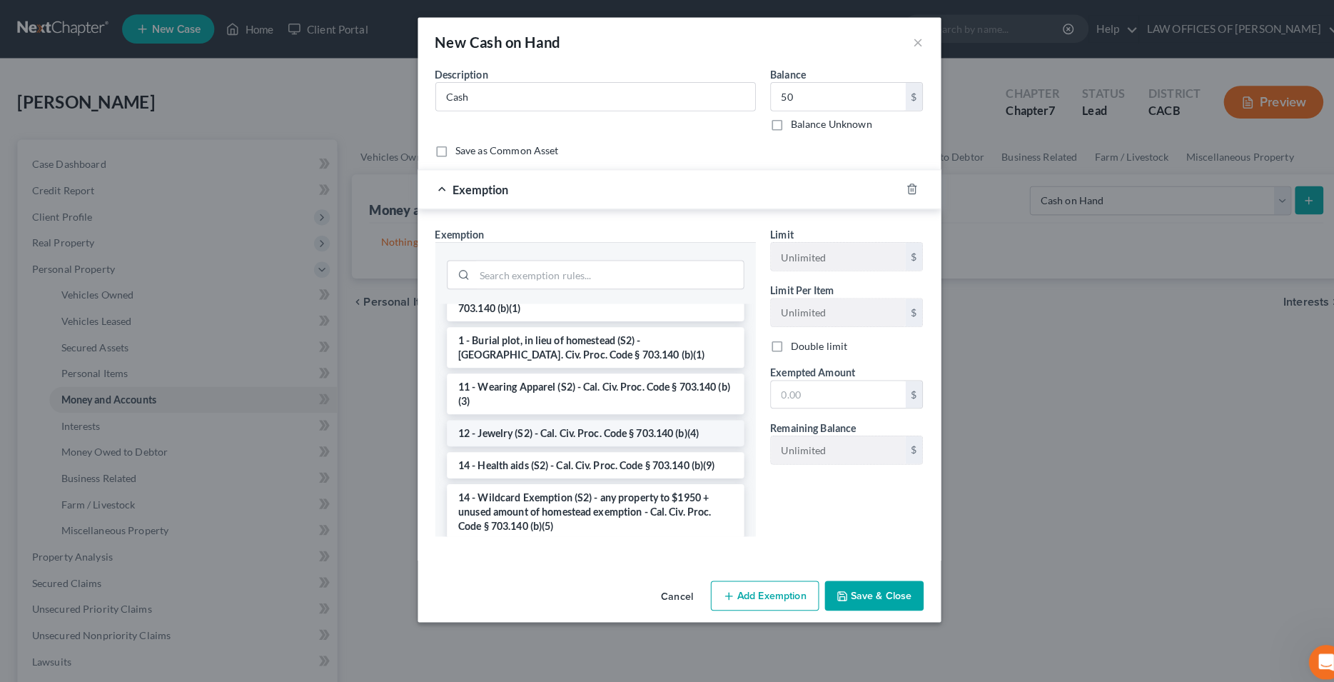
scroll to position [218, 0]
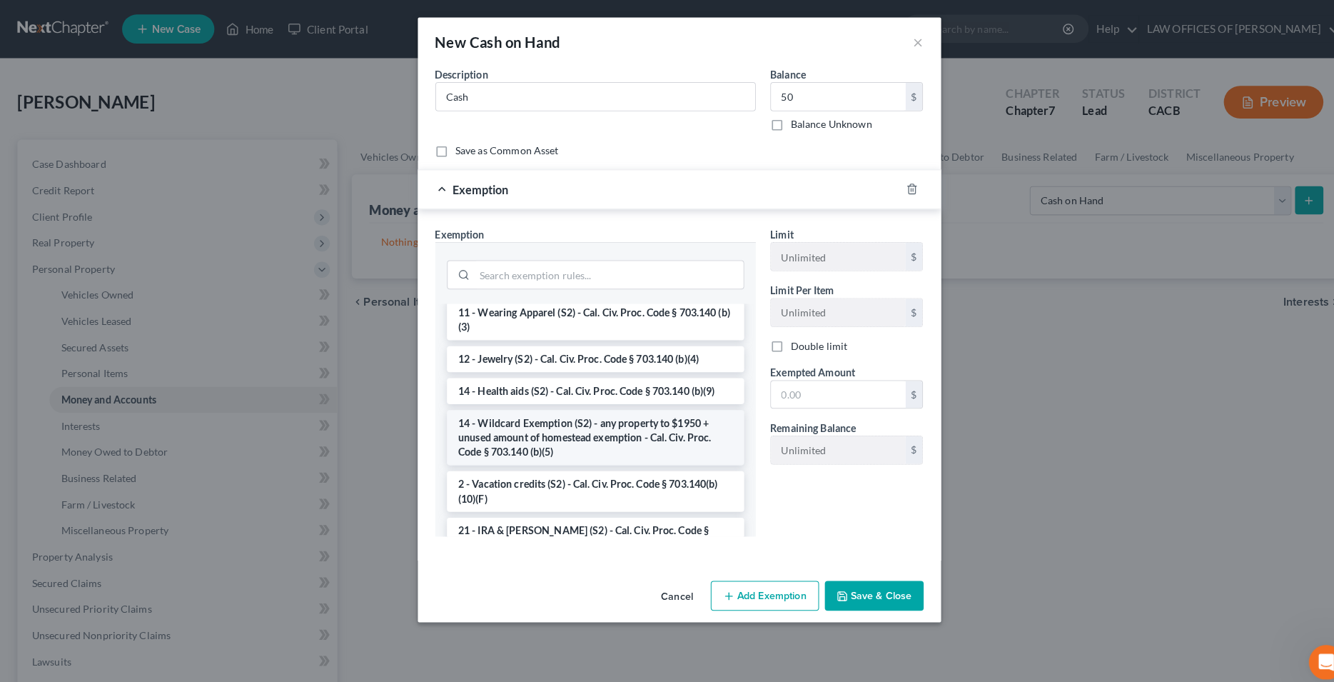
click at [586, 423] on li "14 - Wildcard Exemption (S2) - any property to $1950 + unused amount of homeste…" at bounding box center [585, 430] width 292 height 54
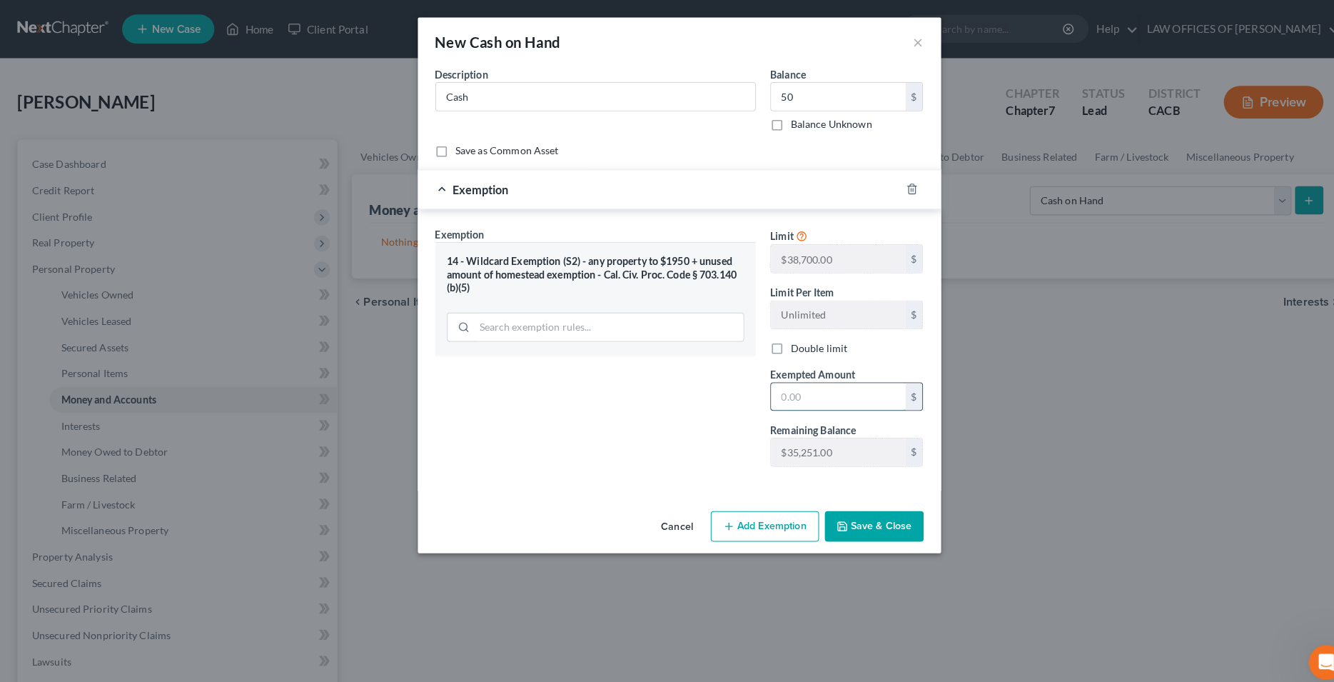
click at [805, 392] on input "text" at bounding box center [823, 389] width 132 height 27
type input "50"
click at [667, 420] on div "Exemption Set must be selected for CA. Exemption * 14 - Wildcard Exemption (S2)…" at bounding box center [584, 346] width 329 height 247
click at [842, 520] on button "Save & Close" at bounding box center [858, 517] width 97 height 30
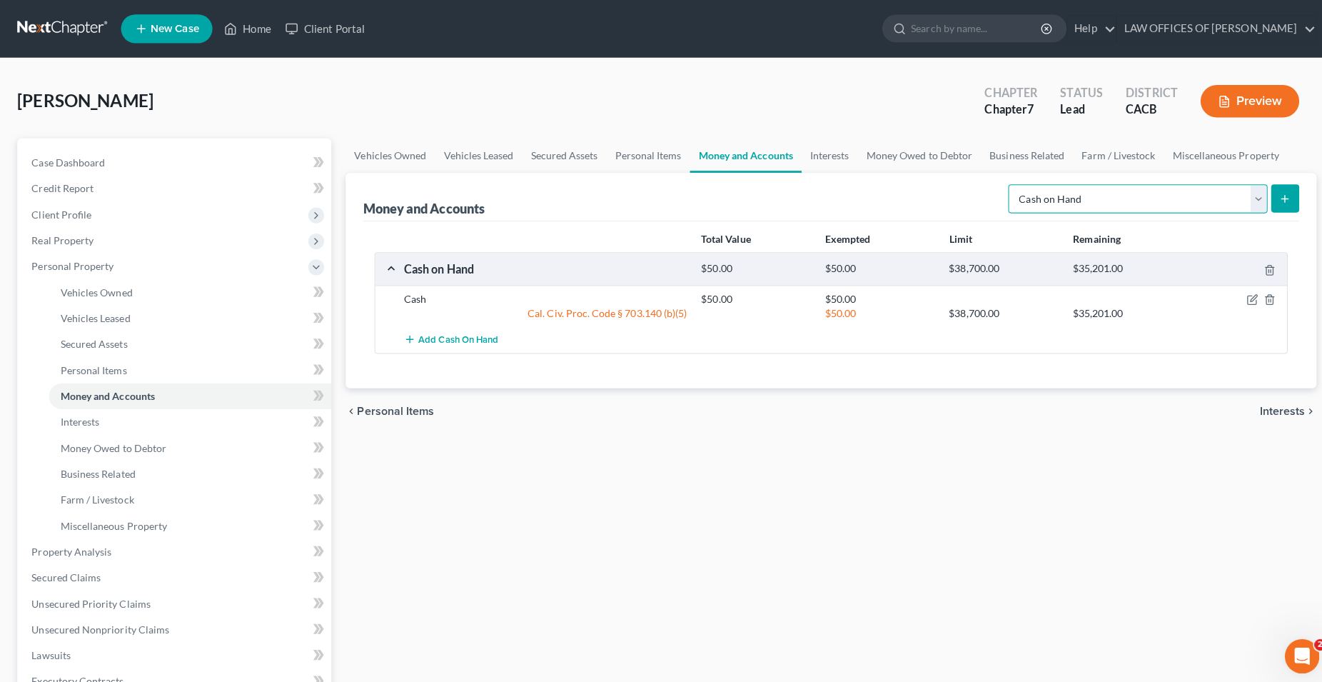
click at [999, 183] on select "Select Account Type Brokerage Cash on Hand Certificates of Deposit Checking Acc…" at bounding box center [1127, 197] width 257 height 29
select select "checking"
click option "Checking Account" at bounding box center [0, 0] width 0 height 0
click at [1270, 191] on button "submit" at bounding box center [1274, 197] width 28 height 28
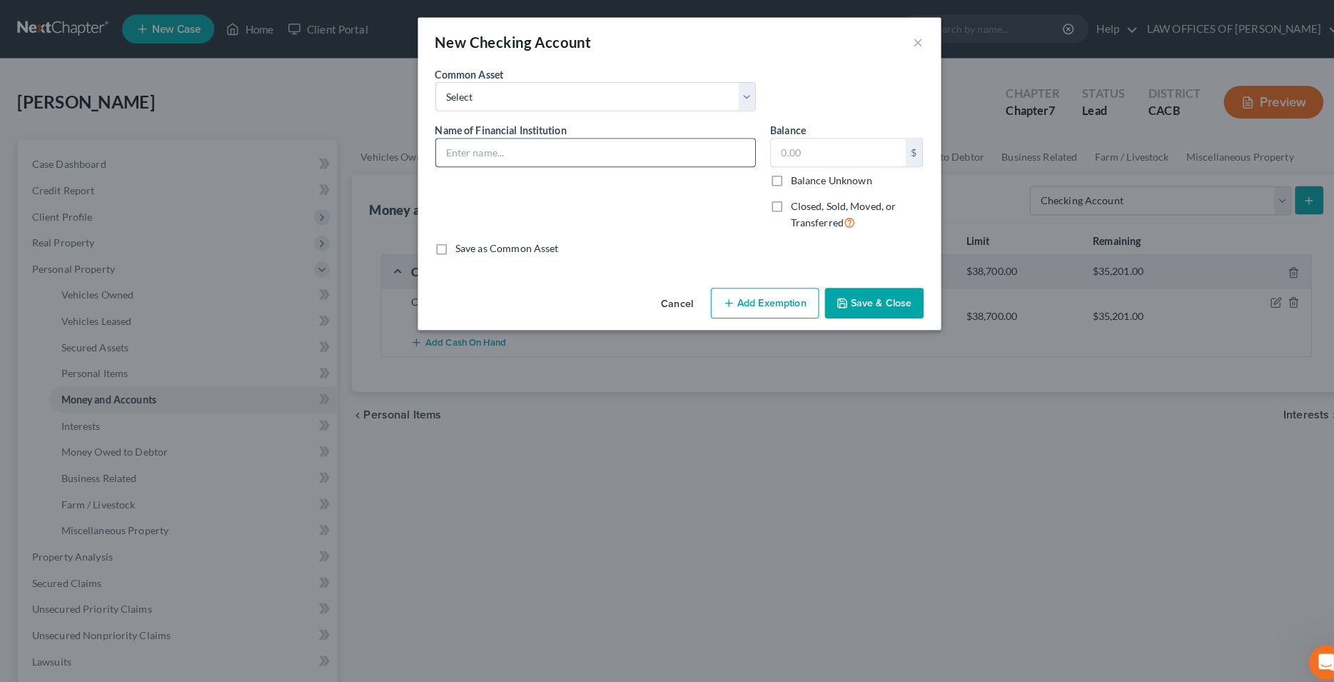
click at [562, 144] on input "text" at bounding box center [584, 149] width 313 height 27
type input "Certified Federal Credit Union"
click at [649, 237] on div "Name of Financial Institution * Certified Federal Credit Union" at bounding box center [584, 179] width 329 height 117
click at [808, 151] on input "text" at bounding box center [823, 149] width 132 height 27
click at [768, 157] on input "text" at bounding box center [823, 149] width 132 height 27
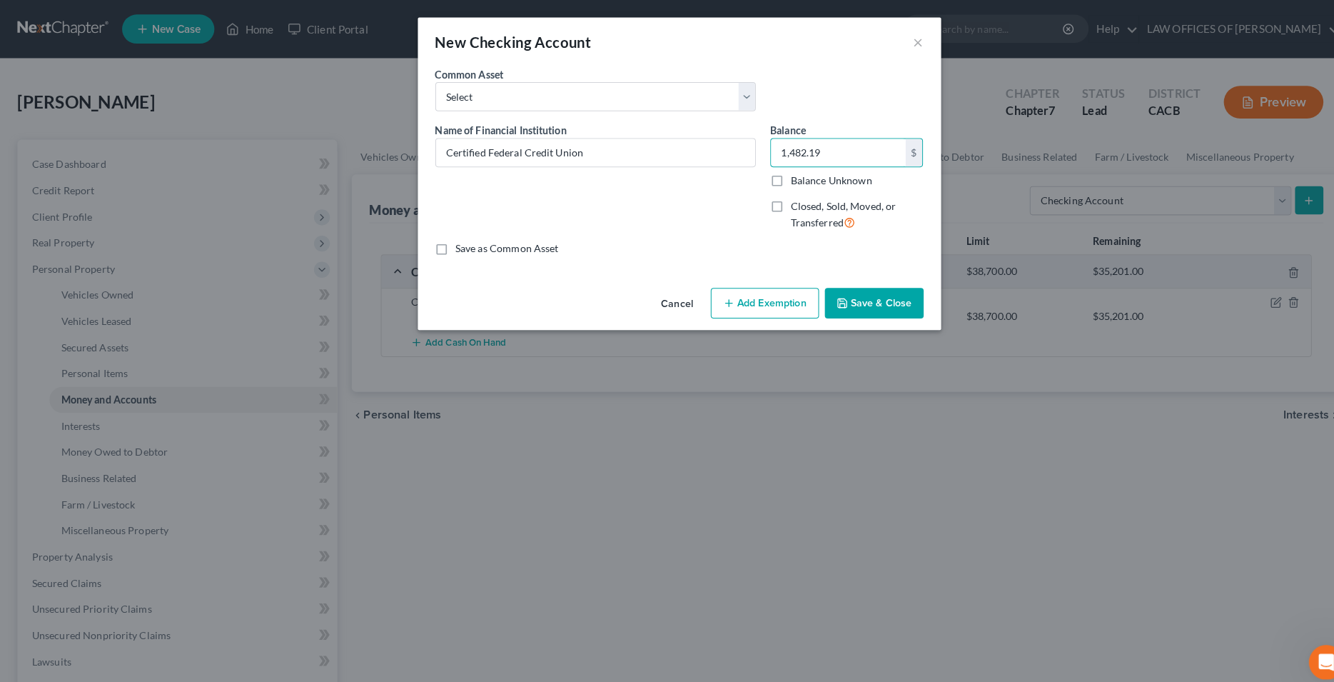
type input "1,482.19"
click at [770, 302] on button "Add Exemption" at bounding box center [751, 298] width 106 height 30
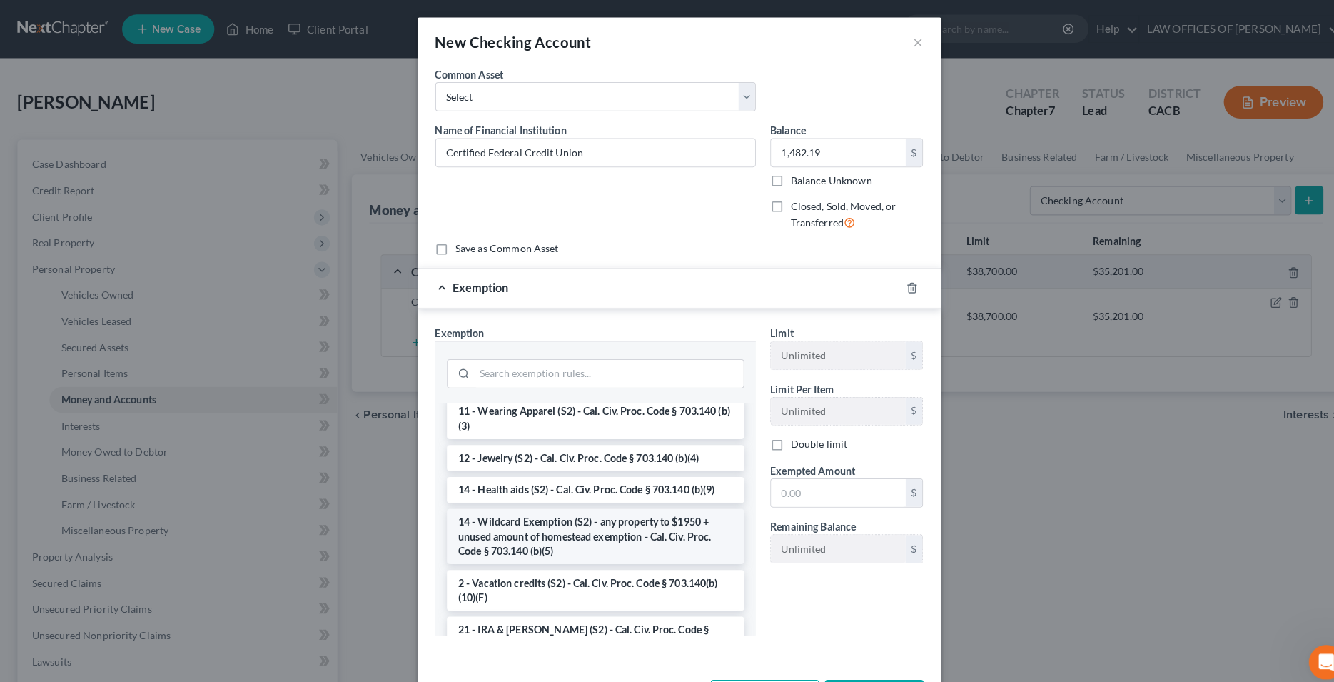
click at [598, 525] on li "14 - Wildcard Exemption (S2) - any property to $1950 + unused amount of homeste…" at bounding box center [585, 527] width 292 height 54
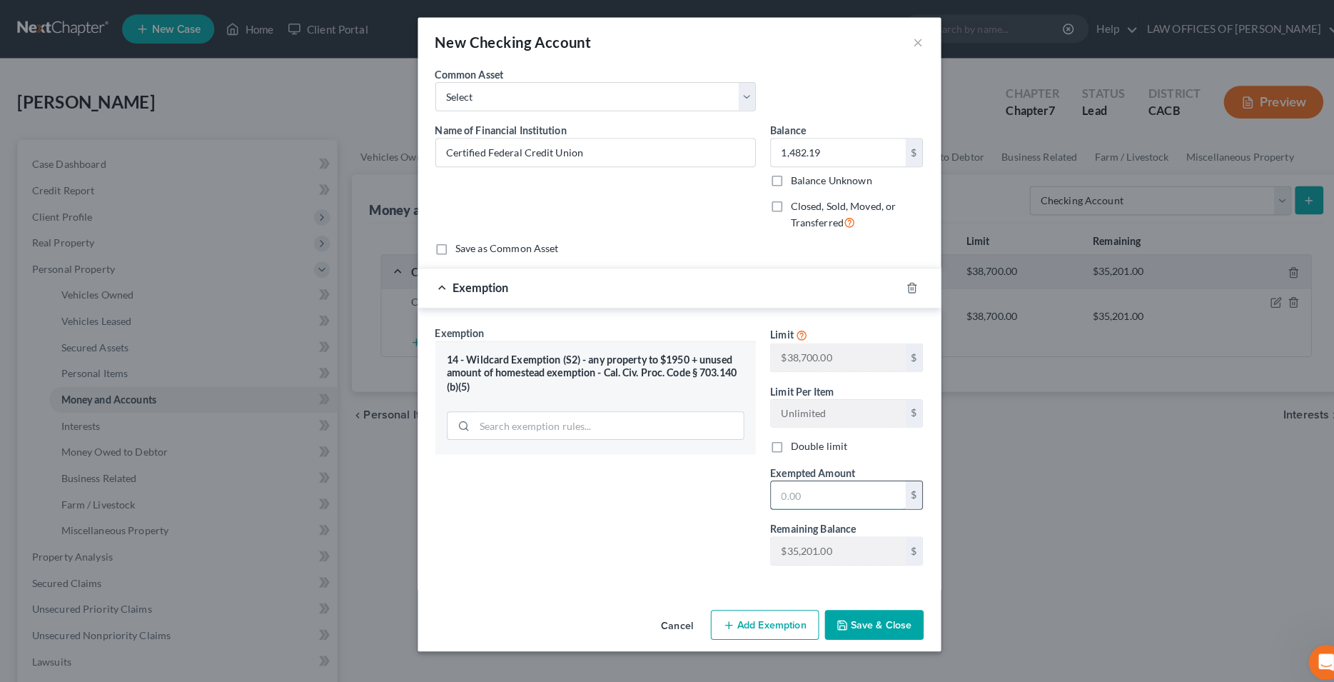
click at [807, 479] on input "text" at bounding box center [823, 486] width 132 height 27
type input "1,482.19"
click at [847, 620] on button "Save & Close" at bounding box center [858, 614] width 97 height 30
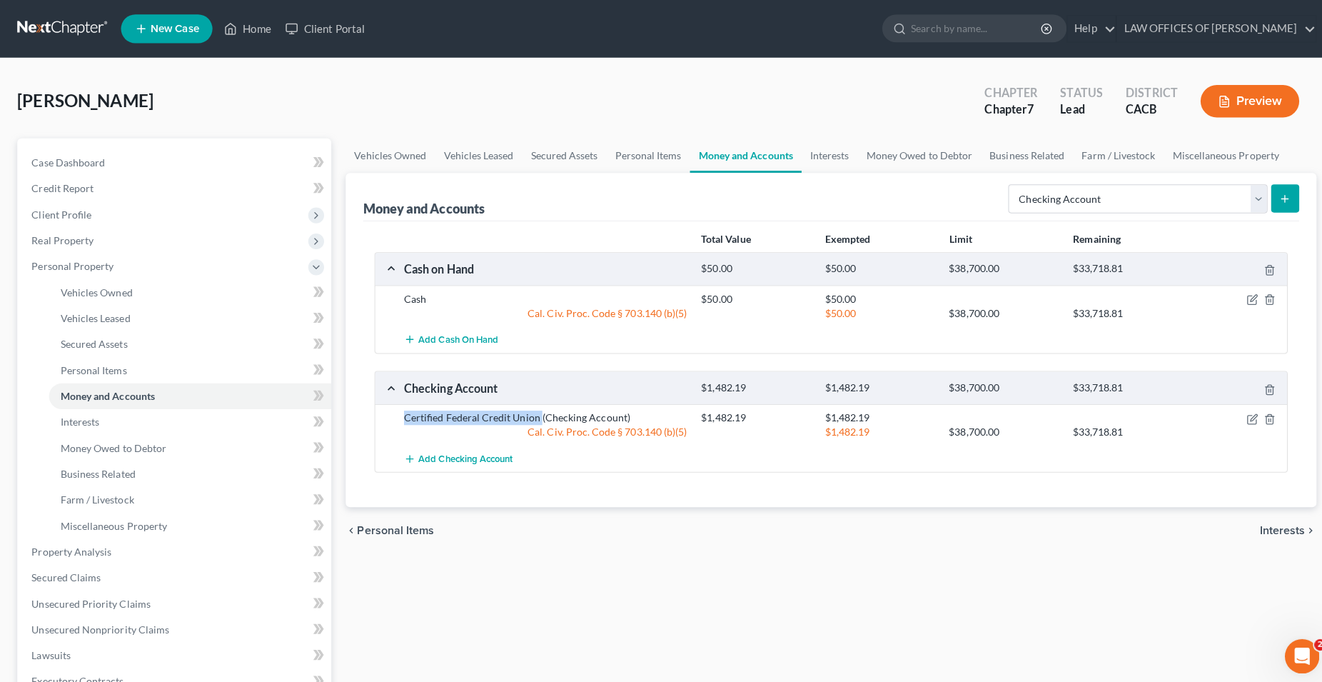
drag, startPoint x: 535, startPoint y: 417, endPoint x: 403, endPoint y: 415, distance: 132.8
click at [403, 415] on div "Certified Federal Credit Union (Checking Account)" at bounding box center [540, 414] width 295 height 14
copy div "Certified Federal Credit Union"
click at [802, 486] on div "Total Value Exempted Limit Remaining Cash on Hand $50.00 $50.00 $38,700.00 $33,…" at bounding box center [824, 361] width 928 height 284
click at [999, 183] on select "Select Account Type Brokerage Cash on Hand Certificates of Deposit Checking Acc…" at bounding box center [1127, 197] width 257 height 29
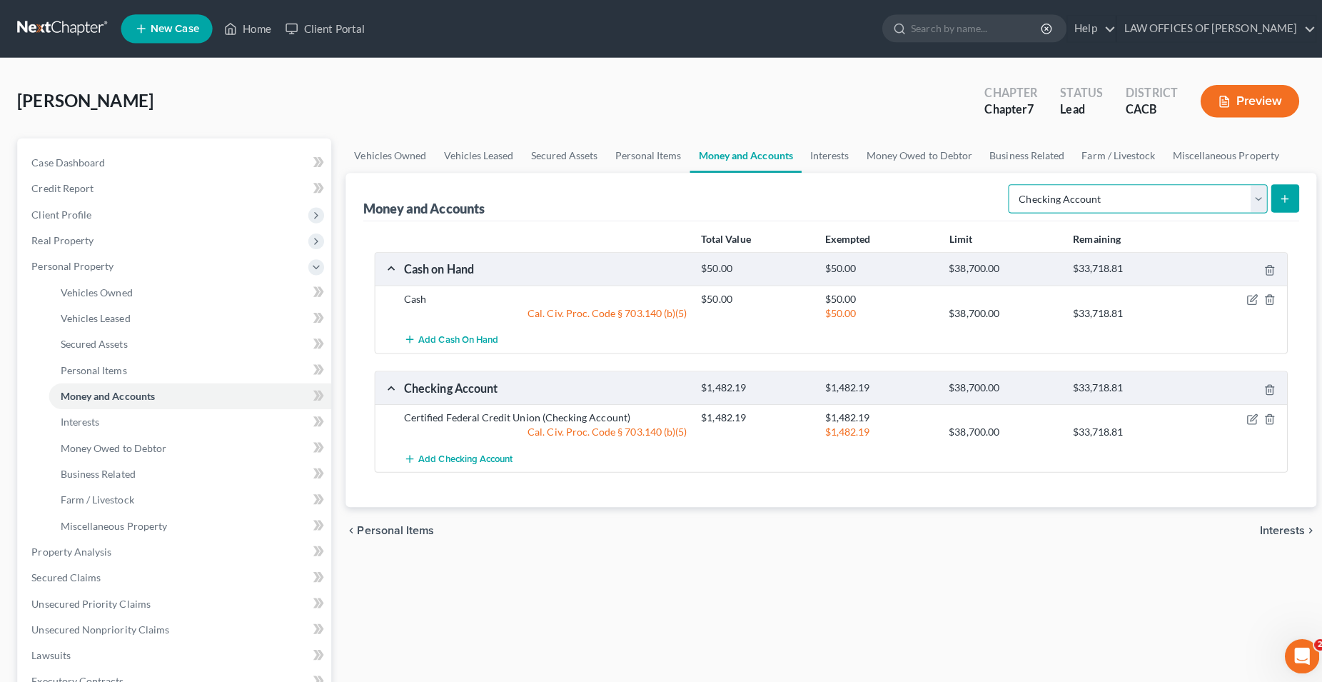
select select "savings"
click option "Savings Account" at bounding box center [0, 0] width 0 height 0
click at [1275, 201] on icon "submit" at bounding box center [1273, 196] width 11 height 11
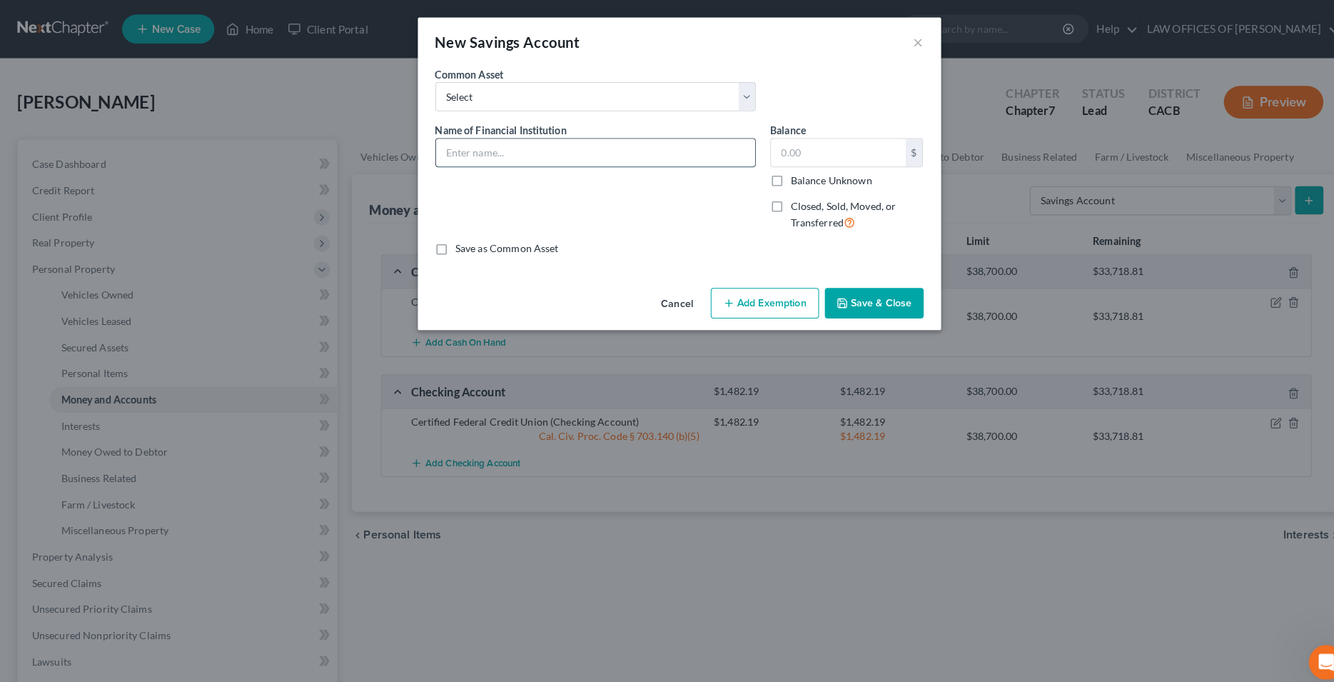
click at [513, 156] on input "text" at bounding box center [584, 149] width 313 height 27
paste input "Certified Federal Credit Union"
type input "Certified Federal Credit Union"
click at [545, 203] on div "Name of Financial Institution * Certified Federal Credit Union" at bounding box center [584, 179] width 329 height 117
click at [779, 151] on input "text" at bounding box center [823, 149] width 132 height 27
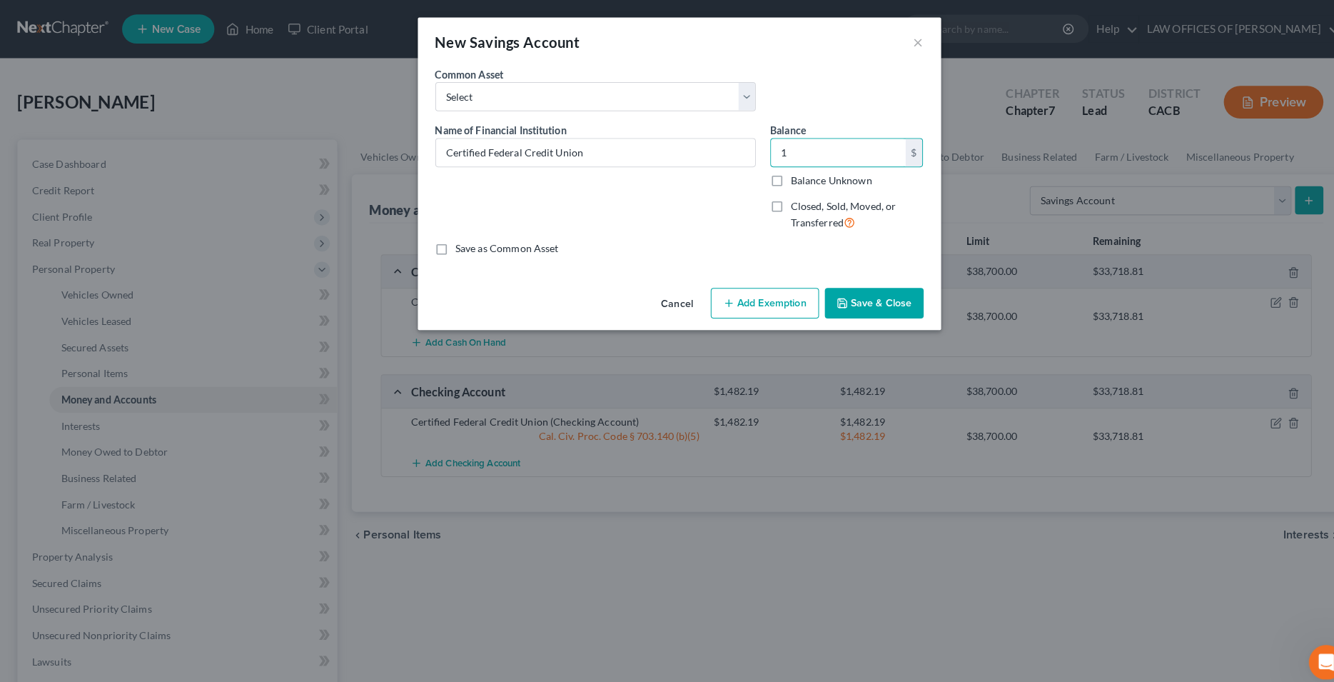
type input "1"
click at [754, 296] on button "Add Exemption" at bounding box center [751, 298] width 106 height 30
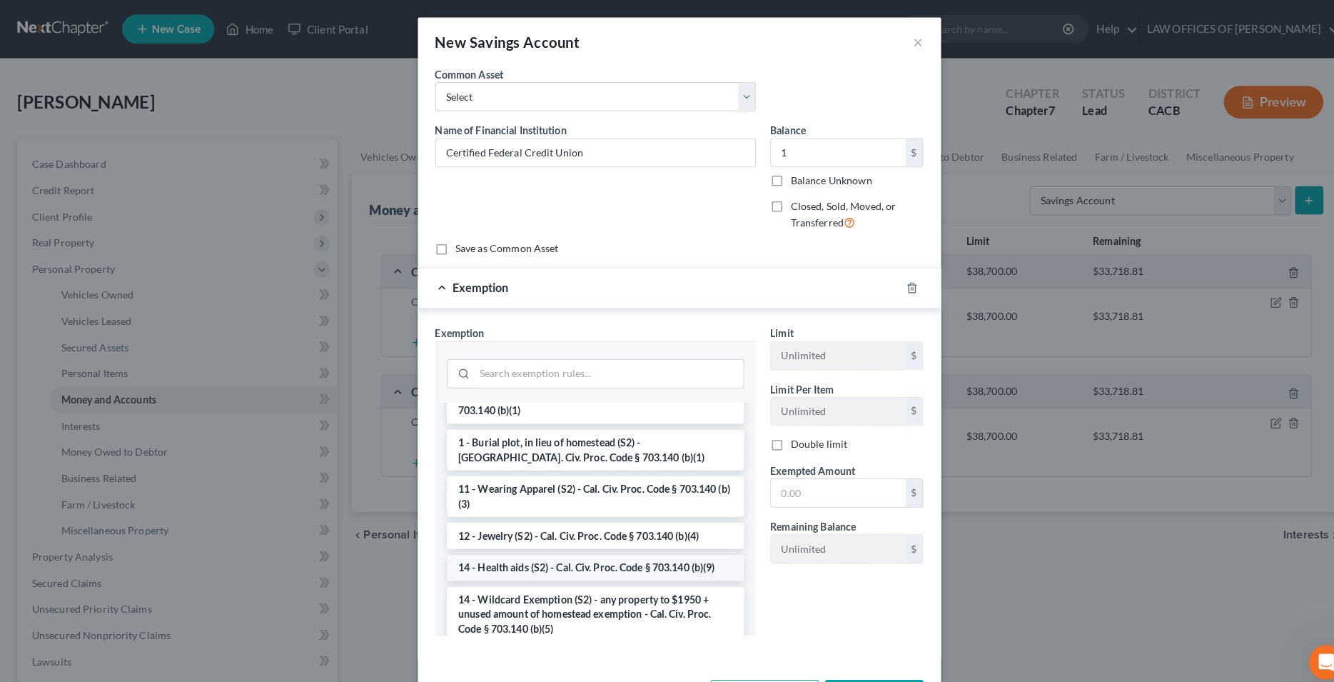
scroll to position [146, 0]
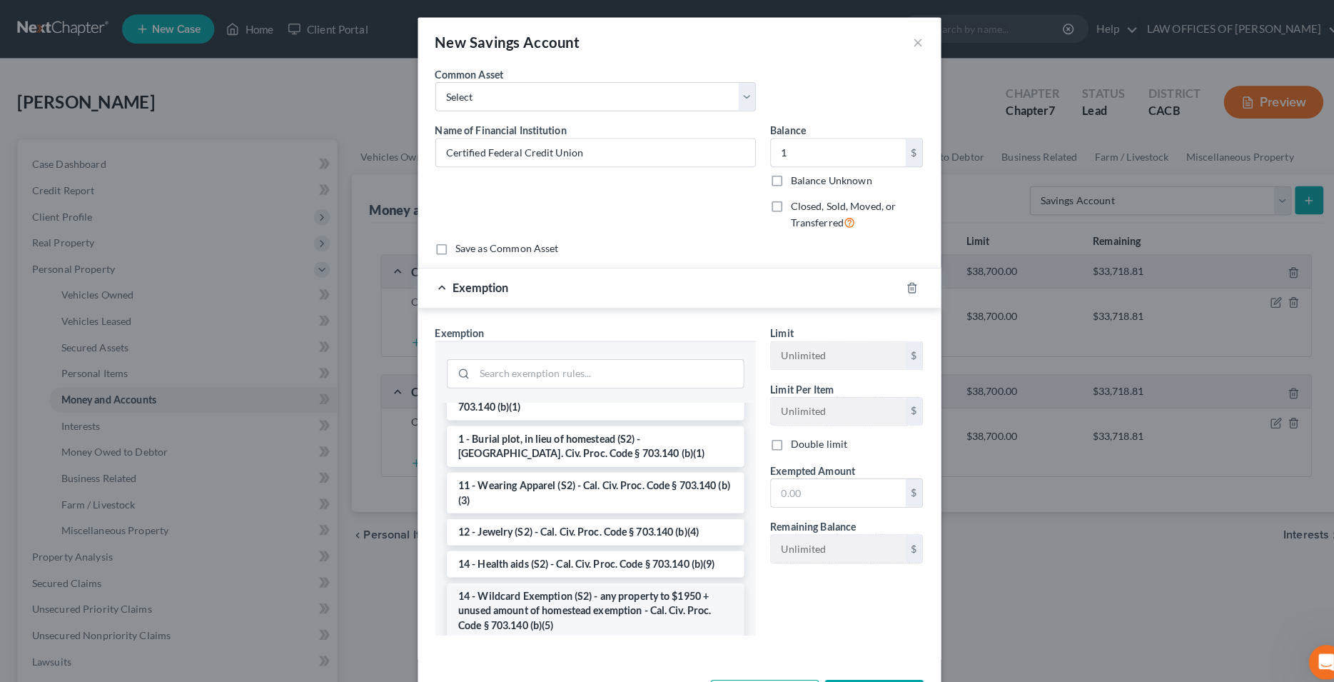
click at [572, 590] on li "14 - Wildcard Exemption (S2) - any property to $1950 + unused amount of homeste…" at bounding box center [585, 599] width 292 height 54
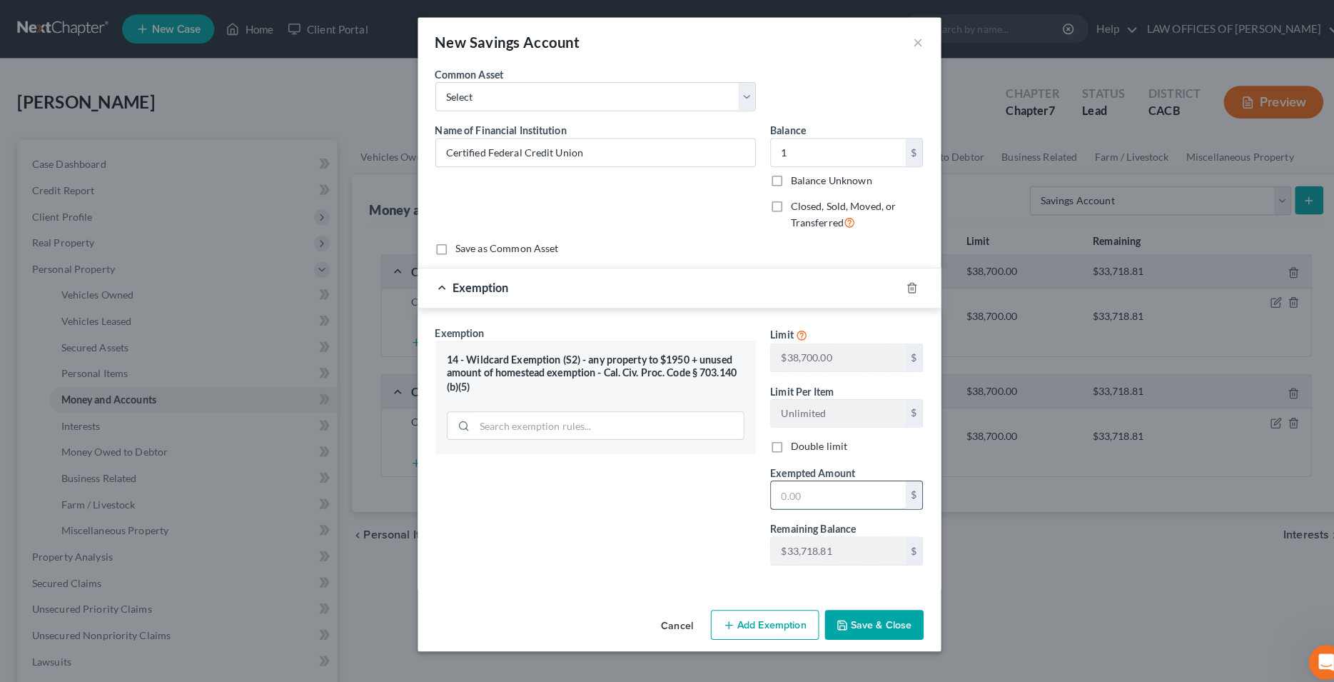
click at [765, 486] on input "text" at bounding box center [823, 486] width 132 height 27
type input "1"
click at [654, 518] on div "Exemption Set must be selected for CA. Exemption * 14 - Wildcard Exemption (S2)…" at bounding box center [584, 443] width 329 height 247
click at [864, 608] on button "Save & Close" at bounding box center [858, 614] width 97 height 30
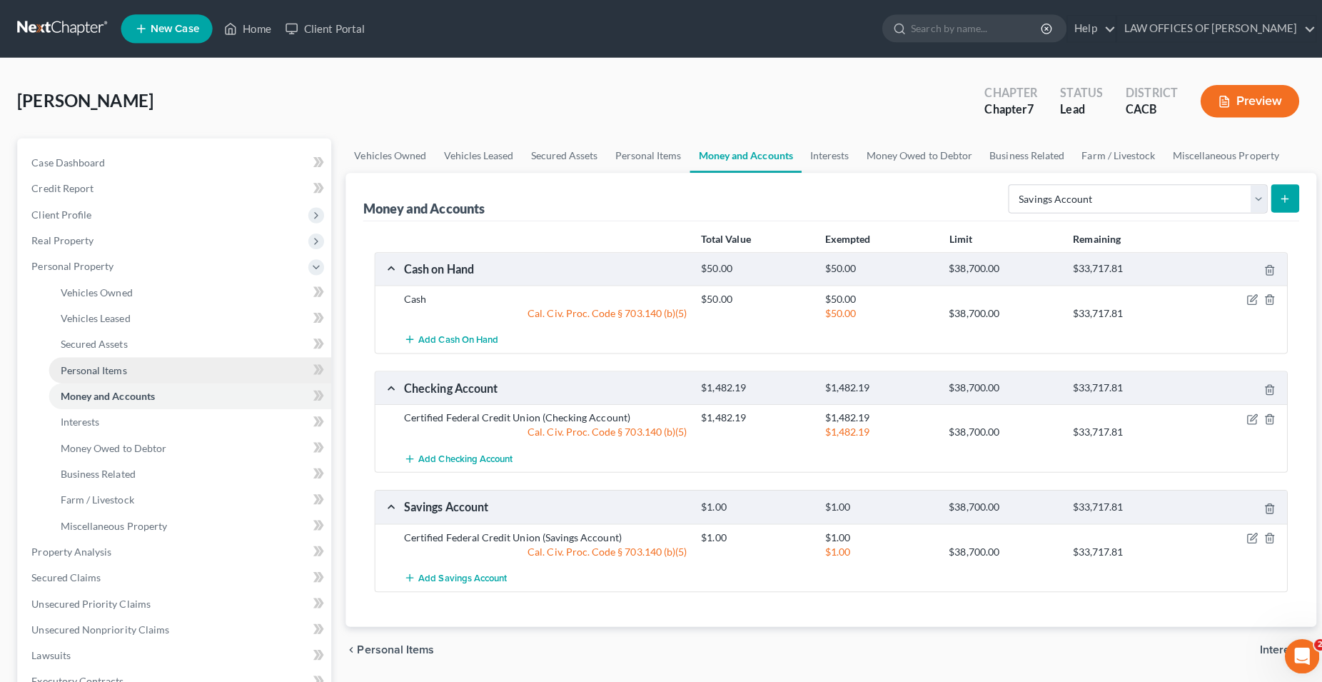
click at [91, 368] on span "Personal Items" at bounding box center [93, 366] width 66 height 12
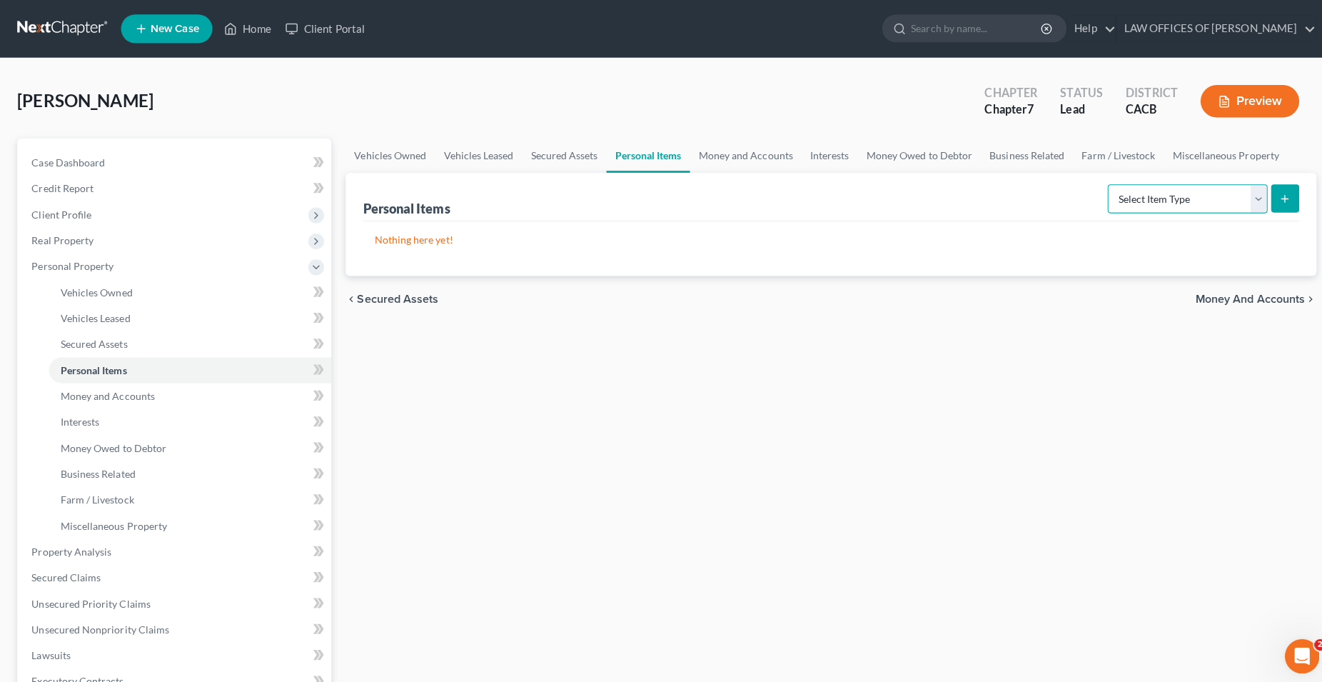
click at [1098, 183] on select "Select Item Type Clothing Collectibles Of Value Electronics Firearms Household …" at bounding box center [1177, 197] width 158 height 29
select select "clothing"
click option "Clothing" at bounding box center [0, 0] width 0 height 0
click at [1280, 196] on button "submit" at bounding box center [1274, 197] width 28 height 28
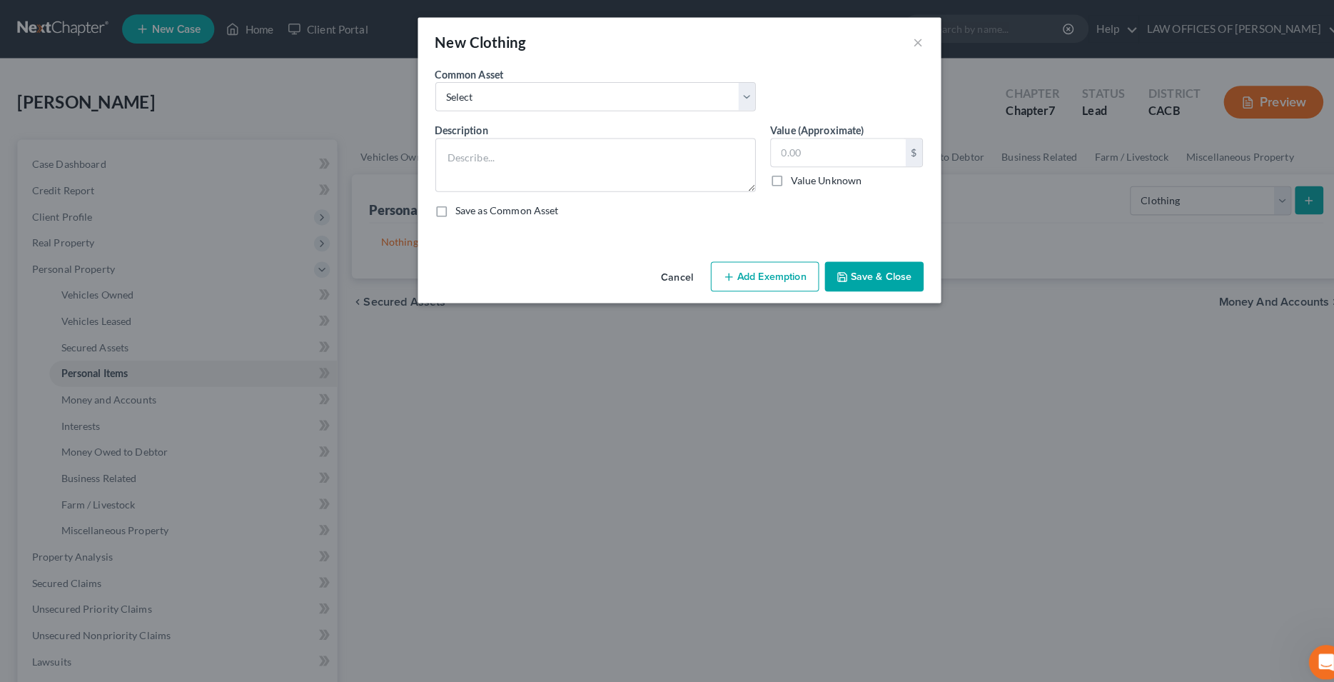
click at [458, 494] on div "New Clothing × An exemption set must first be selected from the Filing Informat…" at bounding box center [667, 341] width 1334 height 682
click at [428, 81] on select "Select Used Clothing" at bounding box center [585, 95] width 315 height 29
select select "0"
click option "Used Clothing" at bounding box center [0, 0] width 0 height 0
type textarea "Used Clothing"
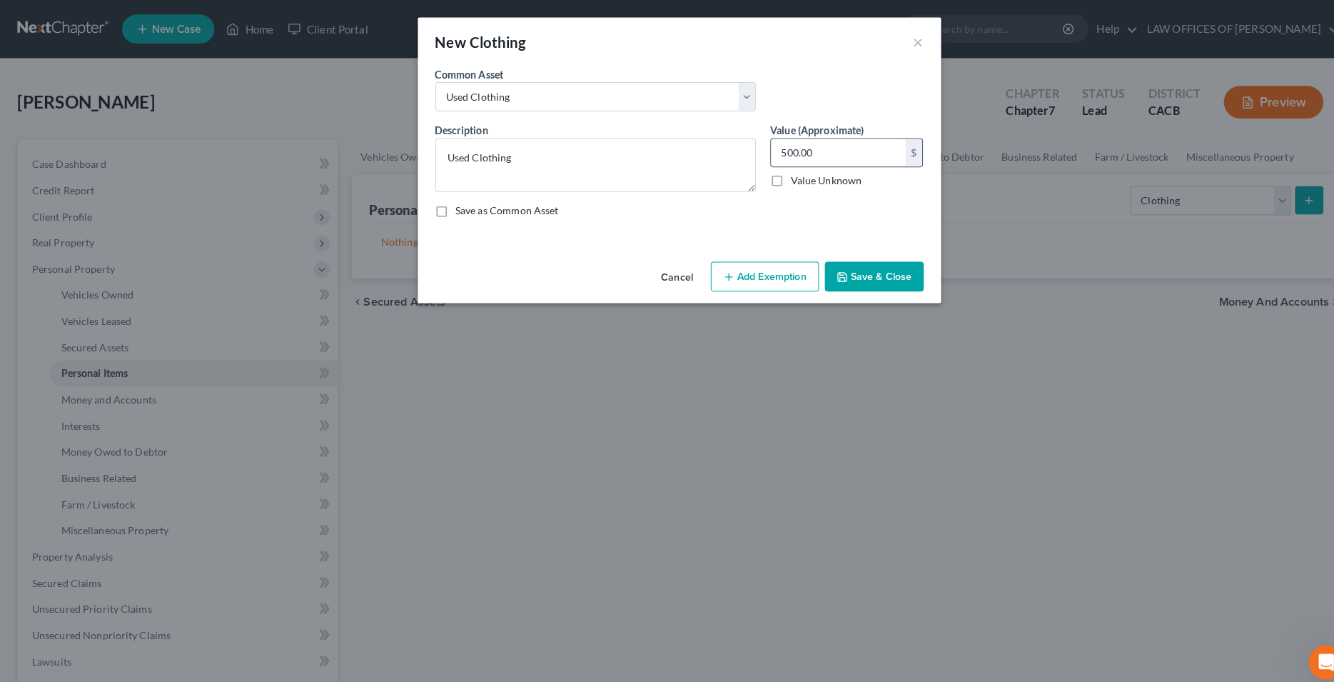
drag, startPoint x: 842, startPoint y: 151, endPoint x: 854, endPoint y: 159, distance: 14.5
click at [855, 163] on input "500.00" at bounding box center [823, 149] width 132 height 27
type input "350"
click at [767, 281] on button "Add Exemption" at bounding box center [751, 272] width 106 height 30
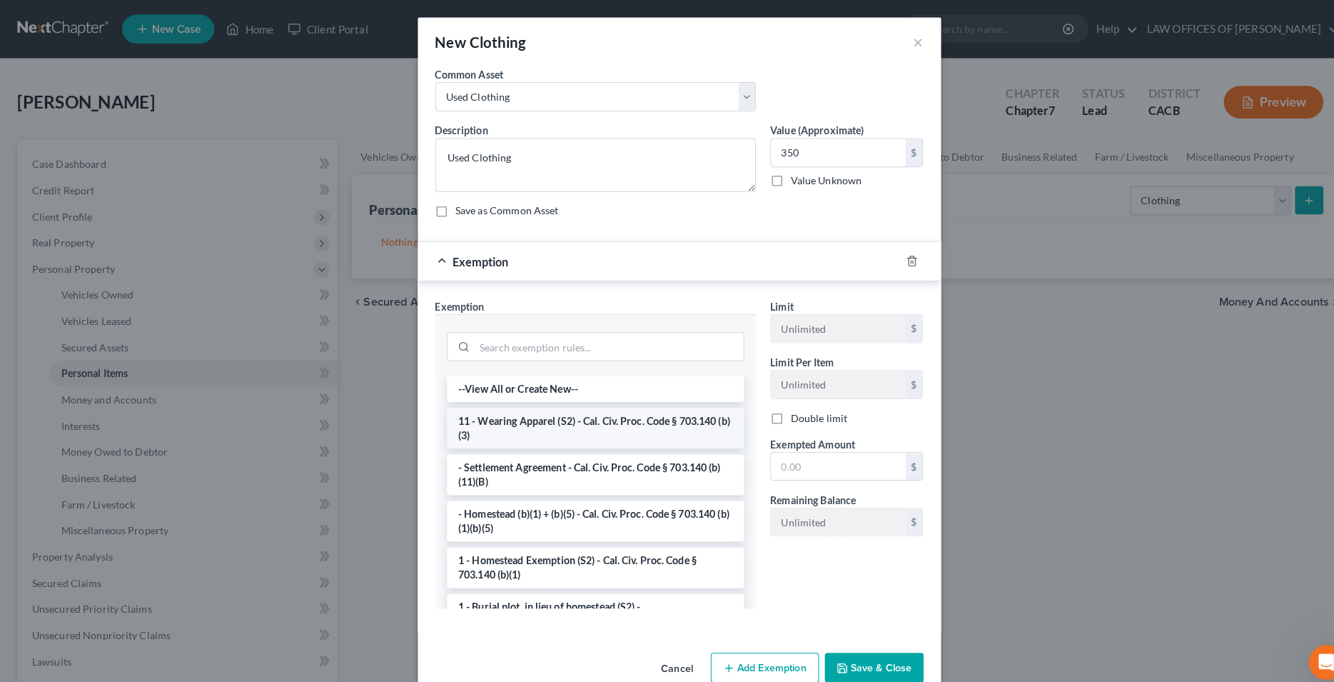
click at [604, 413] on li "11 - Wearing Apparel (S2) - Cal. Civ. Proc. Code § 703.140 (b)(3)" at bounding box center [585, 420] width 292 height 40
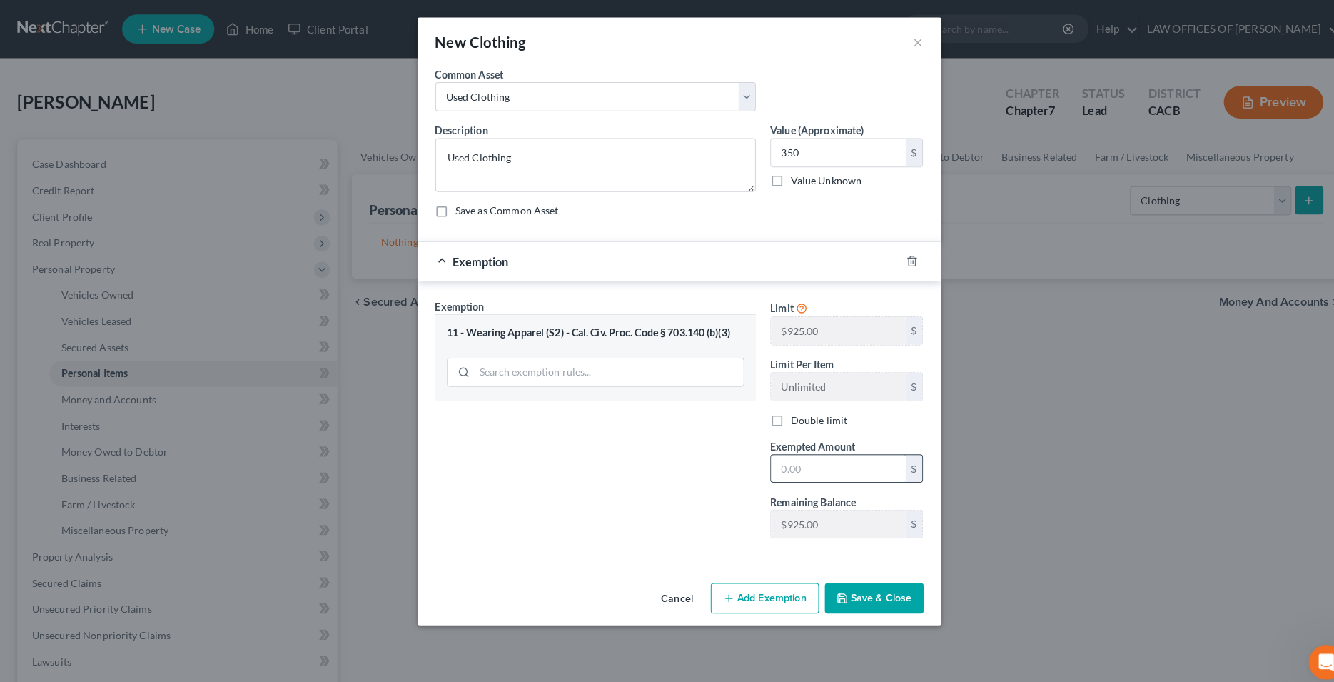
click at [782, 463] on input "text" at bounding box center [823, 460] width 132 height 27
type input "350"
click at [589, 496] on div "Exemption Set must be selected for CA. Exemption * 11 - Wearing Apparel (S2) - …" at bounding box center [584, 416] width 329 height 247
click at [837, 590] on button "Save & Close" at bounding box center [858, 587] width 97 height 30
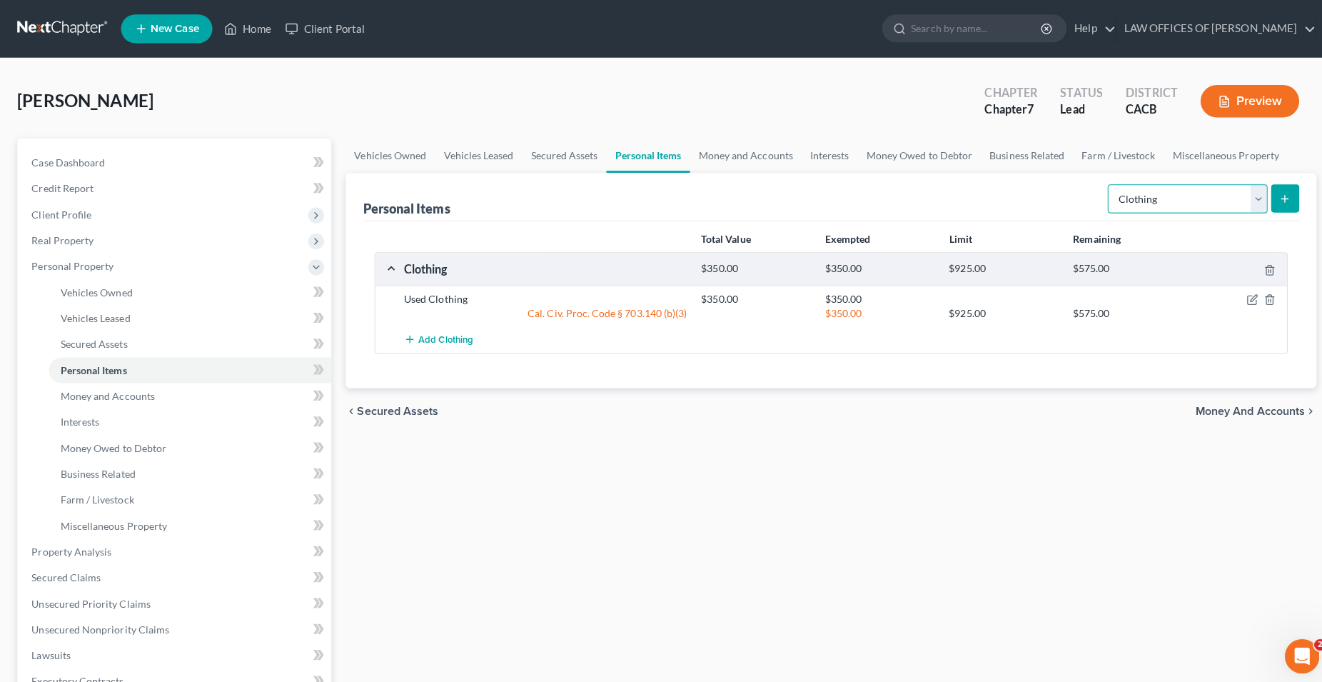
click at [1098, 183] on select "Select Item Type Clothing Collectibles Of Value Electronics Firearms Household …" at bounding box center [1177, 197] width 158 height 29
select select "electronics"
click option "Electronics" at bounding box center [0, 0] width 0 height 0
click at [1277, 203] on button "submit" at bounding box center [1274, 197] width 28 height 28
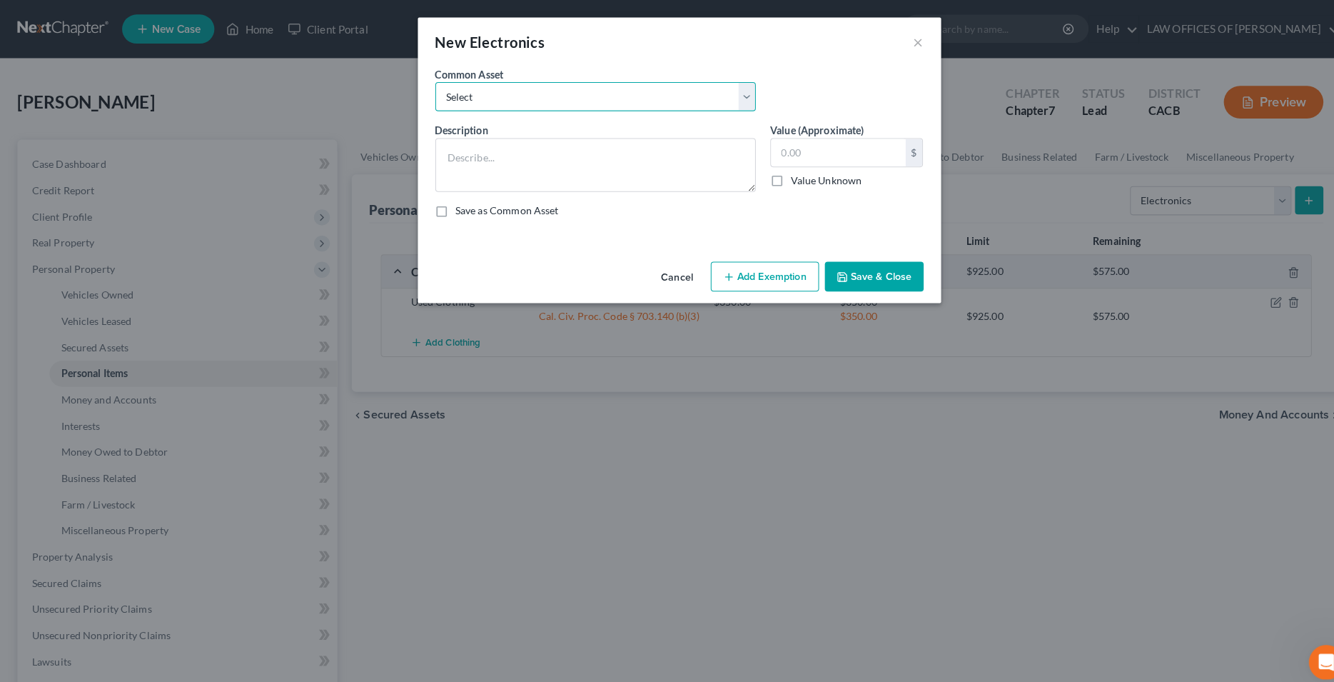
click at [428, 81] on select "Select Electronic Devices" at bounding box center [585, 95] width 315 height 29
select select "0"
click option "Electronic Devices" at bounding box center [0, 0] width 0 height 0
type textarea "Electronic Devices"
type input "500.00"
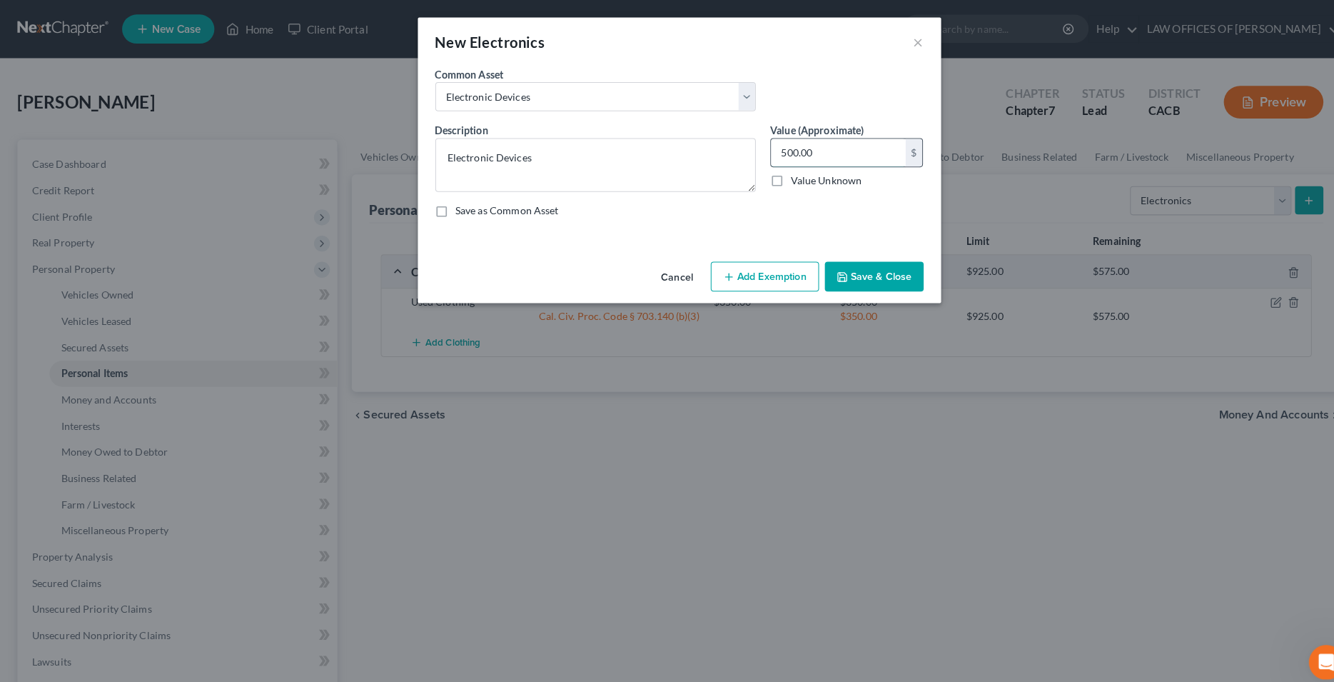
drag, startPoint x: 830, startPoint y: 156, endPoint x: 809, endPoint y: 147, distance: 22.4
click at [809, 147] on input "500.00" at bounding box center [823, 149] width 132 height 27
click at [811, 158] on input "text" at bounding box center [823, 149] width 132 height 27
type input "600"
click at [763, 278] on button "Add Exemption" at bounding box center [751, 272] width 106 height 30
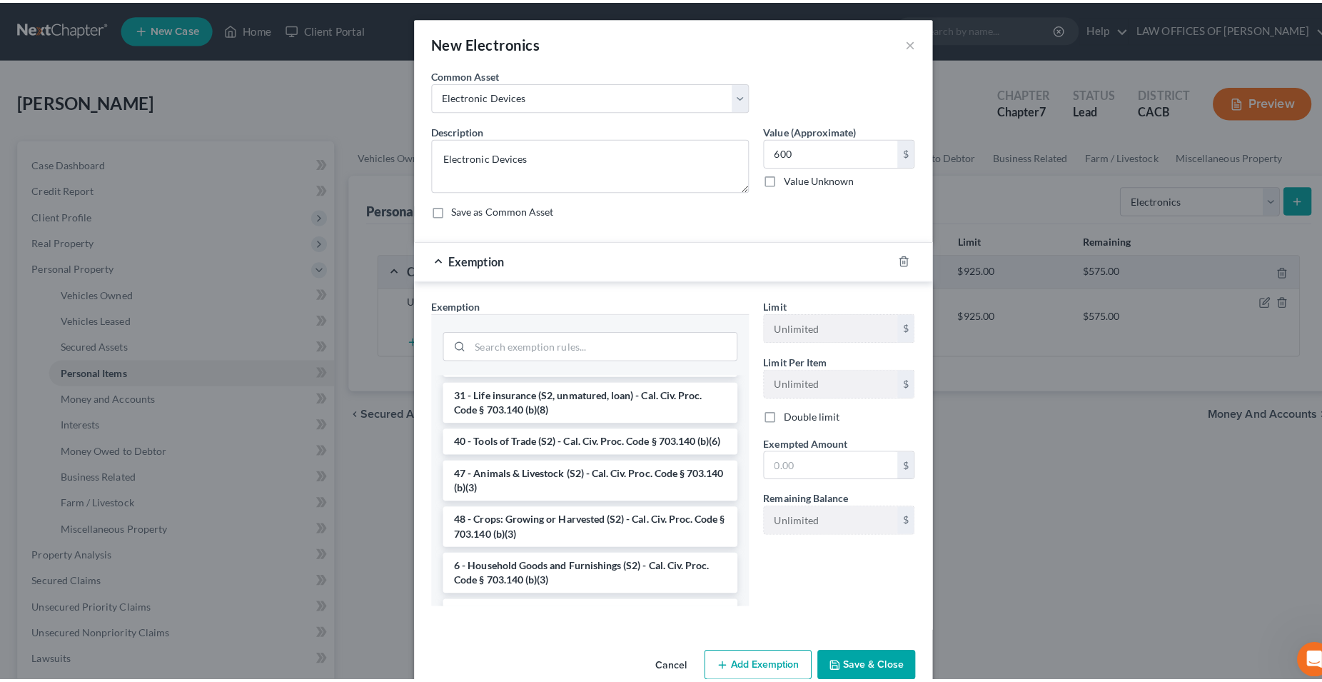
scroll to position [1165, 0]
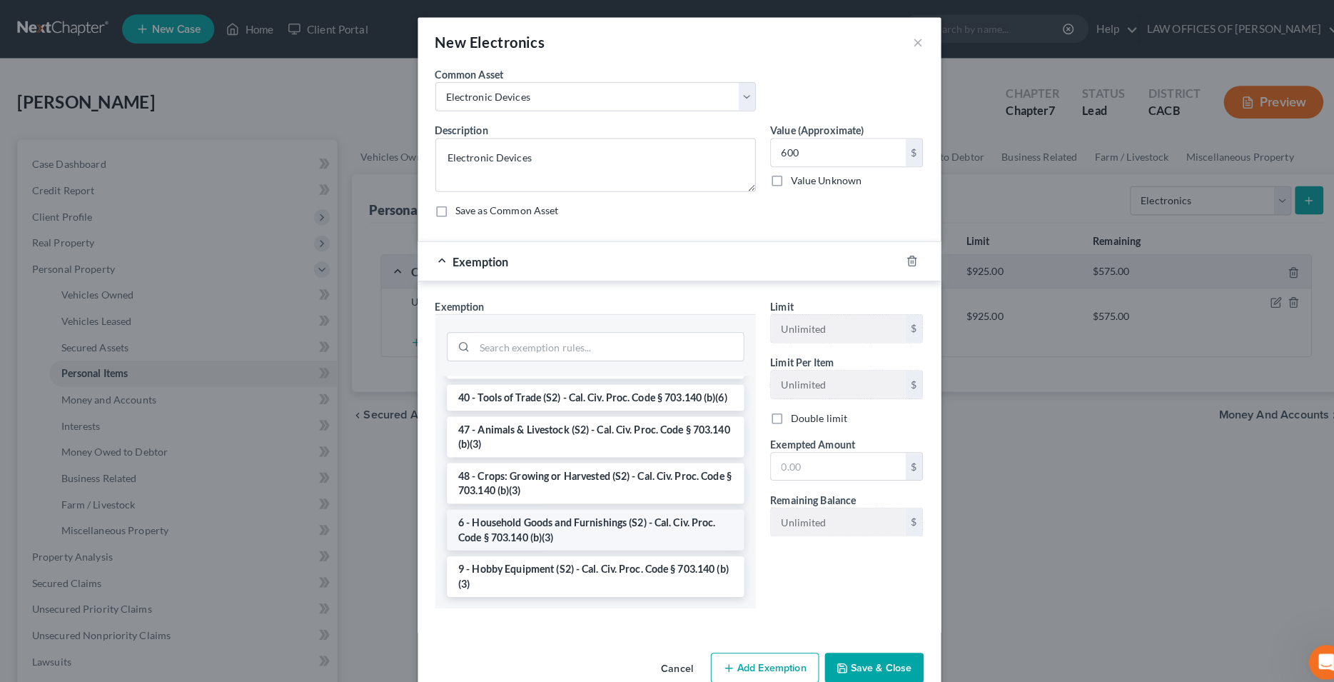
click at [557, 520] on li "6 - Household Goods and Furnishings (S2) - Cal. Civ. Proc. Code § 703.140 (b)(3)" at bounding box center [585, 520] width 292 height 40
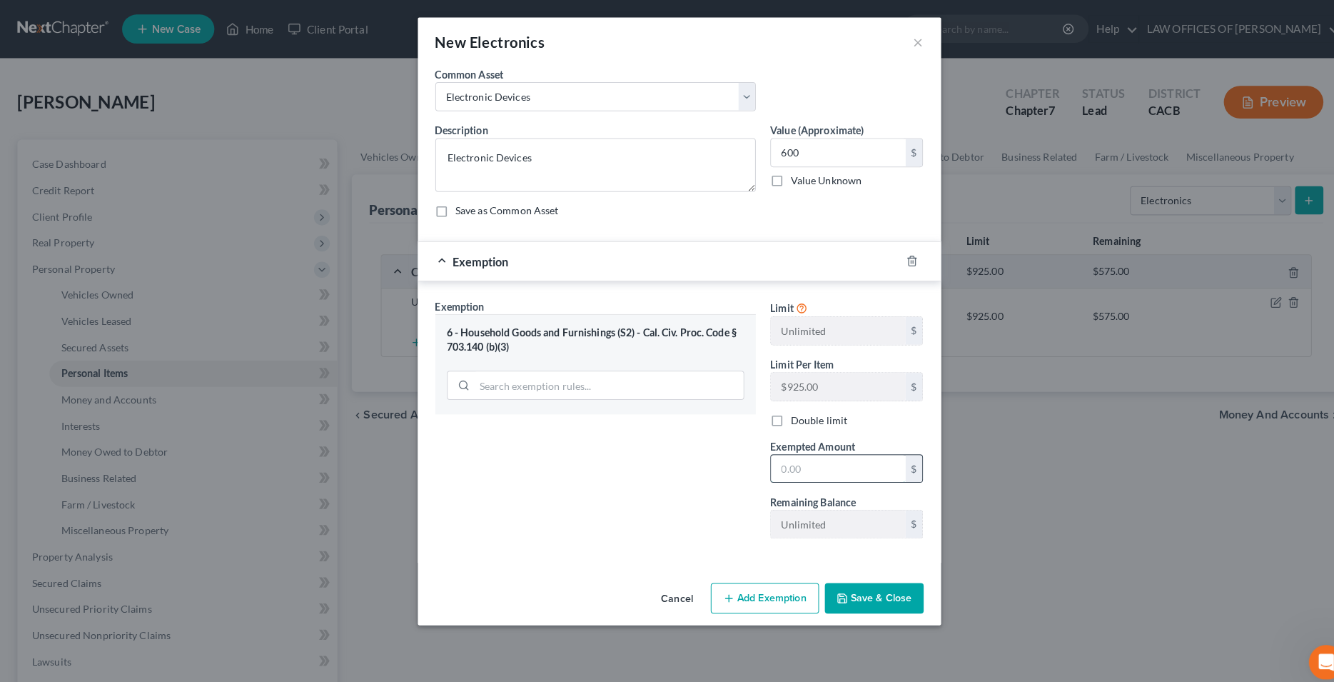
click at [817, 461] on input "text" at bounding box center [823, 460] width 132 height 27
type input "600"
click at [874, 592] on button "Save & Close" at bounding box center [858, 587] width 97 height 30
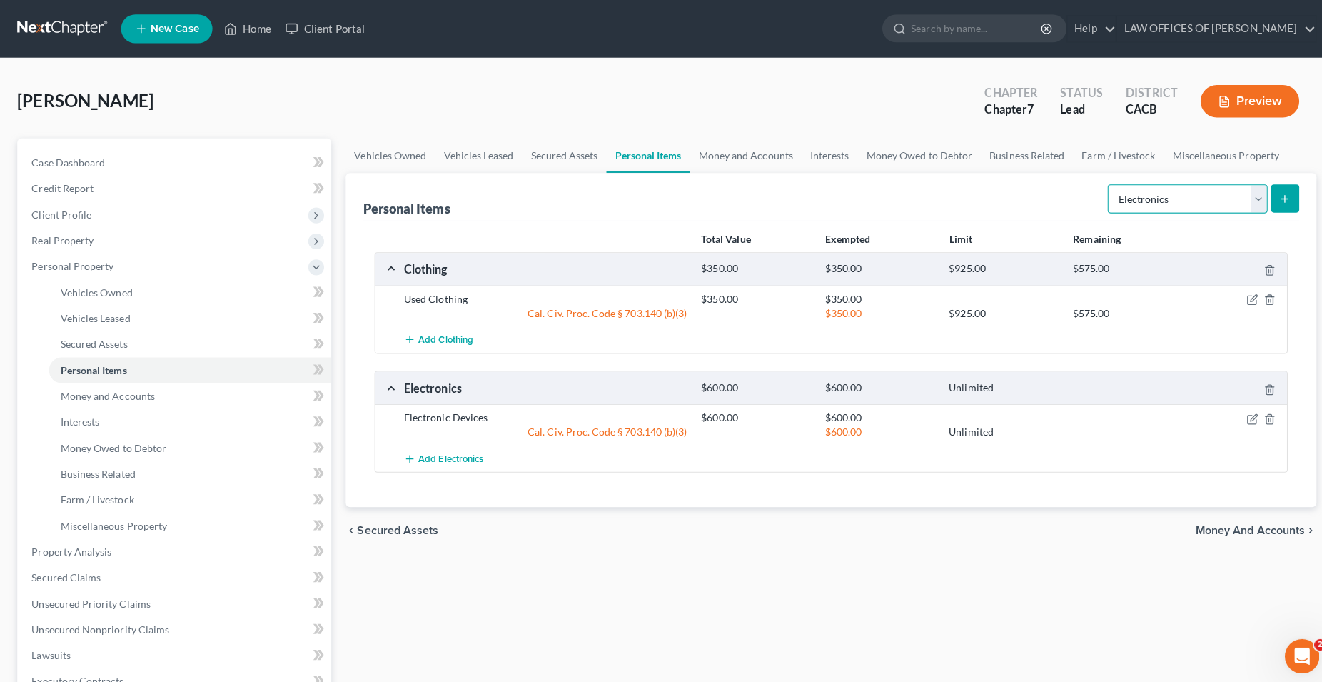
click at [1098, 183] on select "Select Item Type Clothing Collectibles Of Value Electronics Firearms Household …" at bounding box center [1177, 197] width 158 height 29
select select "household_goods"
click option "Household Goods" at bounding box center [0, 0] width 0 height 0
click at [1278, 193] on icon "submit" at bounding box center [1273, 196] width 11 height 11
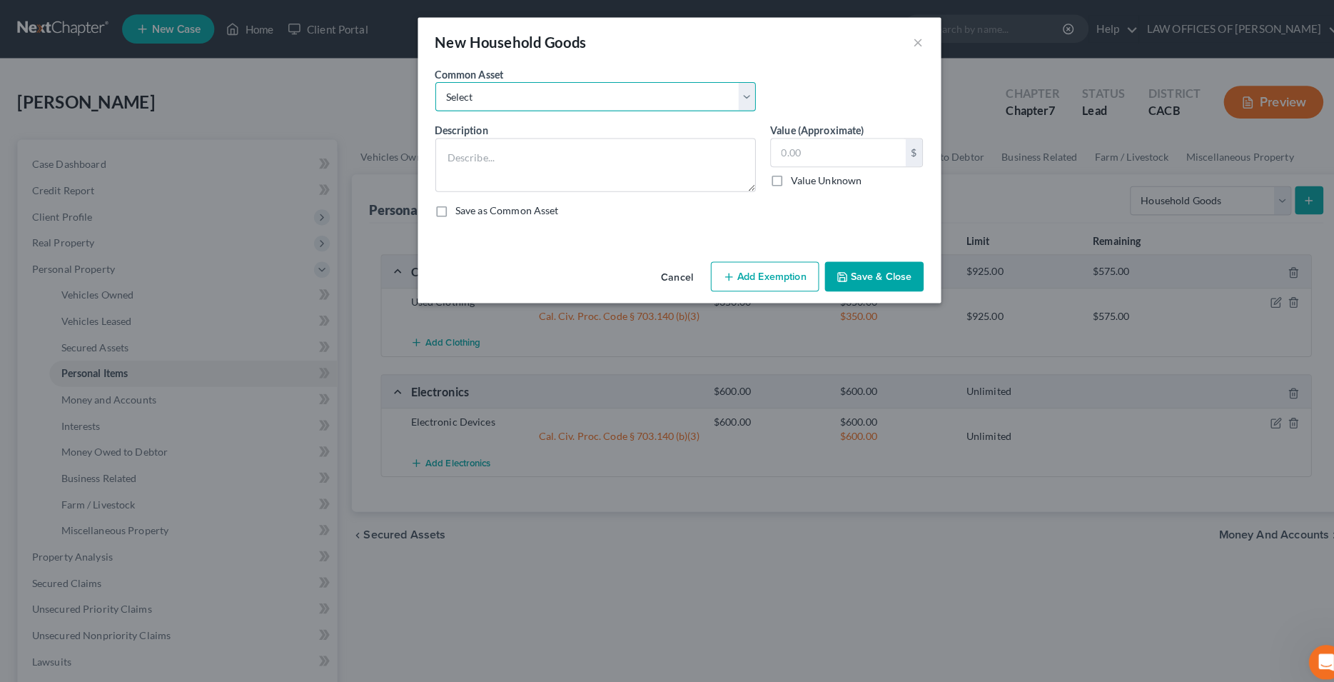
click at [428, 81] on select "Select Used Household Goods" at bounding box center [585, 95] width 315 height 29
select select "0"
click option "Used Household Goods" at bounding box center [0, 0] width 0 height 0
type textarea "Used Household Goods"
click at [843, 156] on input "1,500.00" at bounding box center [823, 149] width 132 height 27
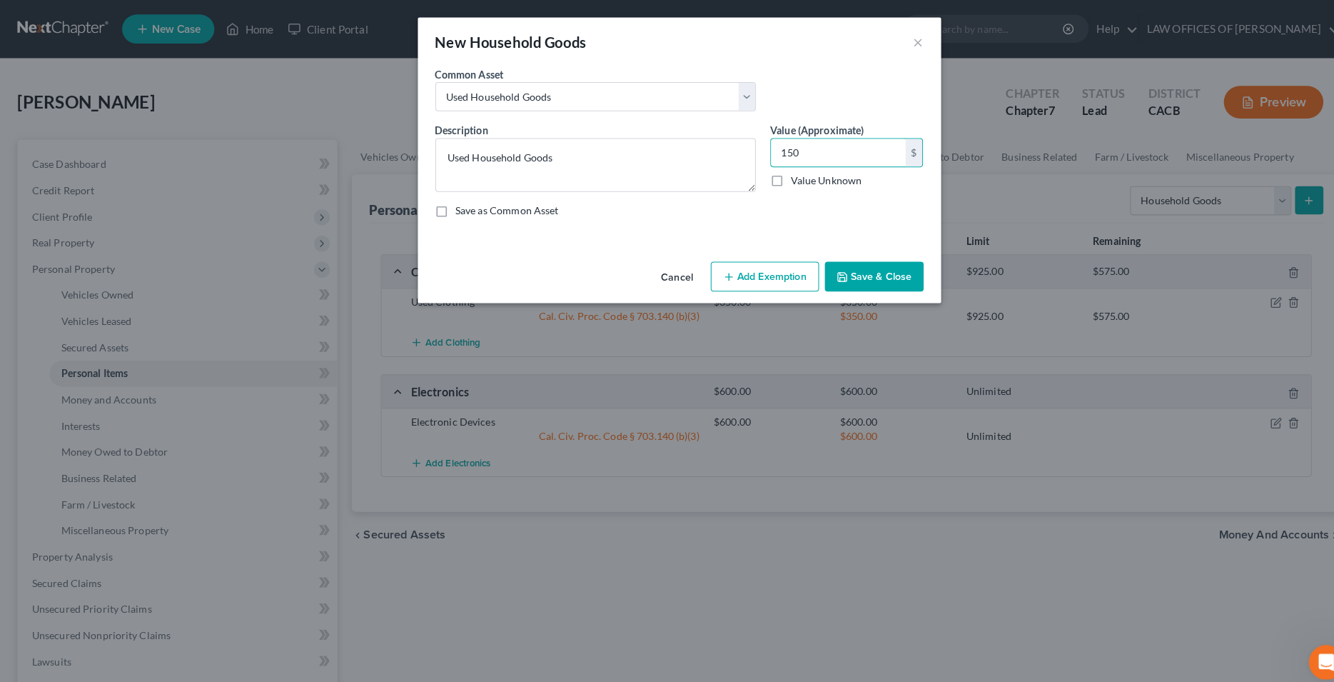
type input "150"
click at [750, 265] on button "Add Exemption" at bounding box center [751, 272] width 106 height 30
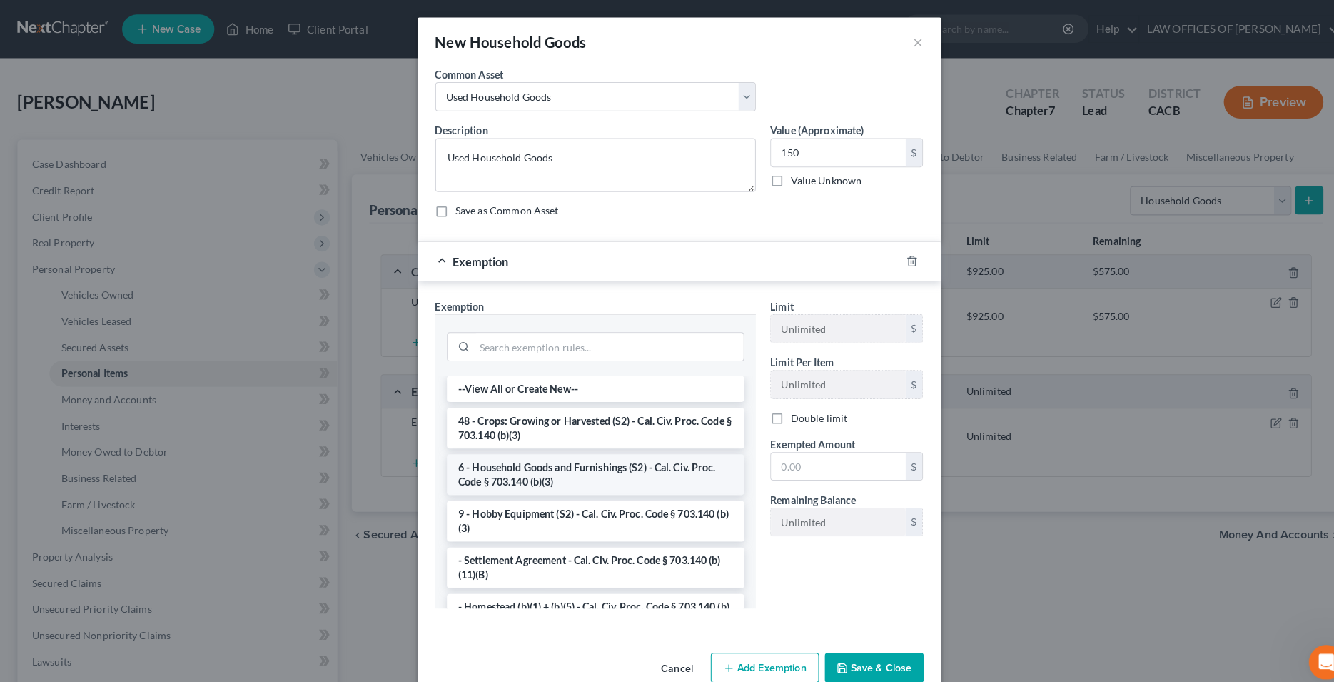
click at [607, 466] on li "6 - Household Goods and Furnishings (S2) - Cal. Civ. Proc. Code § 703.140 (b)(3)" at bounding box center [585, 466] width 292 height 40
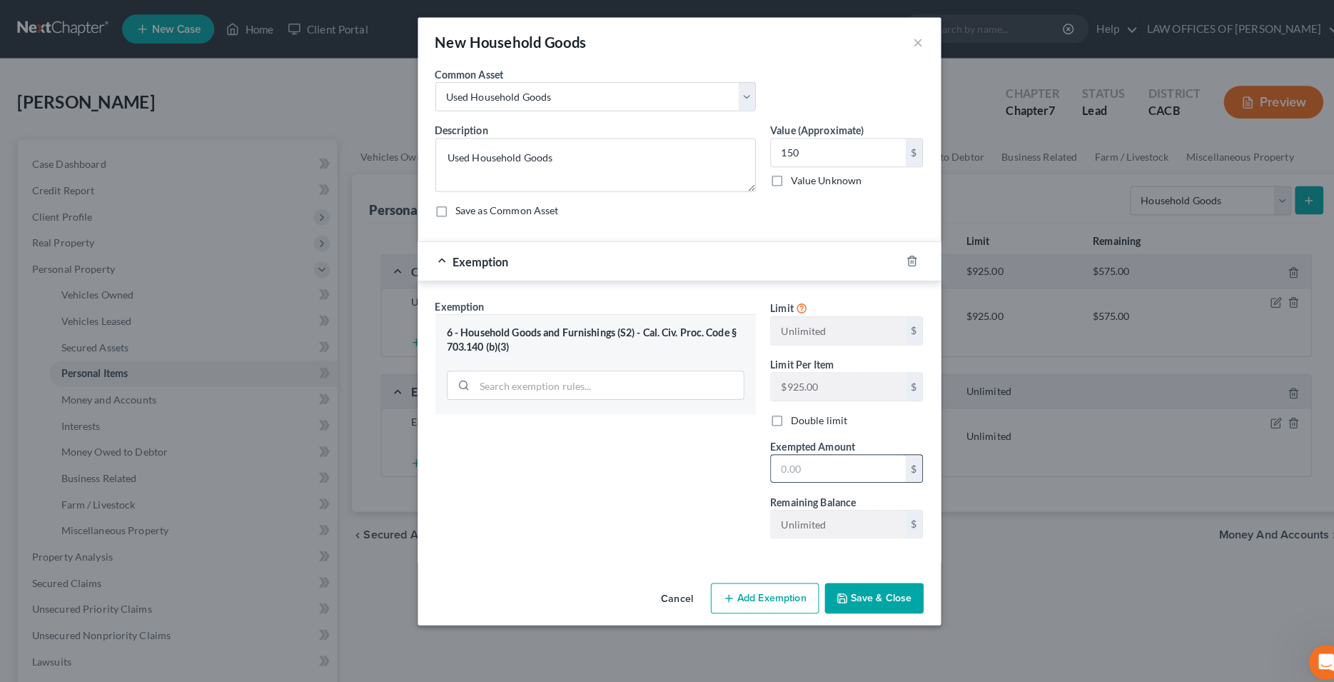
click at [804, 465] on input "text" at bounding box center [823, 460] width 132 height 27
type input "150"
click at [671, 483] on div "Exemption Set must be selected for CA. Exemption * 6 - Household Goods and Furn…" at bounding box center [584, 416] width 329 height 247
click at [885, 590] on button "Save & Close" at bounding box center [858, 587] width 97 height 30
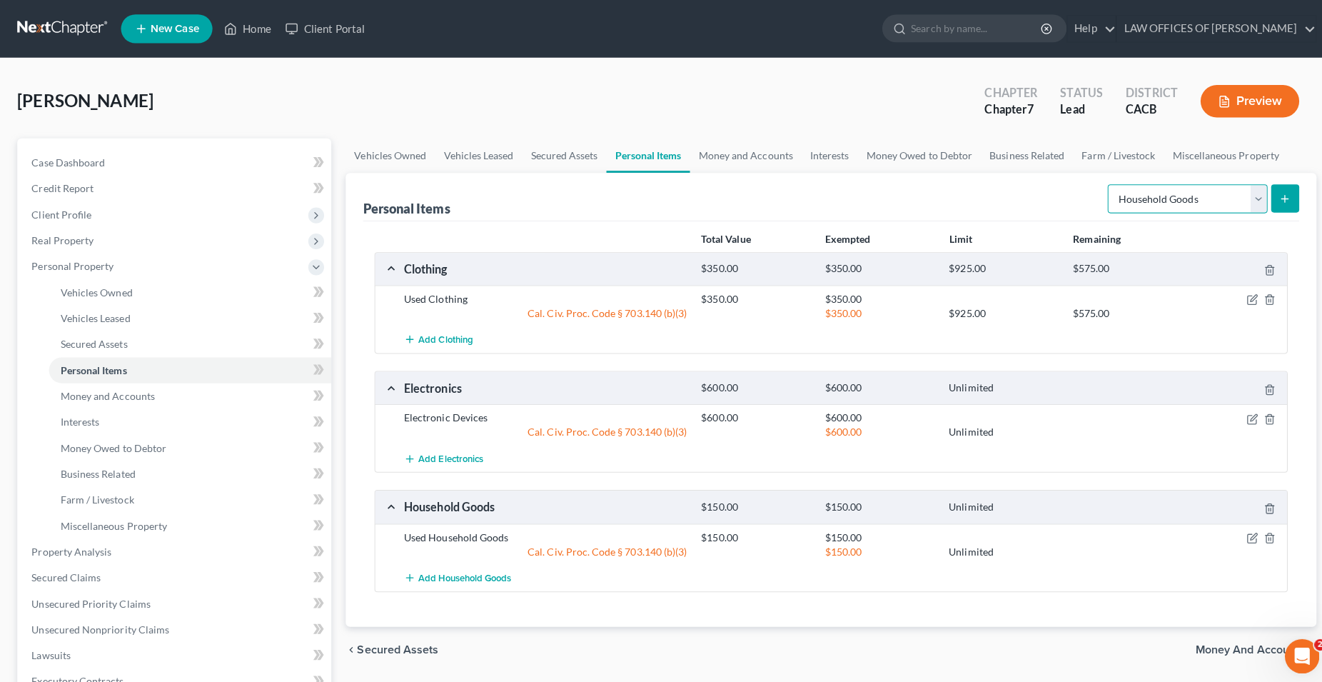
click at [1098, 183] on select "Select Item Type Clothing Collectibles Of Value Electronics Firearms Household …" at bounding box center [1177, 197] width 158 height 29
select select "jewelry"
click option "Jewelry" at bounding box center [0, 0] width 0 height 0
click at [1267, 198] on button "submit" at bounding box center [1274, 197] width 28 height 28
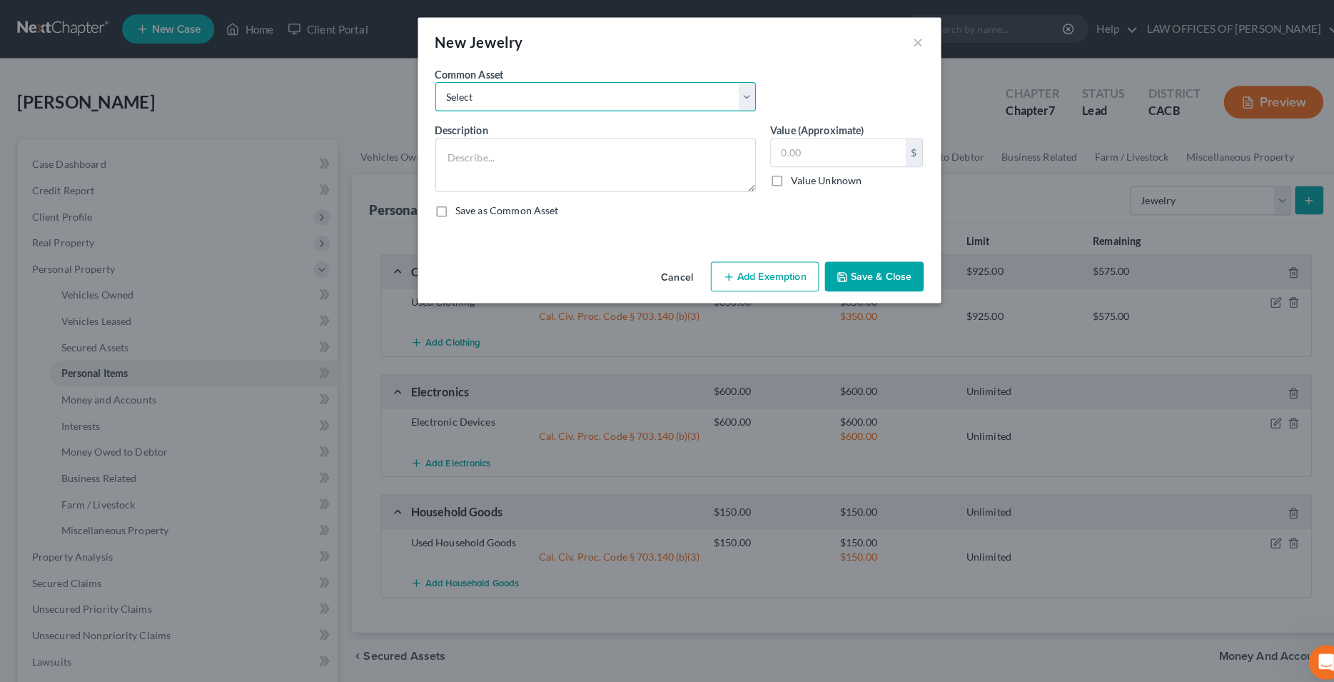
click at [428, 81] on select "Select Jewelry" at bounding box center [585, 95] width 315 height 29
select select "0"
click option "Jewelry" at bounding box center [0, 0] width 0 height 0
type textarea "Jewelry"
type input "800.00"
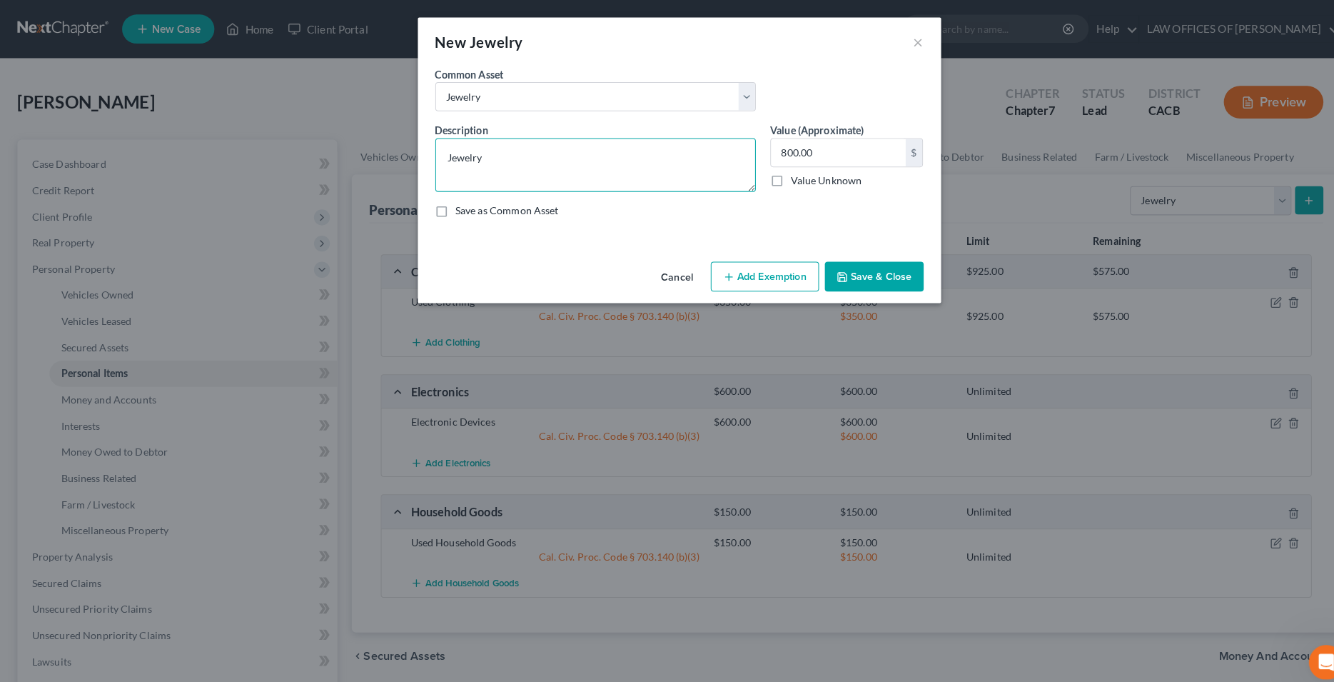
click at [545, 159] on textarea "Jewelry" at bounding box center [585, 162] width 315 height 53
type textarea "Misc. Jewelry [Watch]"
click at [844, 147] on input "800.00" at bounding box center [823, 149] width 132 height 27
type input "150"
click at [760, 269] on button "Add Exemption" at bounding box center [751, 272] width 106 height 30
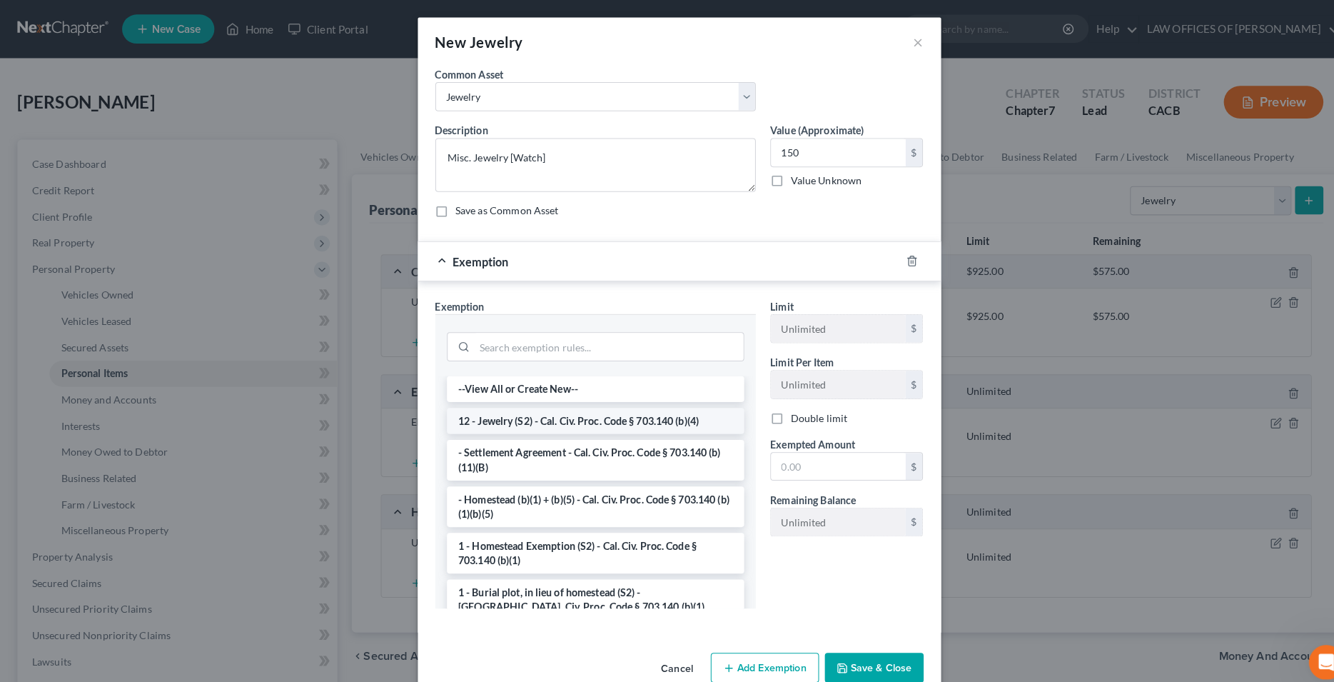
click at [552, 412] on li "12 - Jewelry (S2) - Cal. Civ. Proc. Code § 703.140 (b)(4)" at bounding box center [585, 413] width 292 height 26
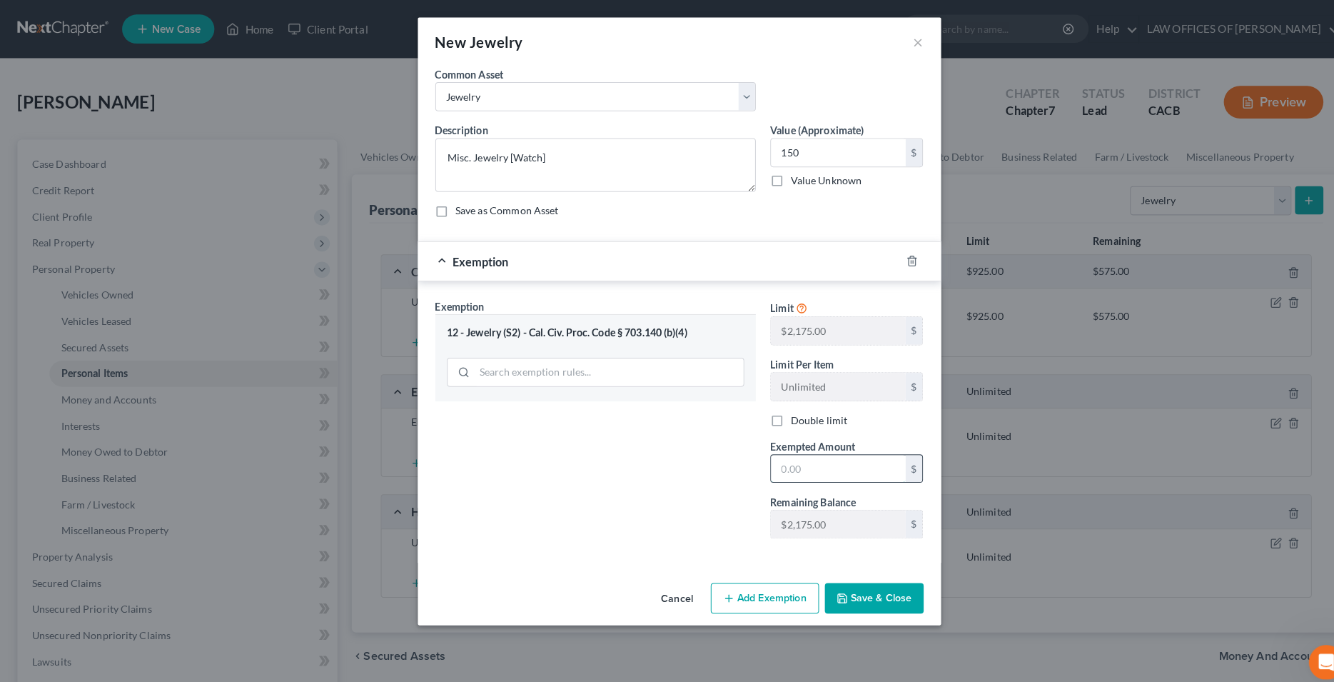
click at [792, 465] on input "text" at bounding box center [823, 460] width 132 height 27
type input "150"
click at [699, 483] on div "Exemption Set must be selected for CA. Exemption * 12 - Jewelry (S2) - Cal. Civ…" at bounding box center [584, 416] width 329 height 247
click at [839, 580] on button "Save & Close" at bounding box center [858, 587] width 97 height 30
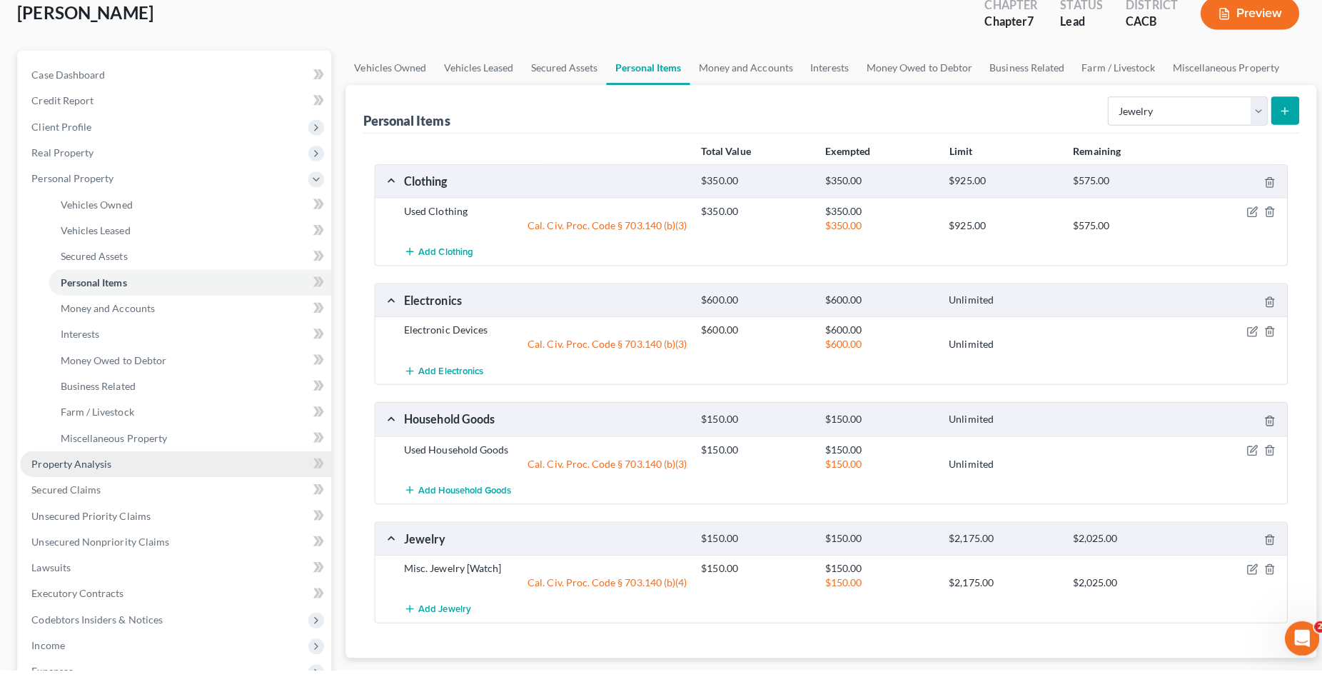
scroll to position [127, 0]
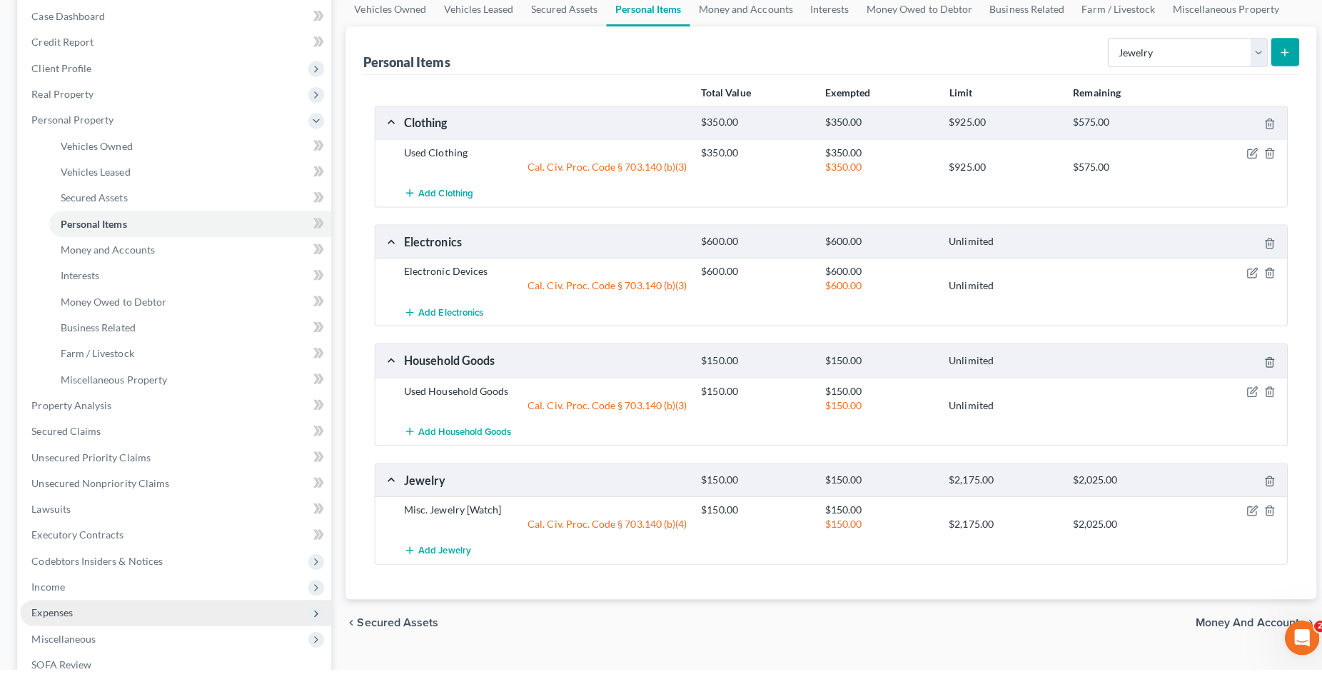
click at [66, 626] on span "Expenses" at bounding box center [51, 625] width 41 height 12
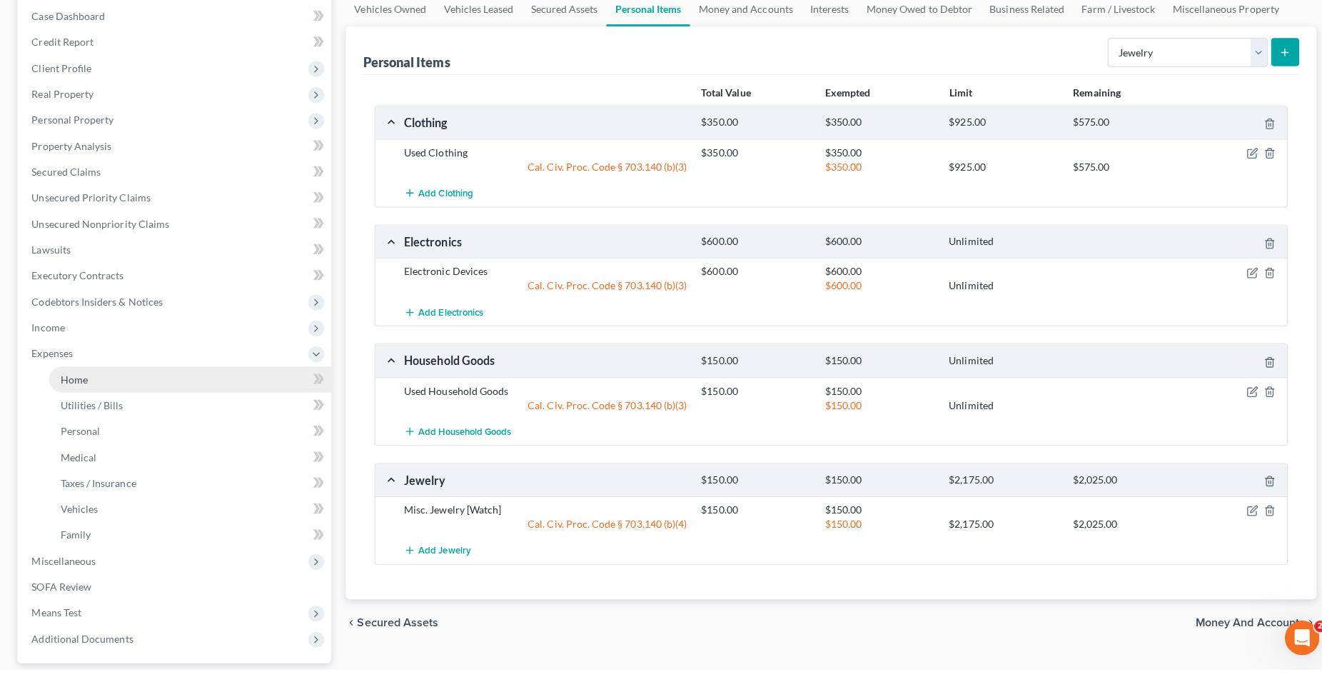
click at [81, 393] on span "Home" at bounding box center [73, 394] width 27 height 12
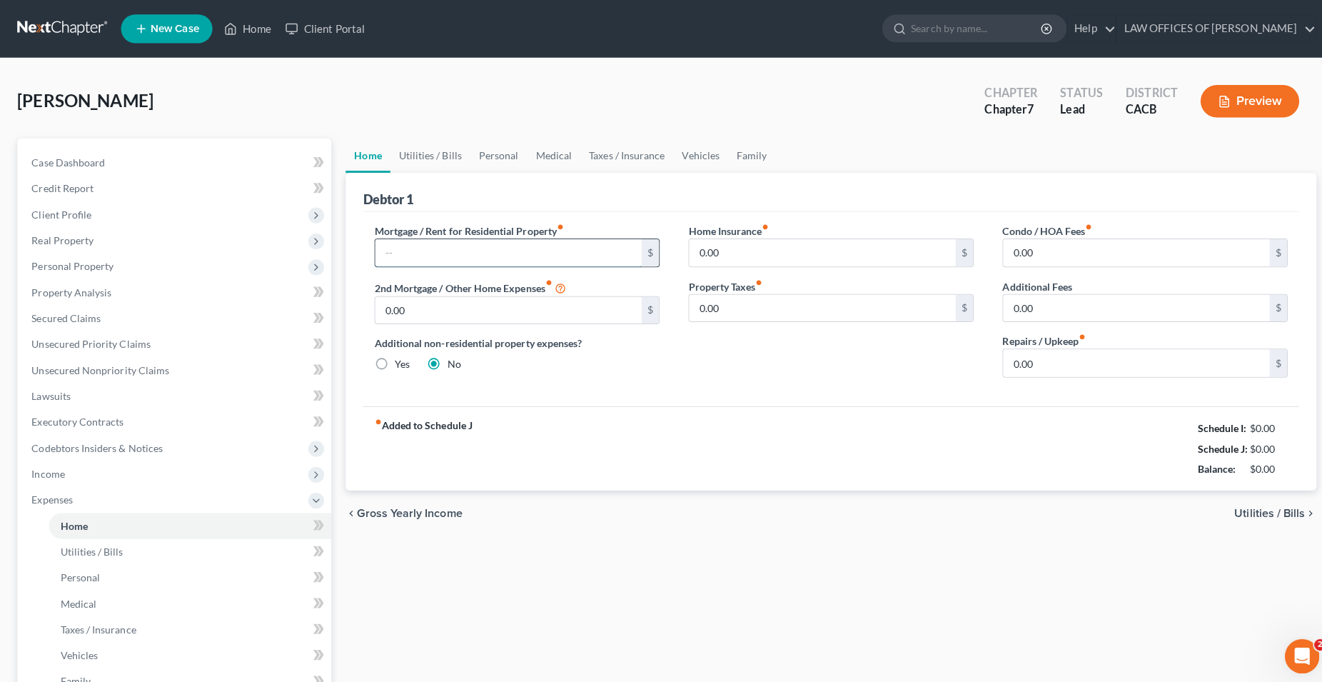
click at [452, 249] on input "text" at bounding box center [504, 250] width 264 height 27
type input "11,100"
click at [1241, 510] on span "Utilities / Bills" at bounding box center [1259, 508] width 70 height 11
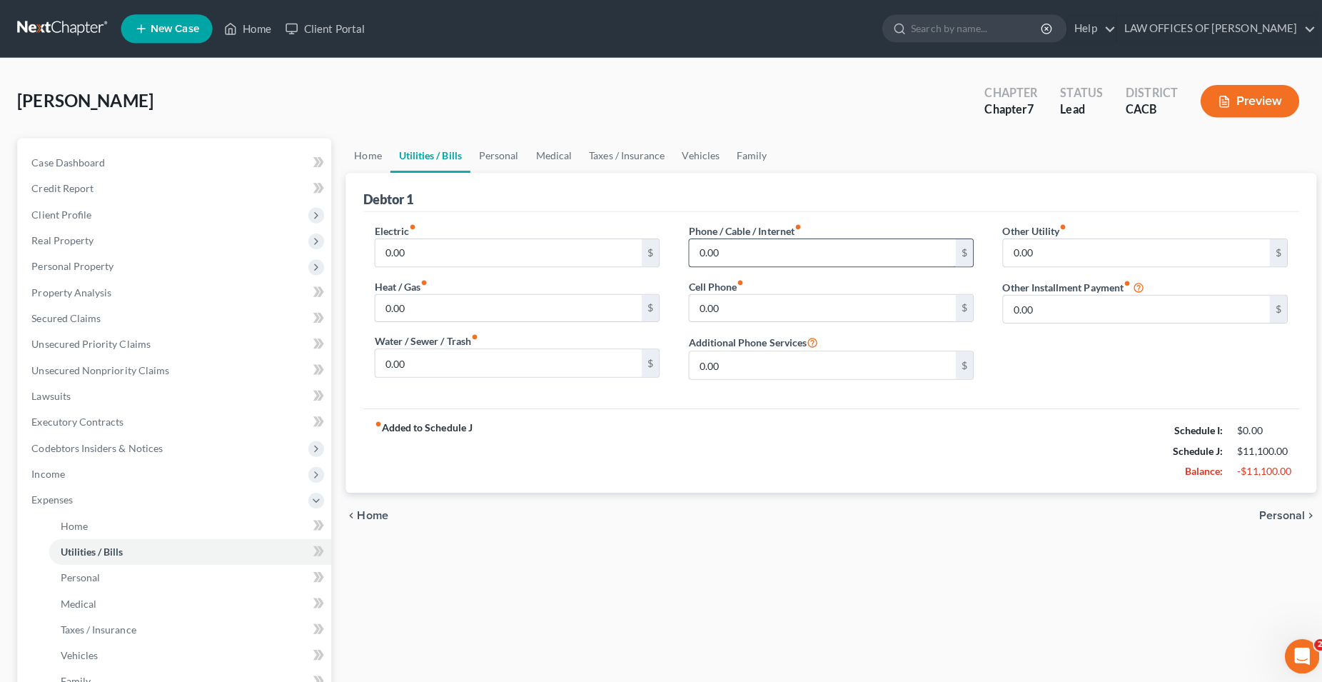
click at [734, 253] on input "0.00" at bounding box center [815, 250] width 264 height 27
type input "80"
click at [745, 307] on input "0.00" at bounding box center [815, 305] width 264 height 27
type input "45"
click at [1266, 510] on span "Personal" at bounding box center [1271, 510] width 46 height 11
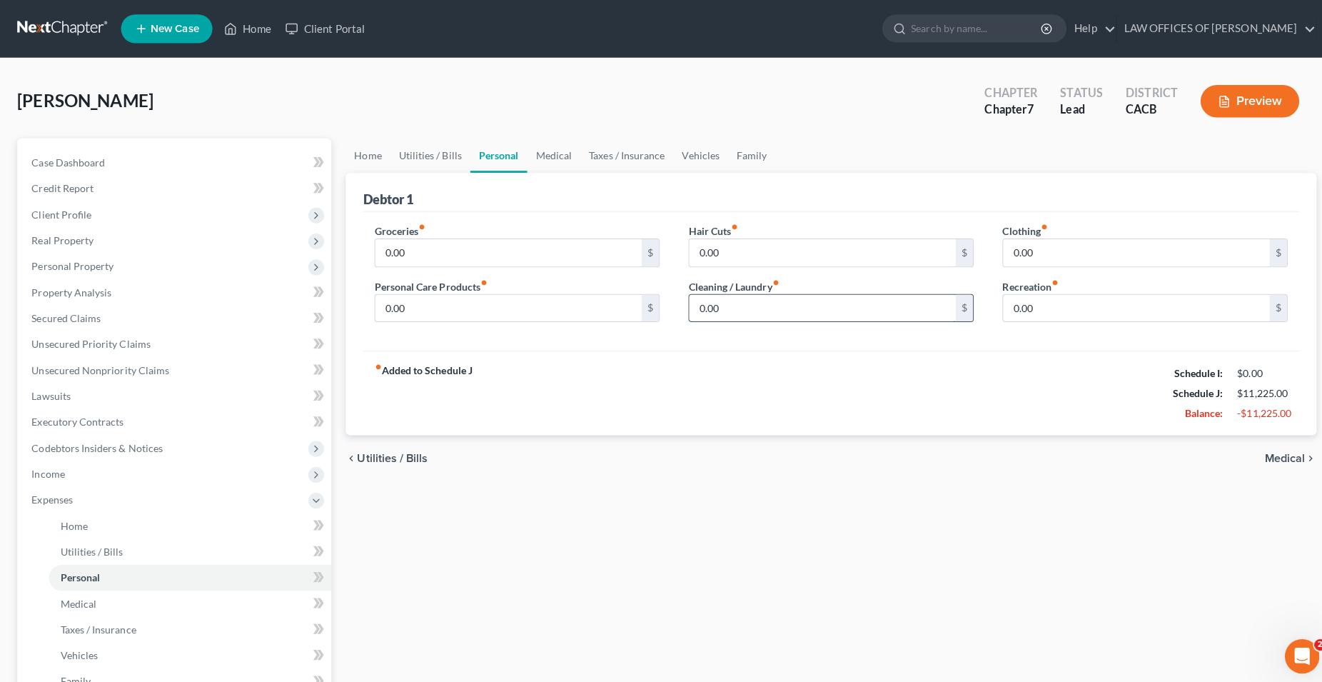
click at [728, 301] on input "0.00" at bounding box center [815, 305] width 264 height 27
type input "15"
click at [497, 257] on input "0.00" at bounding box center [504, 250] width 264 height 27
type input "400"
click at [1288, 454] on span "Medical" at bounding box center [1273, 453] width 40 height 11
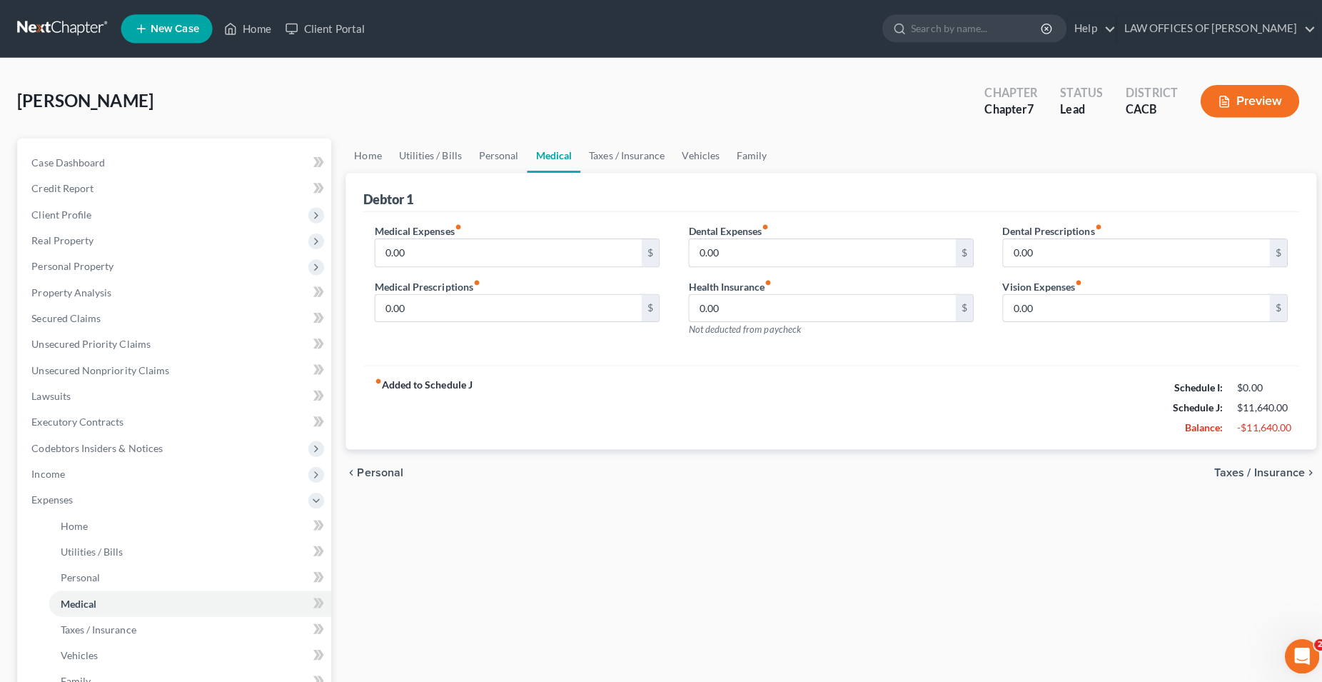
click at [1258, 464] on span "Taxes / Insurance" at bounding box center [1249, 468] width 90 height 11
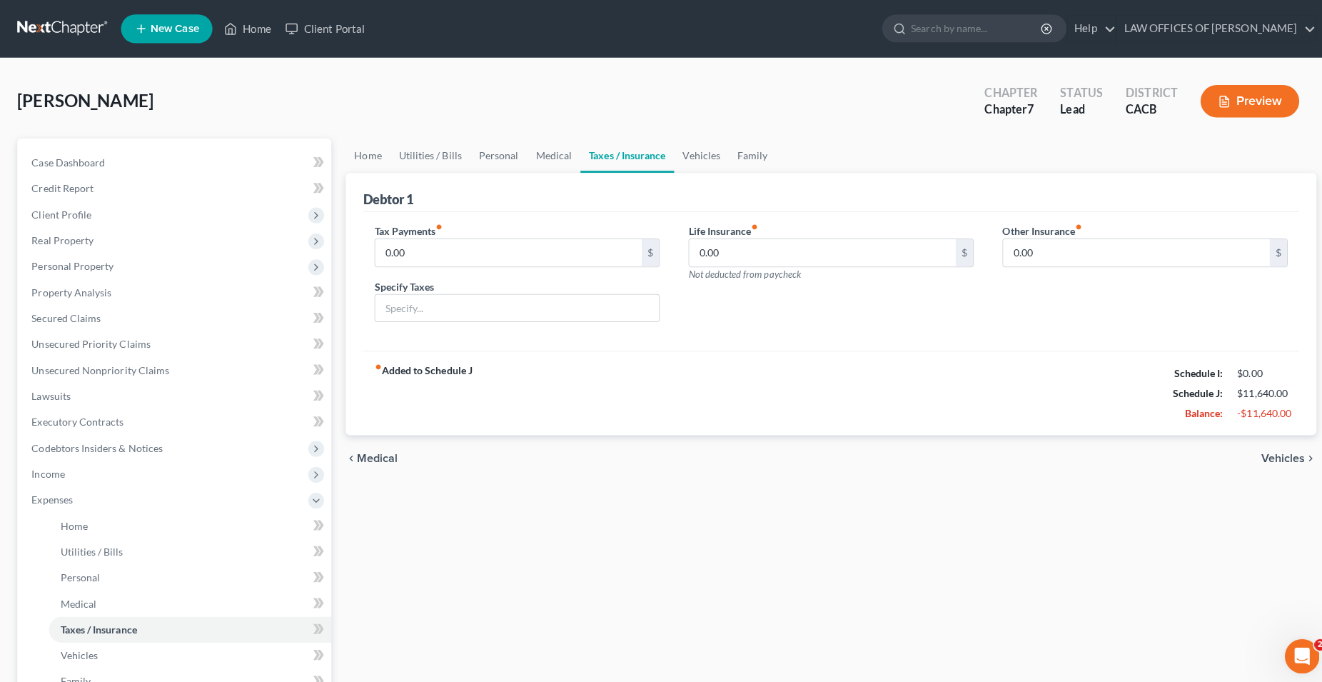
click at [1263, 453] on span "Vehicles" at bounding box center [1272, 453] width 44 height 11
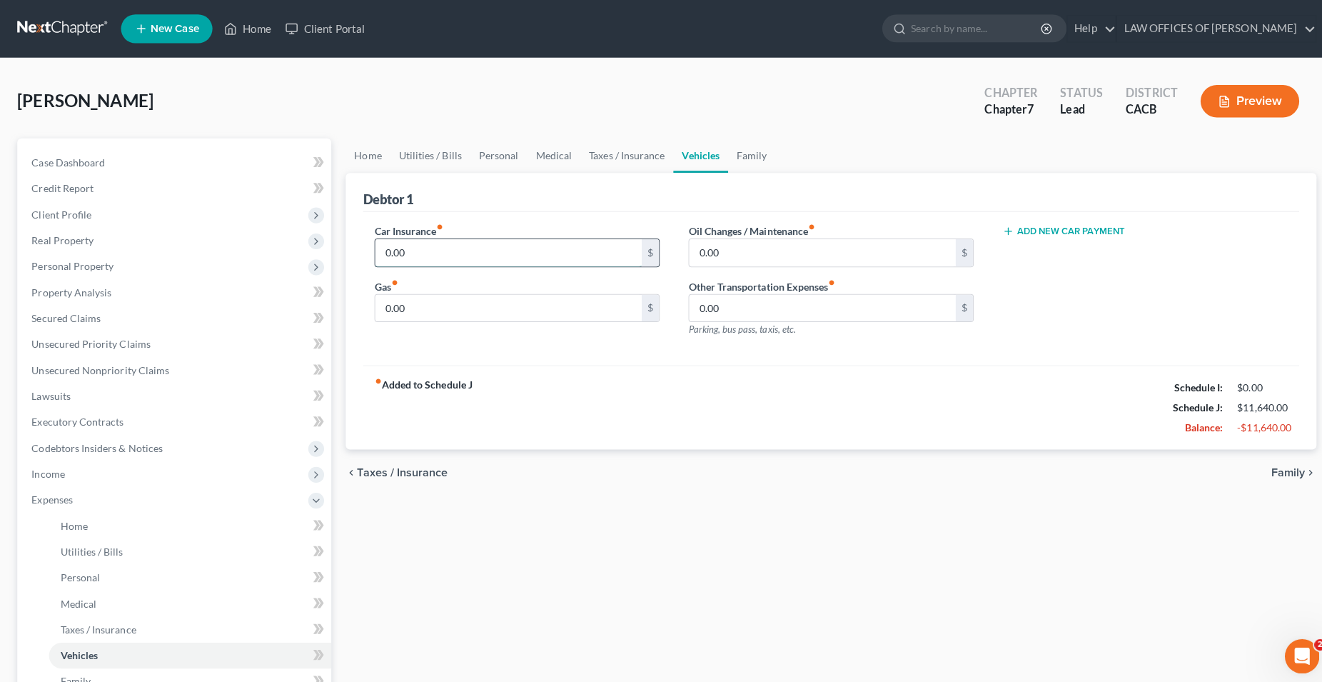
click at [433, 258] on input "0.00" at bounding box center [504, 250] width 264 height 27
type input "77"
click at [440, 307] on input "0.00" at bounding box center [504, 305] width 264 height 27
type input "135"
click at [1278, 471] on span "Family" at bounding box center [1277, 468] width 34 height 11
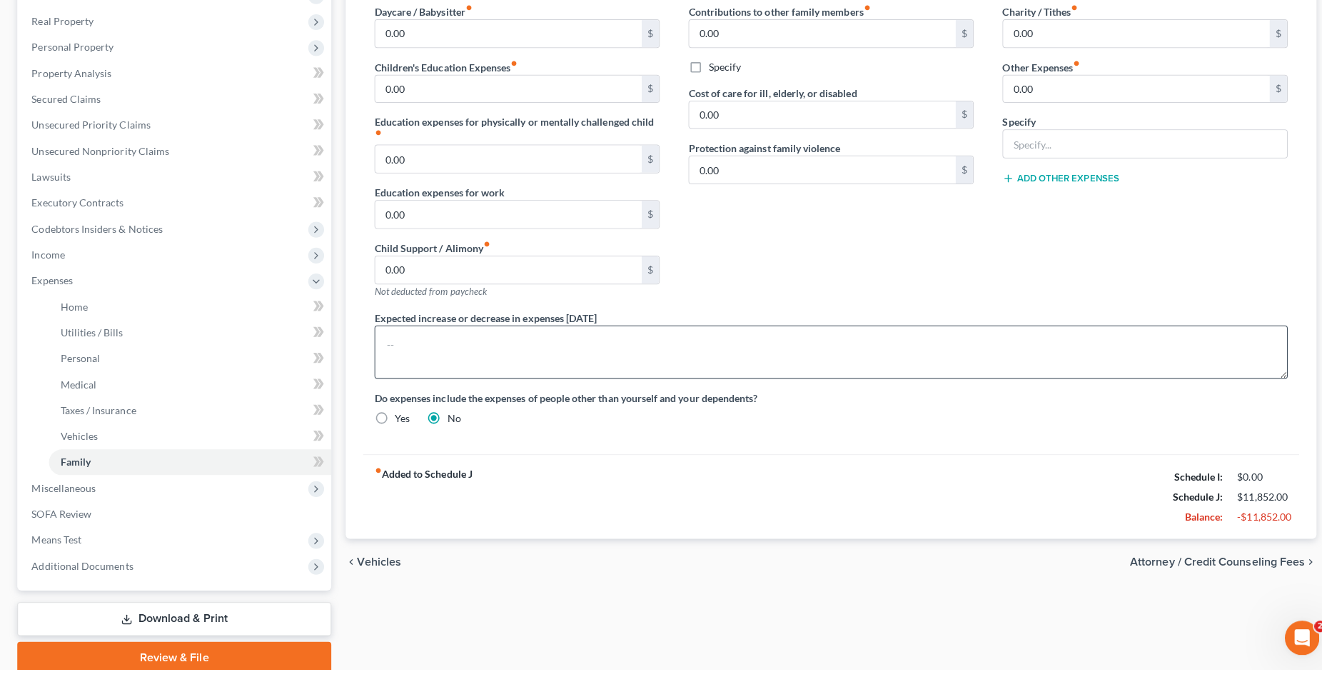
scroll to position [200, 0]
click at [1198, 568] on span "Attorney / Credit Counseling Fees" at bounding box center [1206, 573] width 173 height 11
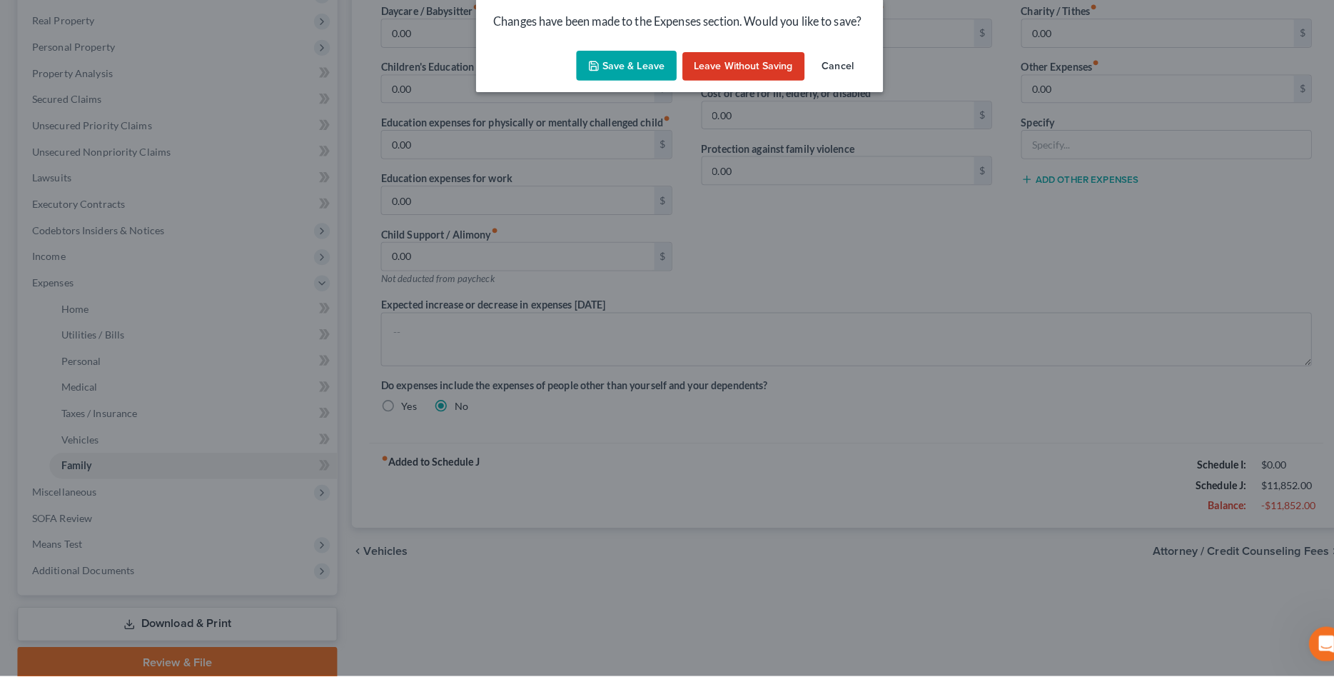
click at [627, 85] on button "Save & Leave" at bounding box center [615, 83] width 99 height 30
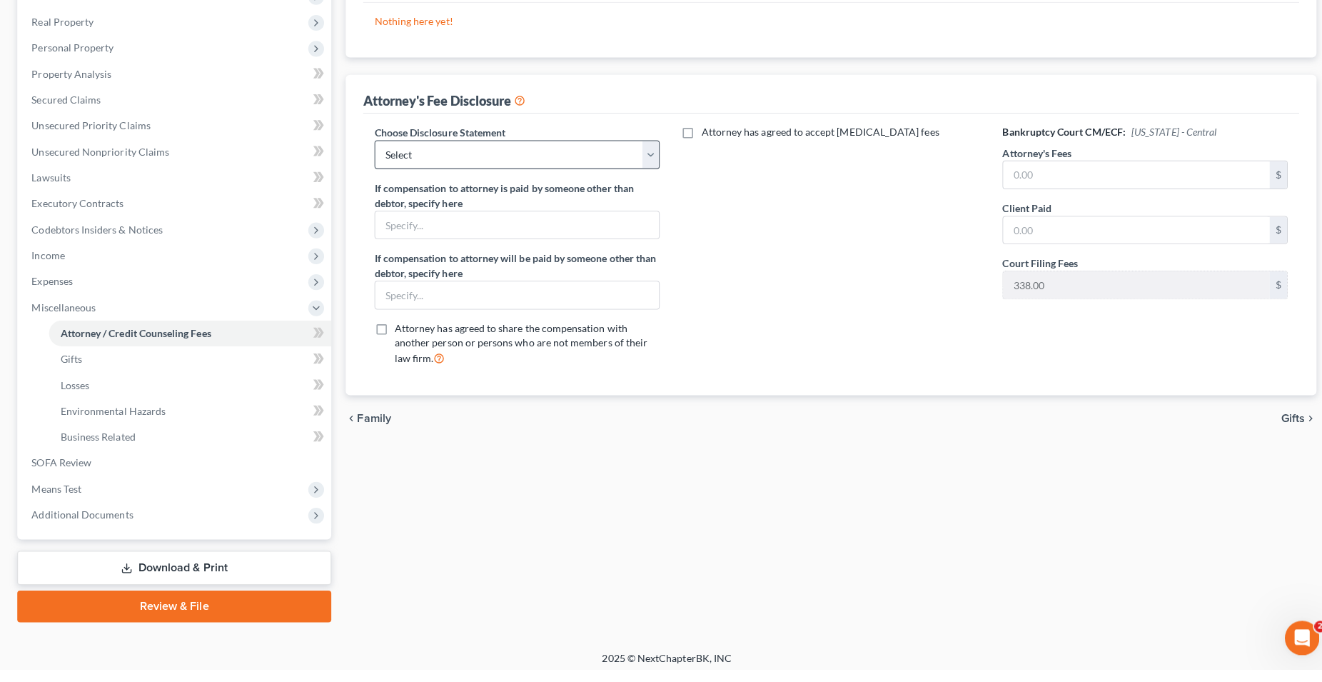
scroll to position [203, 0]
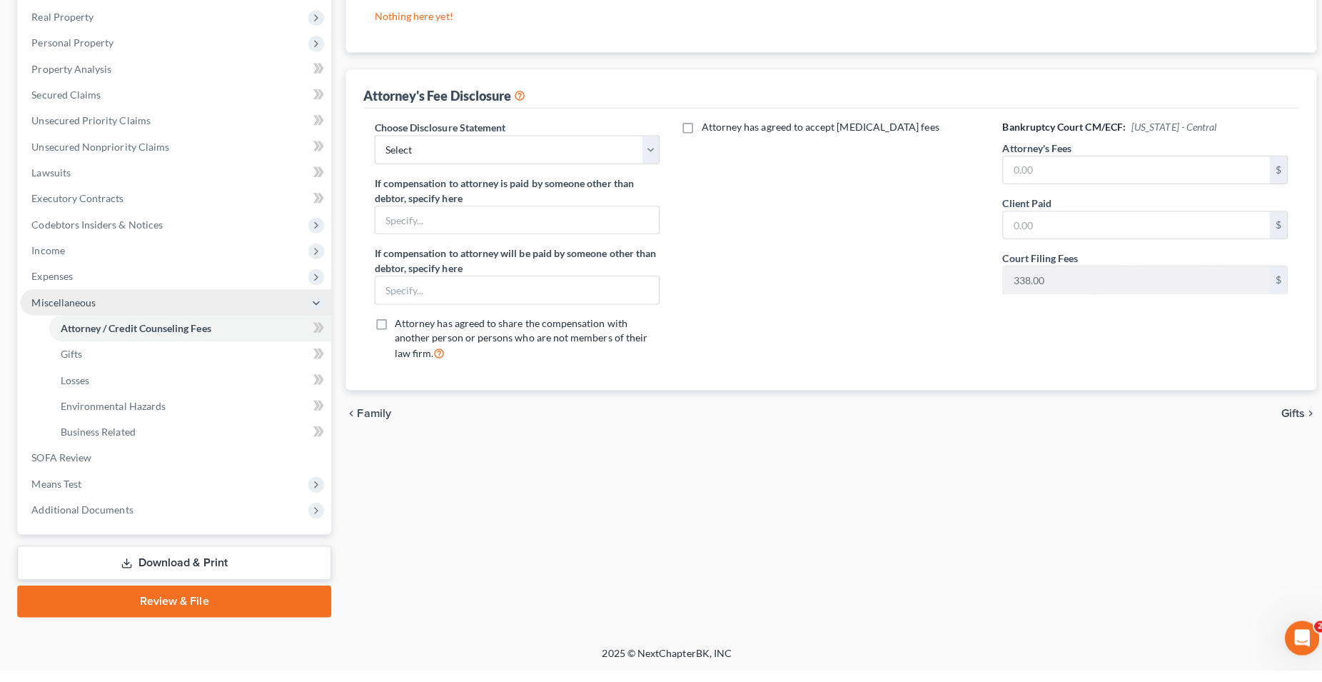
click at [74, 318] on span "Miscellaneous" at bounding box center [63, 317] width 64 height 12
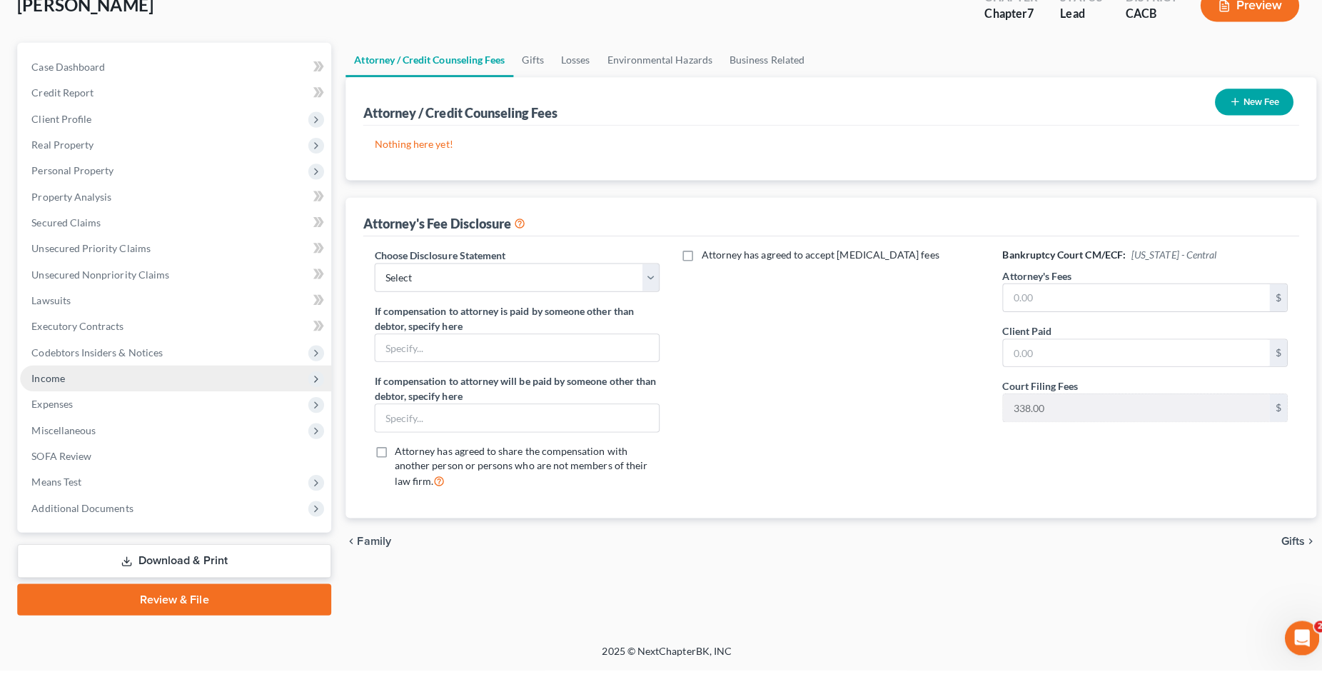
scroll to position [75, 0]
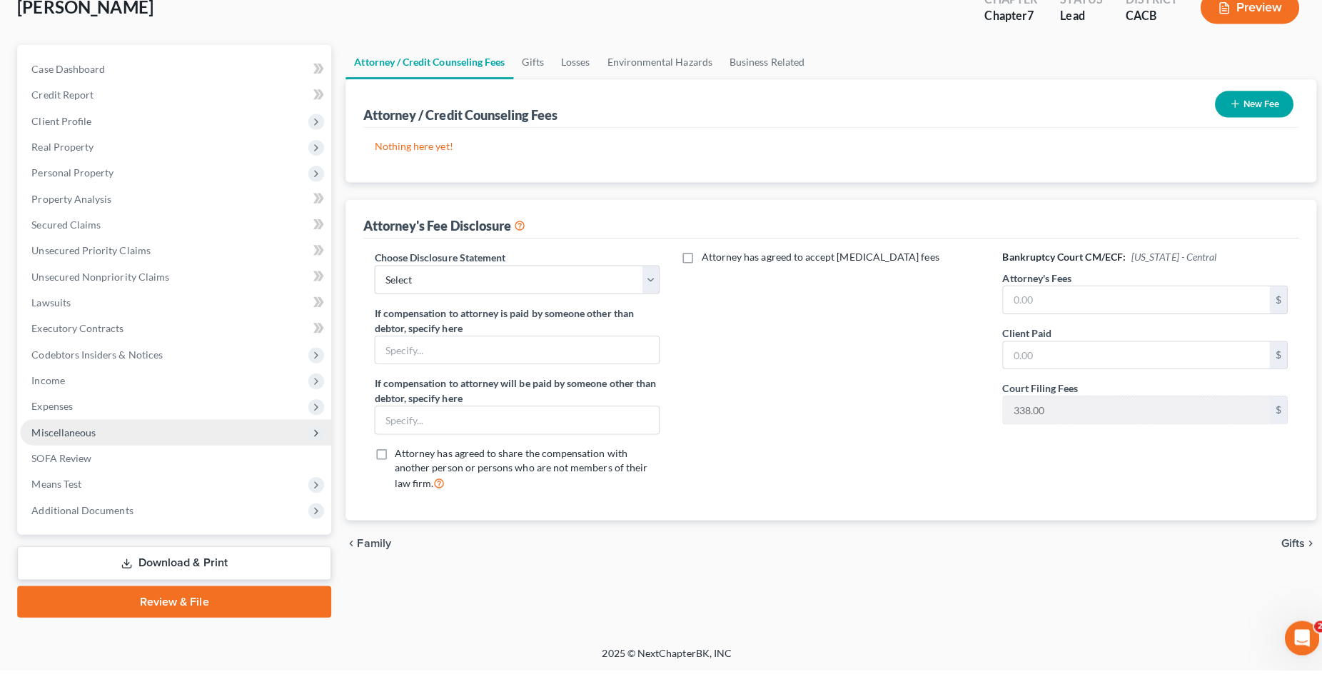
click at [84, 450] on span "Miscellaneous" at bounding box center [63, 446] width 64 height 12
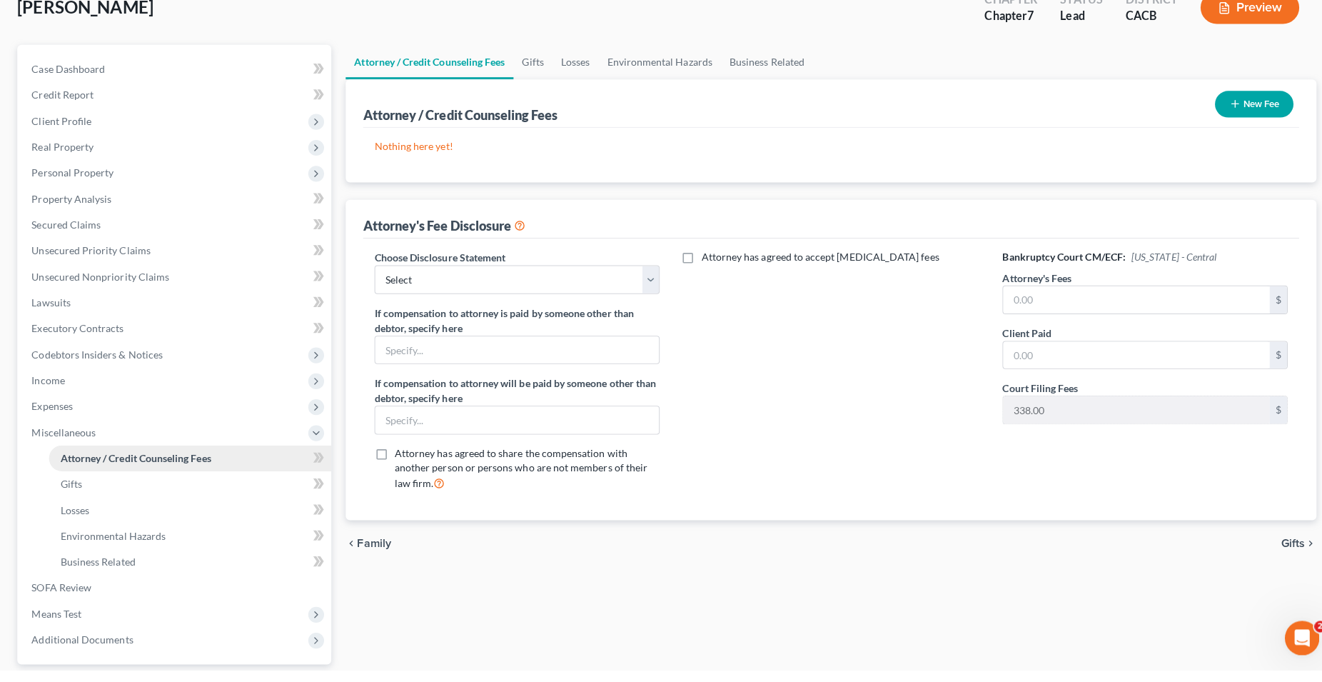
click at [122, 474] on span "Attorney / Credit Counseling Fees" at bounding box center [134, 471] width 149 height 12
click at [371, 281] on select "Select Attorney Fees" at bounding box center [512, 295] width 283 height 29
select select "0"
click option "Attorney Fees" at bounding box center [0, 0] width 0 height 0
click at [1239, 118] on button "New Fee" at bounding box center [1243, 121] width 78 height 26
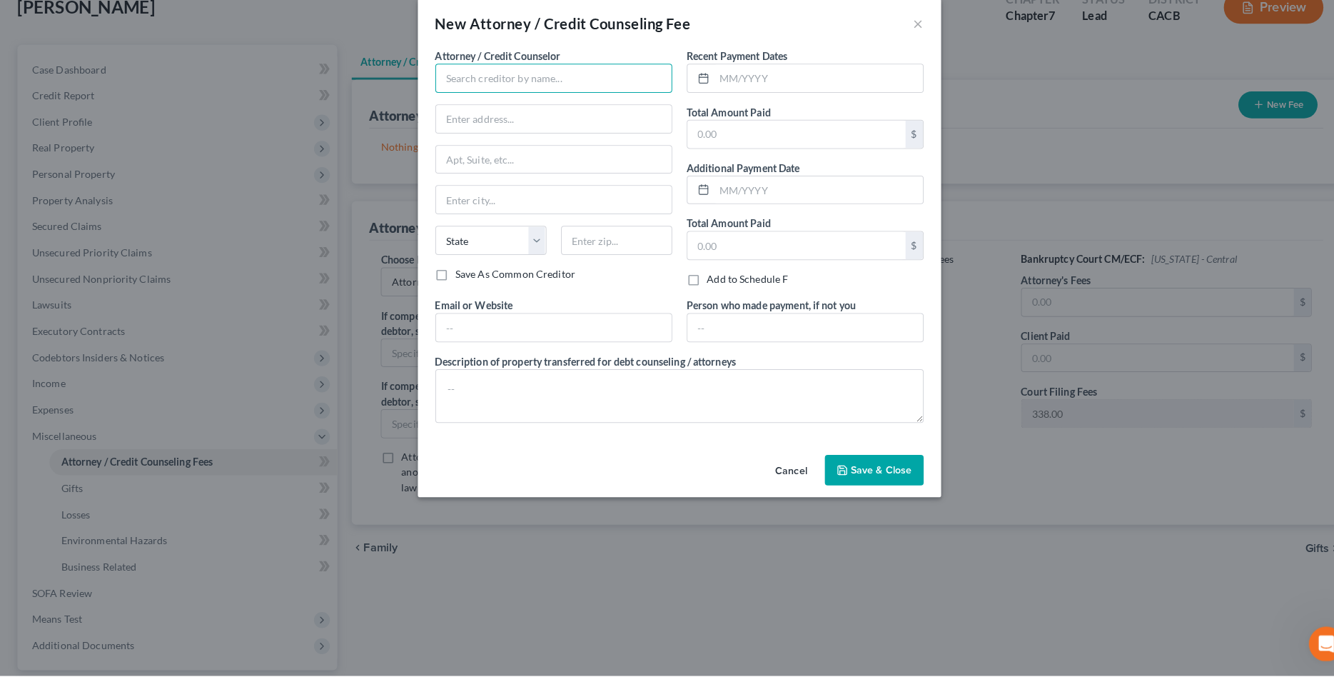
click at [525, 94] on input "text" at bounding box center [544, 95] width 233 height 29
click at [531, 122] on div "[PERSON_NAME], ESQ." at bounding box center [513, 120] width 148 height 14
type input "[PERSON_NAME], ESQ."
type input "[STREET_ADDRESS]"
type input "SUITE #322"
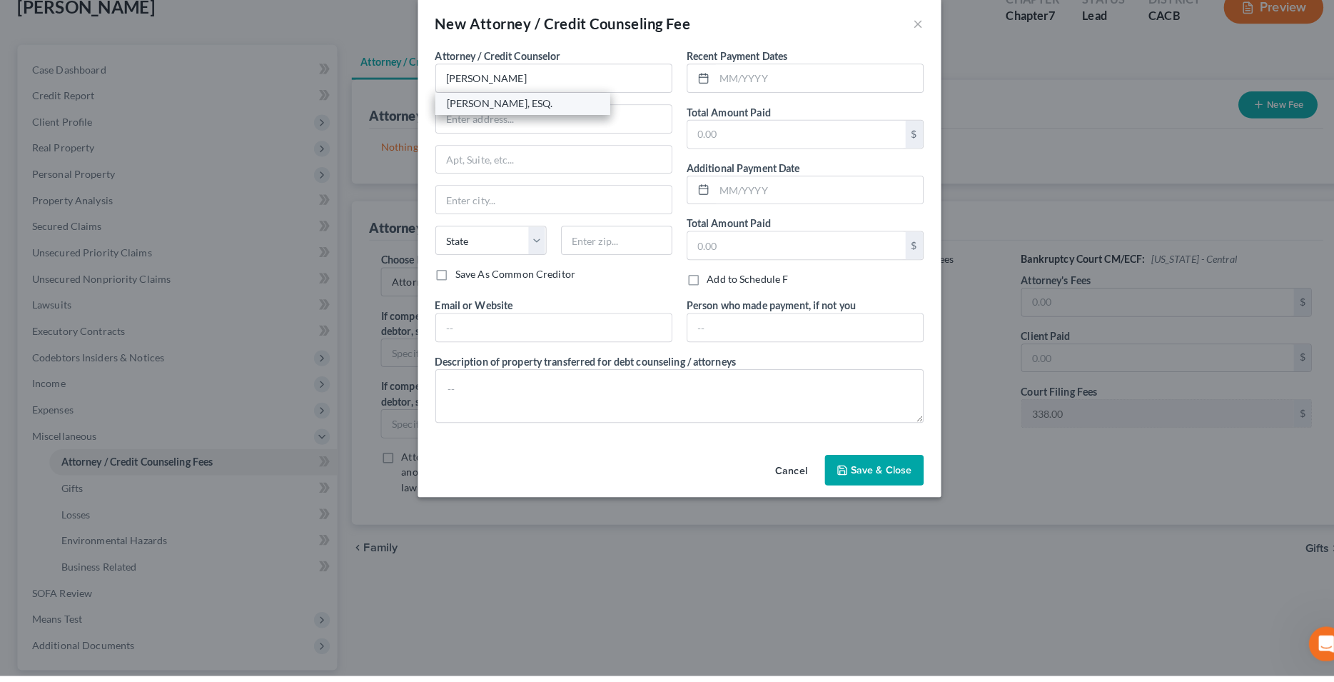
type input "[GEOGRAPHIC_DATA]"
select select "4"
type input "91203"
click at [519, 340] on input "text" at bounding box center [543, 339] width 231 height 27
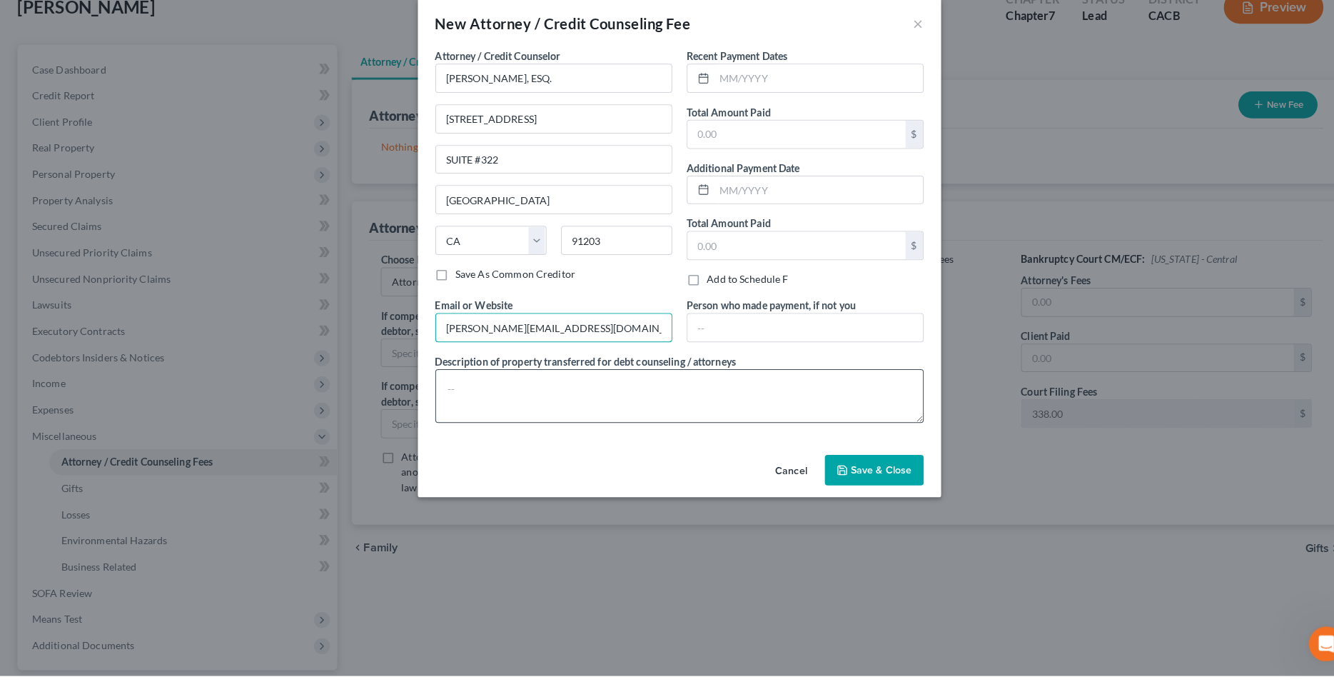
type input "[PERSON_NAME][EMAIL_ADDRESS][DOMAIN_NAME]"
click at [538, 395] on textarea at bounding box center [668, 406] width 480 height 53
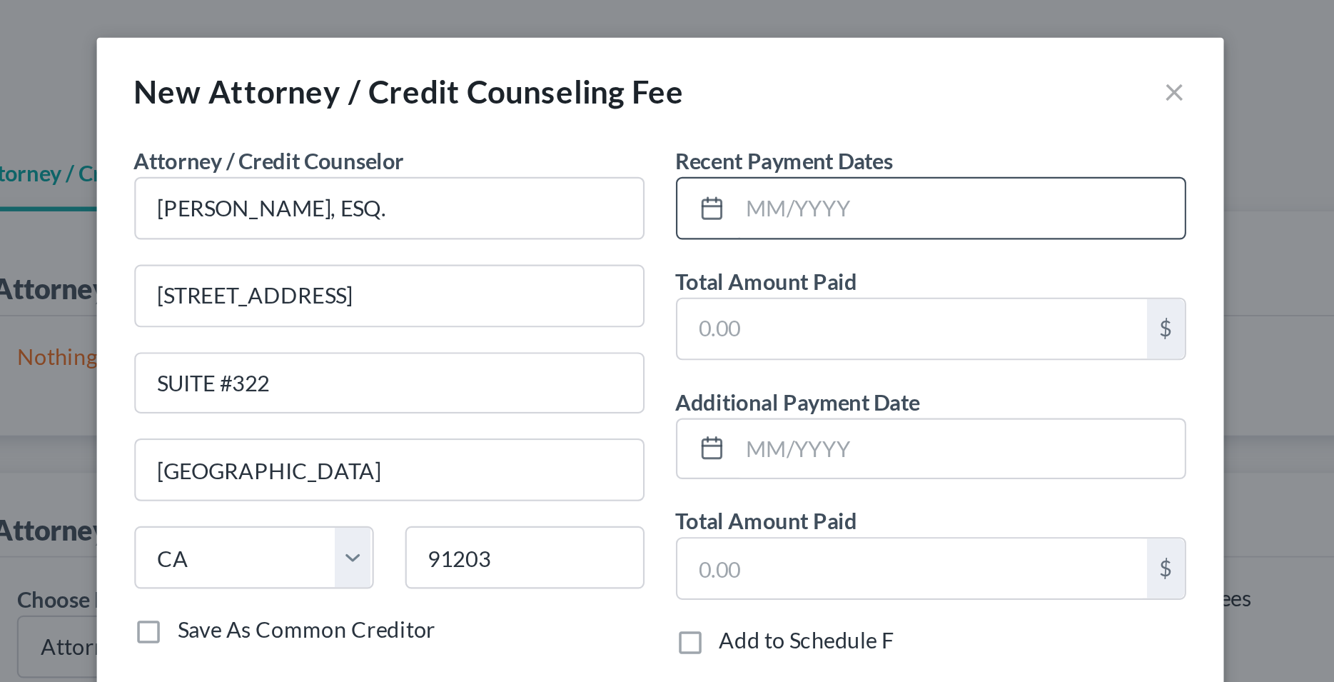
type textarea "Attorney Fees $1662 + Filing Fees $338"
click at [742, 94] on input "text" at bounding box center [804, 94] width 205 height 27
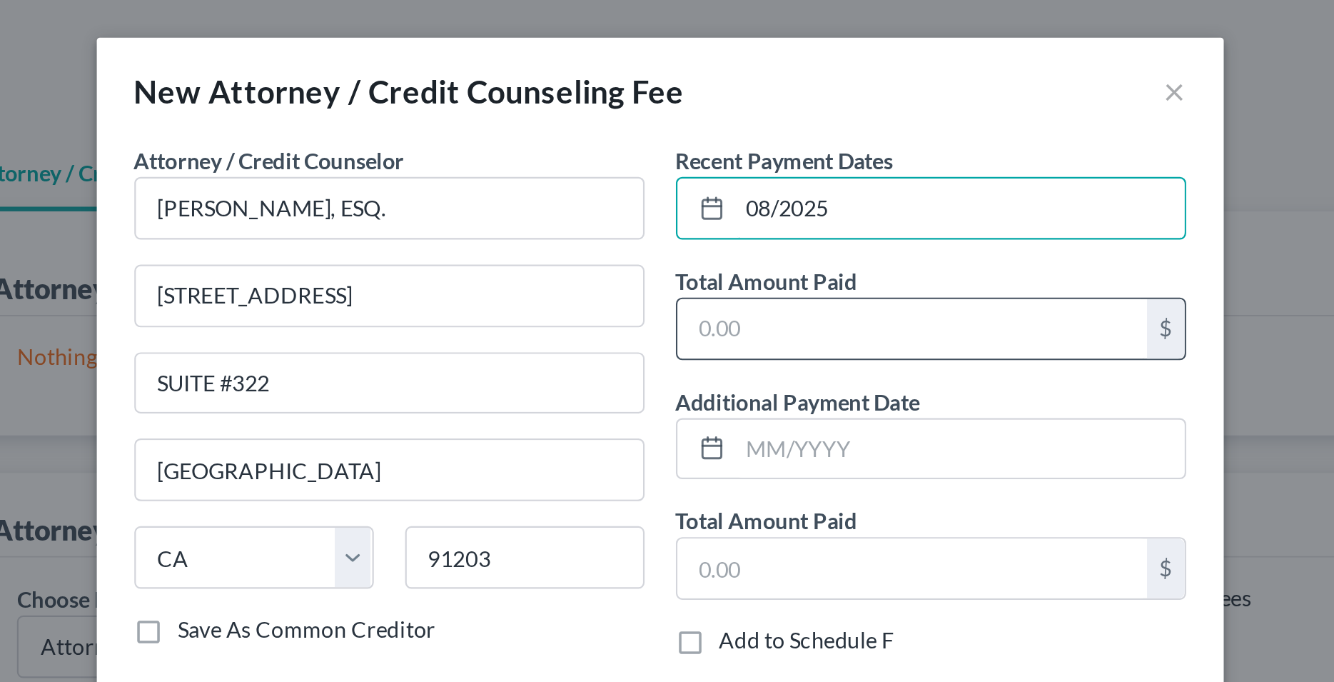
type input "08/2025"
click at [720, 152] on input "text" at bounding box center [782, 149] width 214 height 27
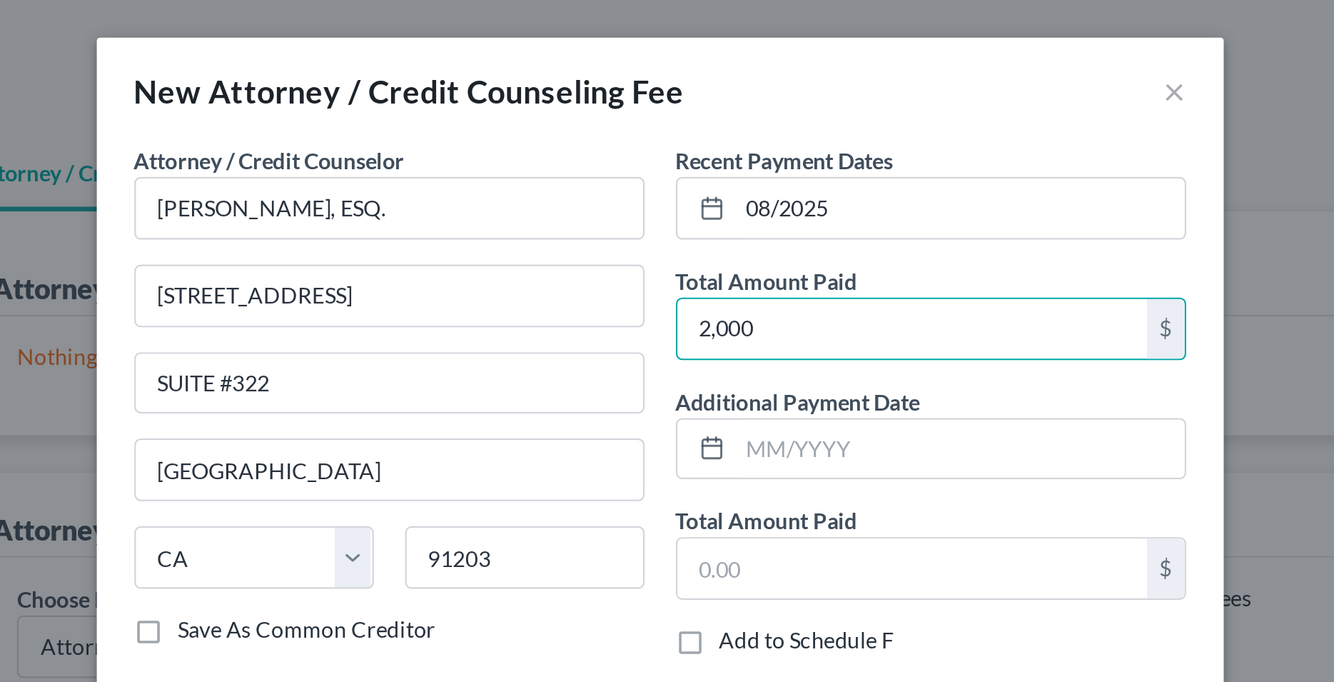
type input "2,000"
click at [670, 172] on div "Recent Payment Dates 08/2025 Total Amount Paid 2,000 $ Additional Payment Date …" at bounding box center [790, 188] width 247 height 245
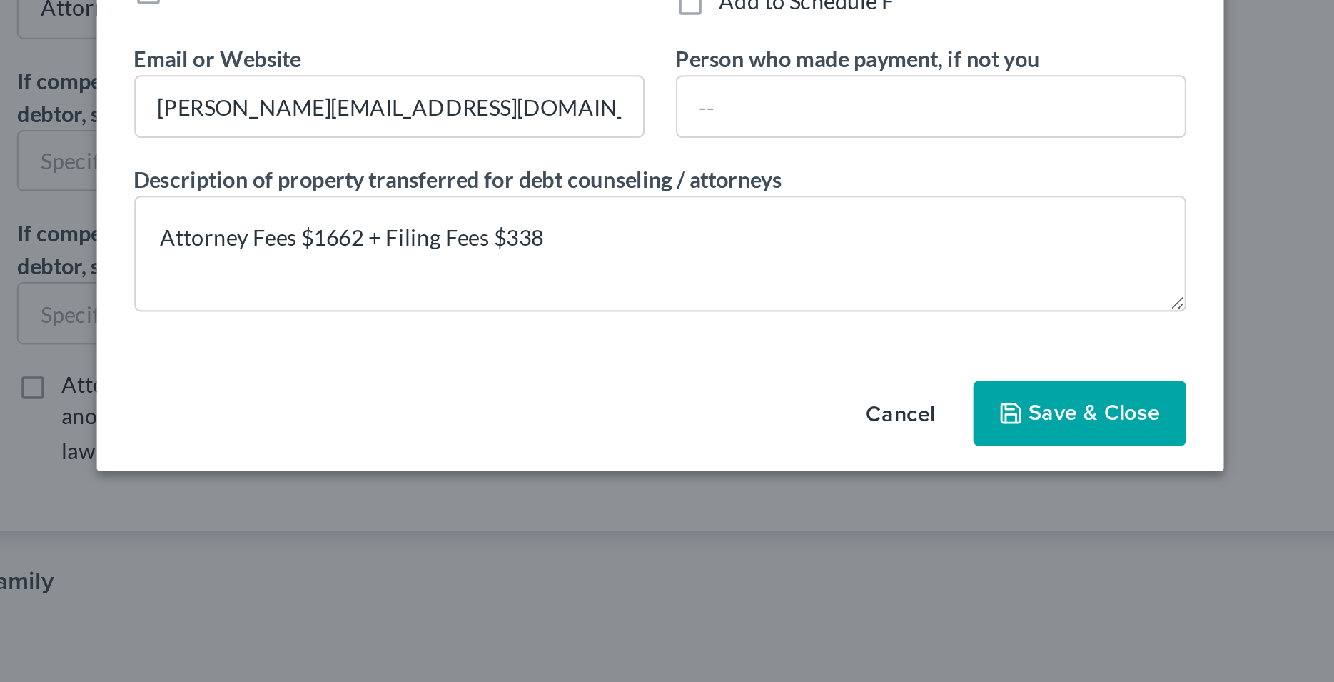
click at [837, 479] on span "Save & Close" at bounding box center [866, 479] width 60 height 12
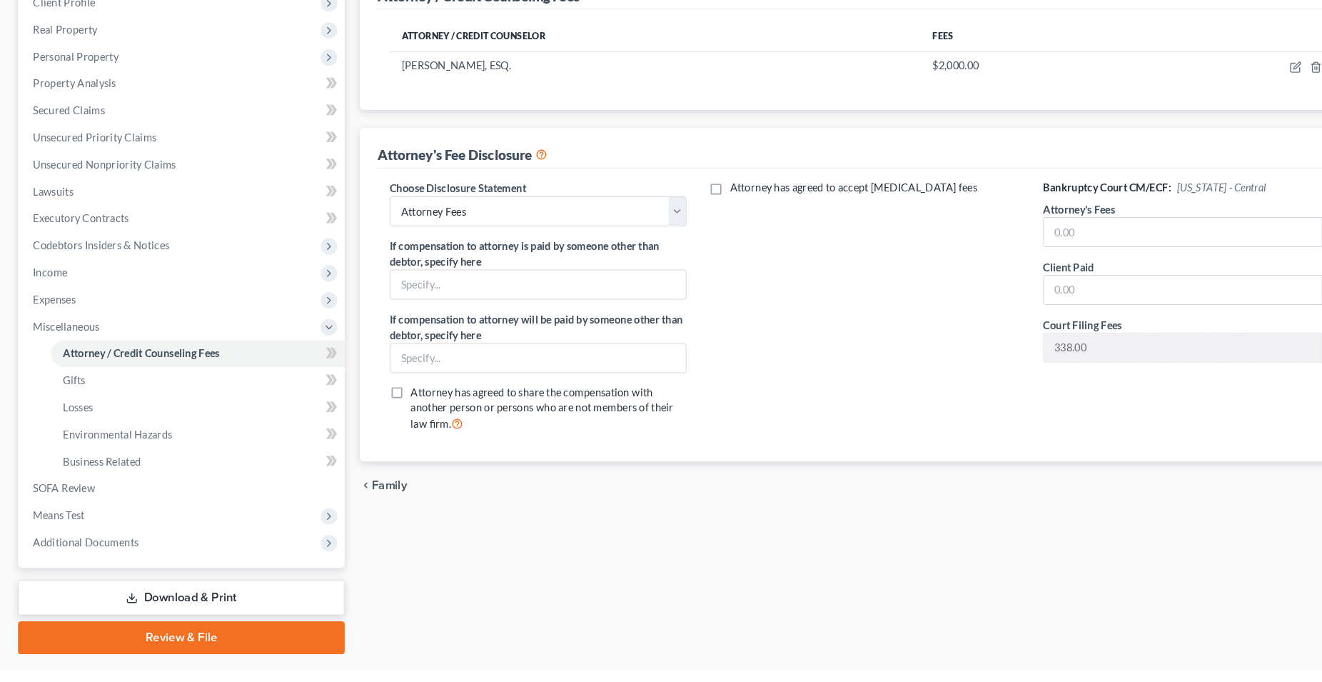
scroll to position [178, 0]
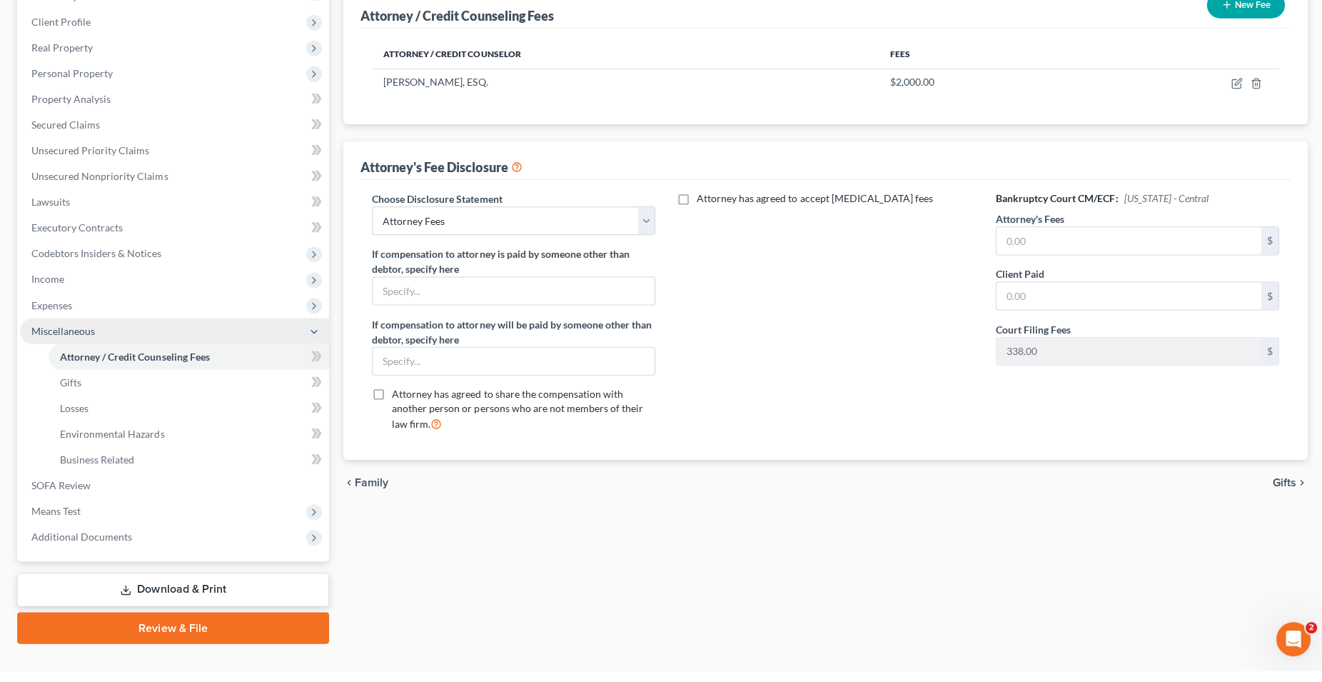
click at [80, 343] on span "Miscellaneous" at bounding box center [63, 342] width 64 height 12
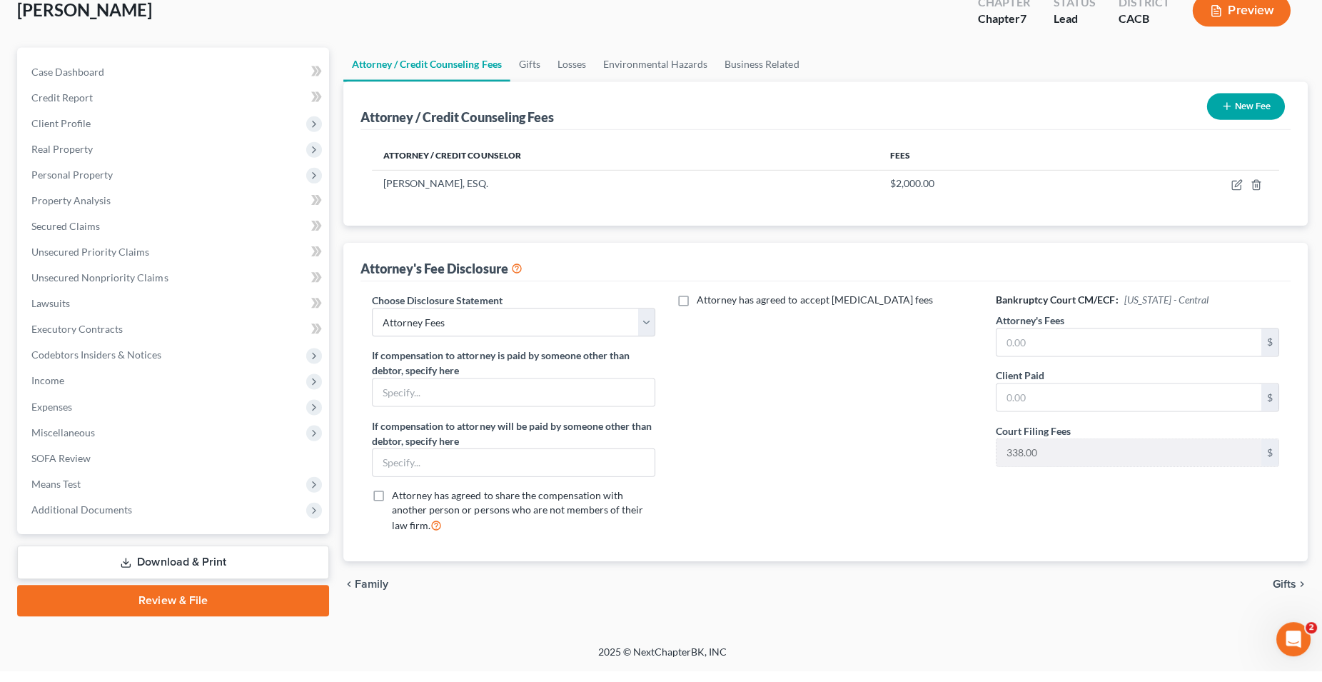
scroll to position [75, 0]
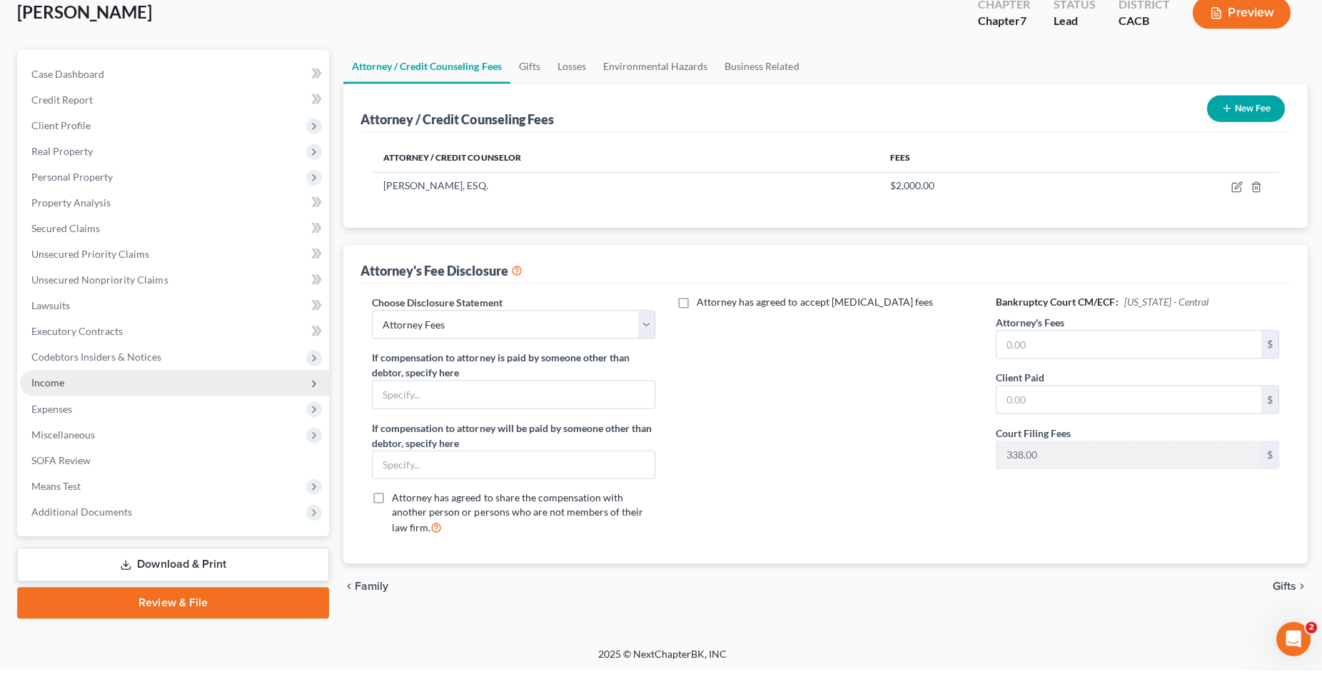
click at [53, 393] on span "Income" at bounding box center [47, 394] width 33 height 12
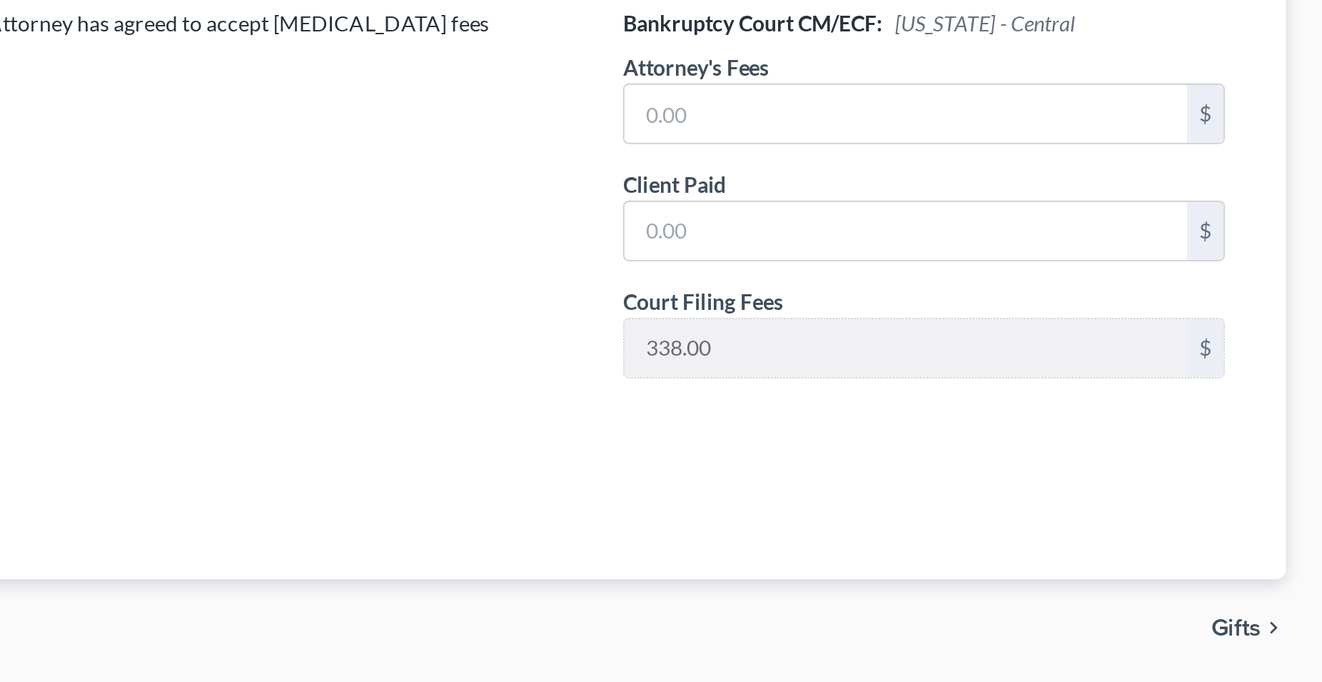
scroll to position [76, 0]
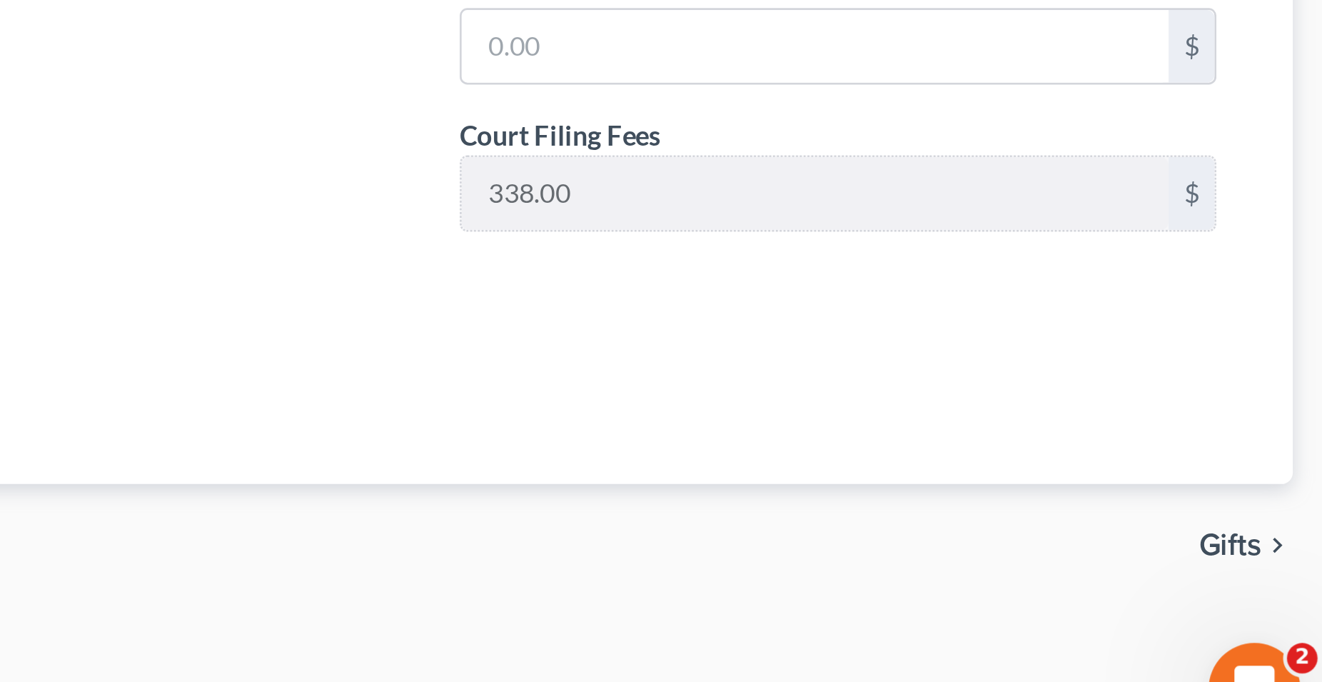
click at [1286, 596] on span "Gifts" at bounding box center [1282, 596] width 24 height 11
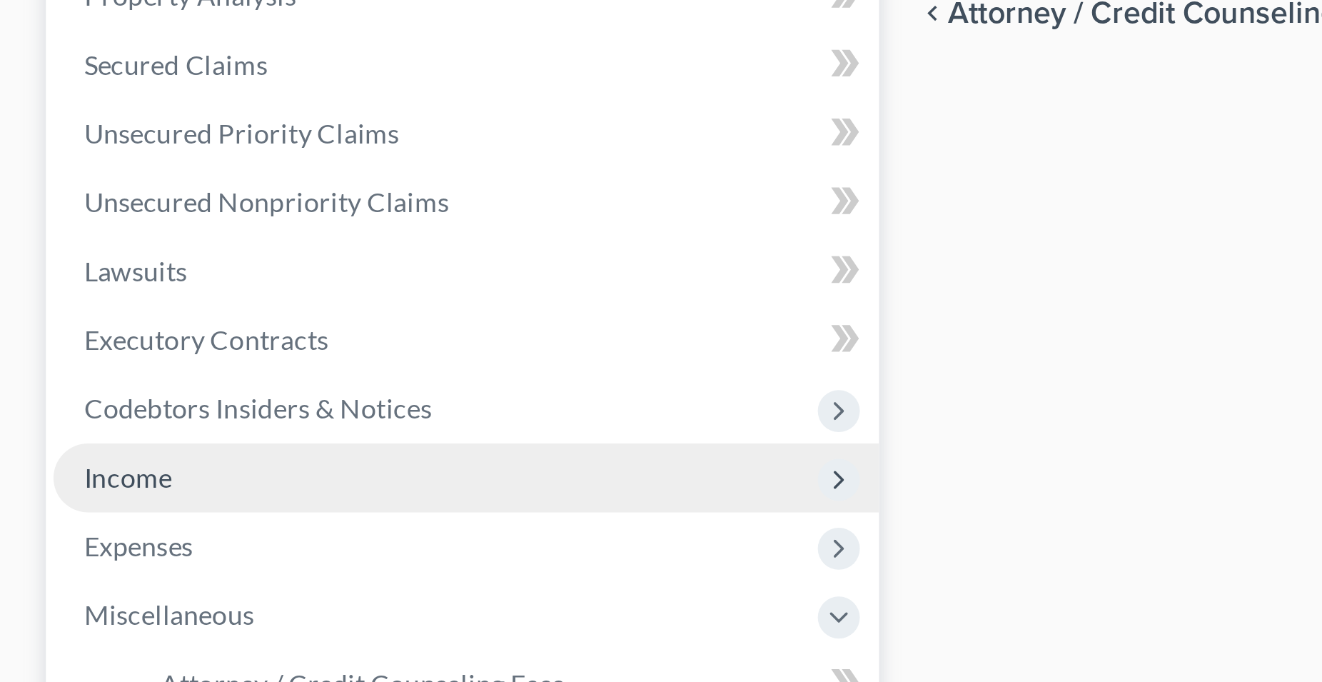
click at [59, 472] on span "Income" at bounding box center [47, 469] width 33 height 12
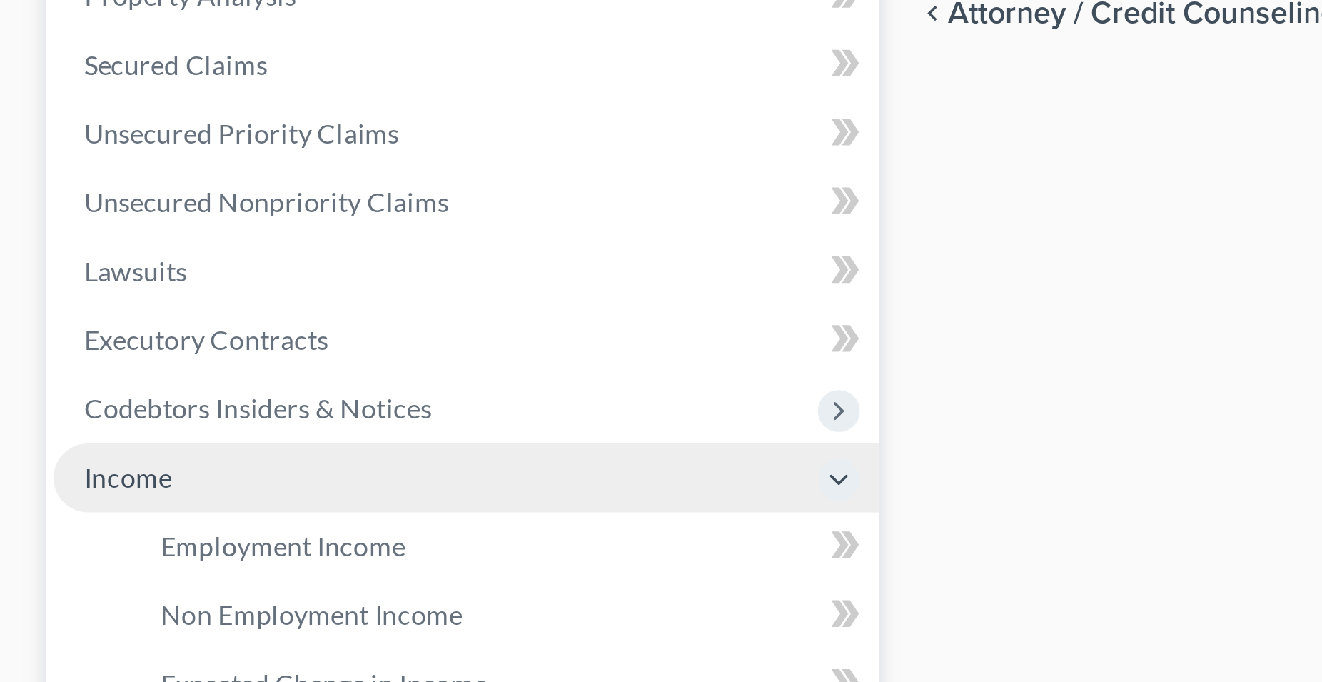
click at [57, 470] on span "Income" at bounding box center [47, 469] width 33 height 12
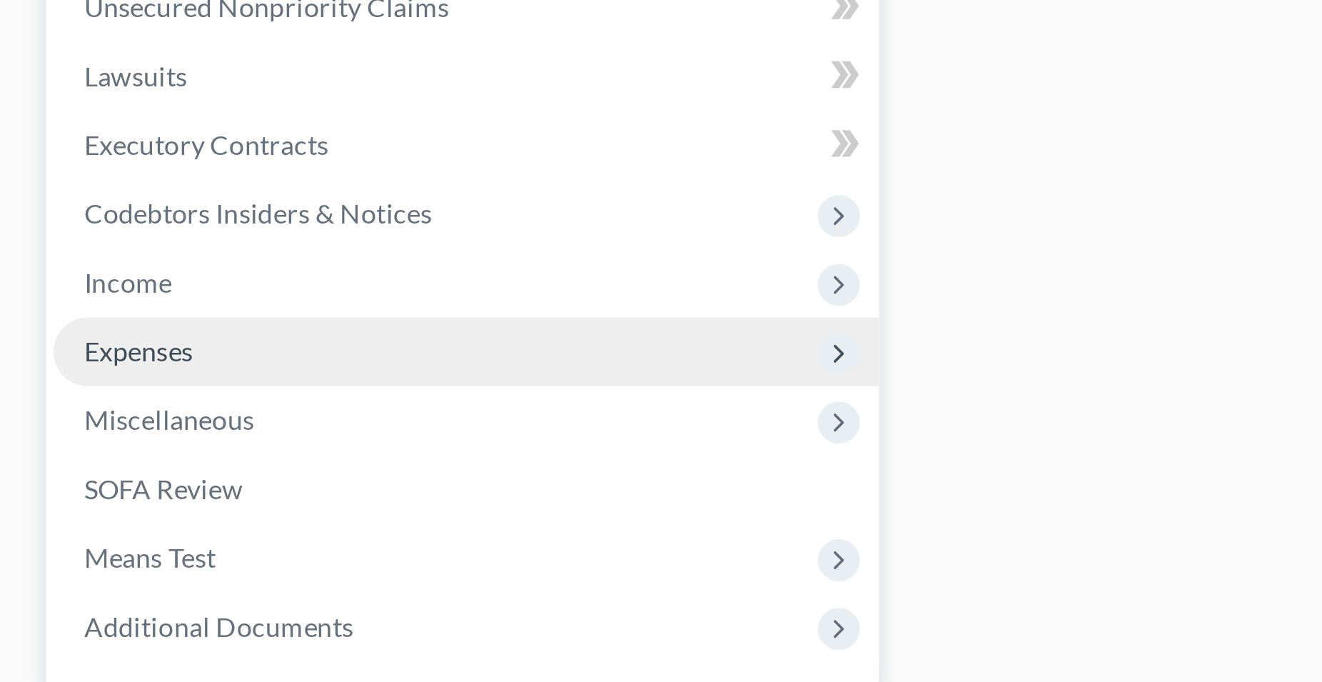
click at [65, 493] on span "Expenses" at bounding box center [51, 495] width 41 height 12
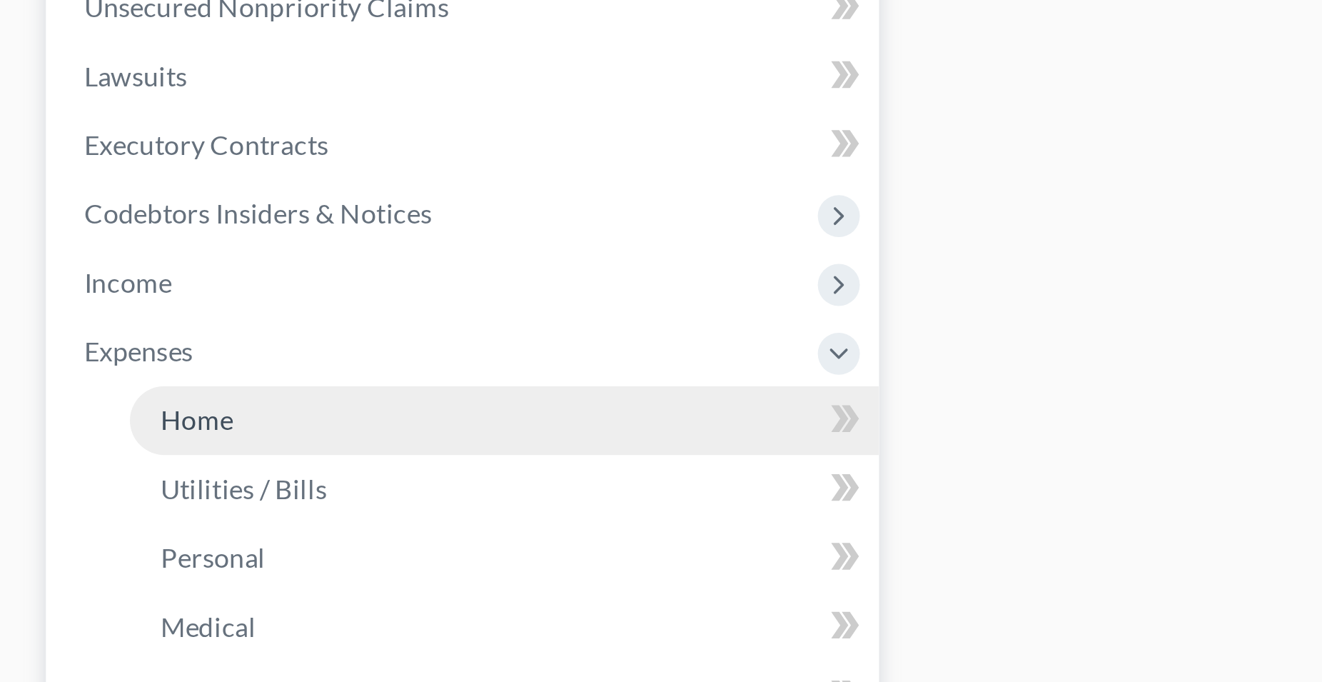
click at [71, 524] on span "Home" at bounding box center [73, 521] width 27 height 12
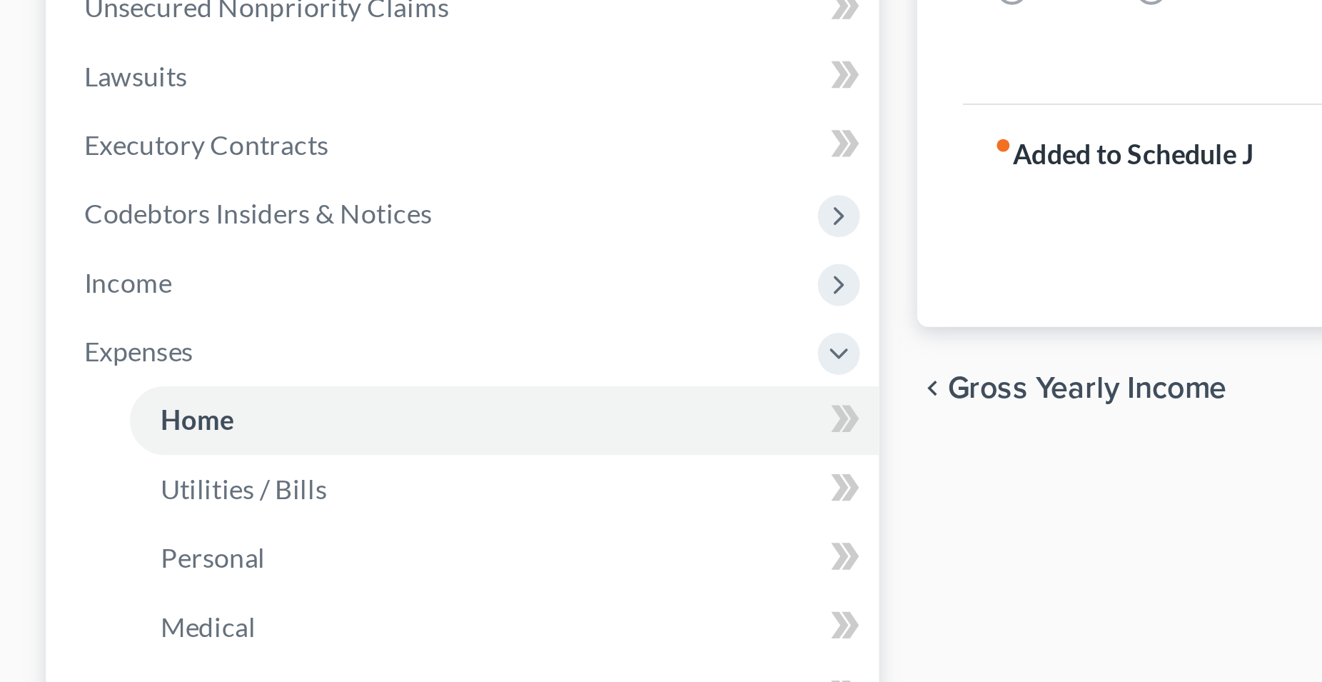
type input "11,100.00"
type input "0.00"
radio input "true"
type input "0.00"
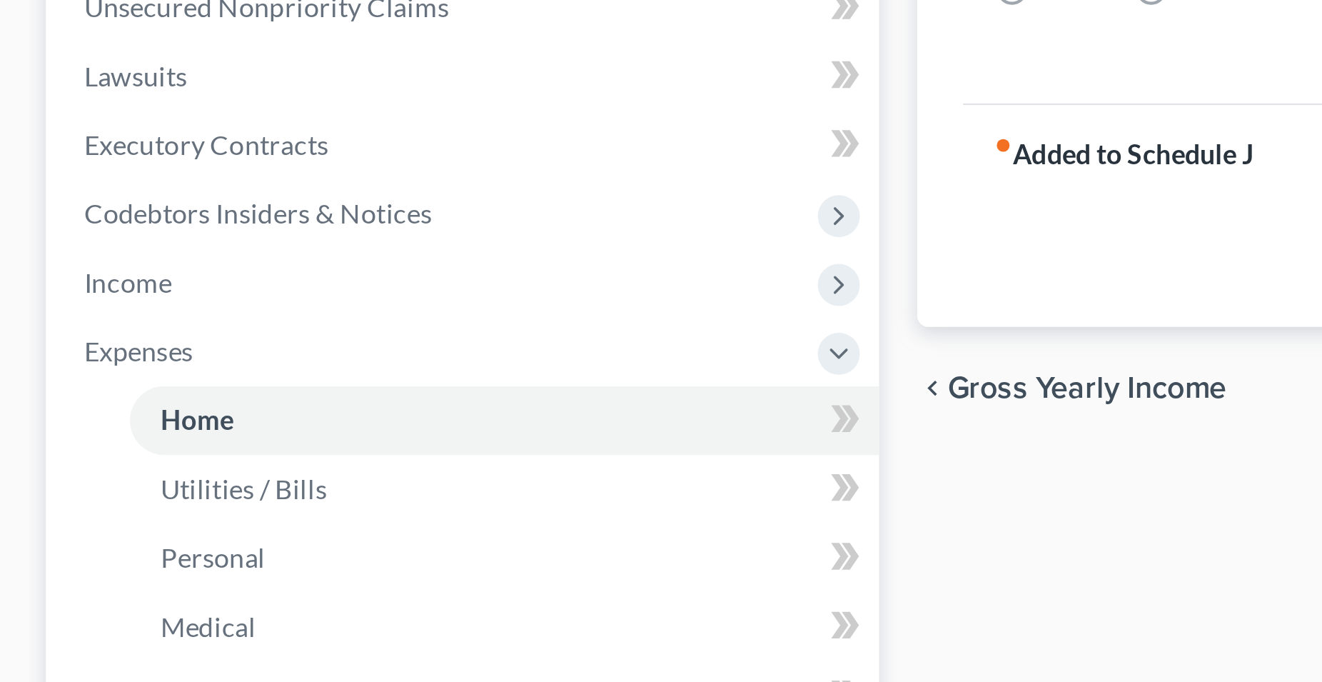
type input "0.00"
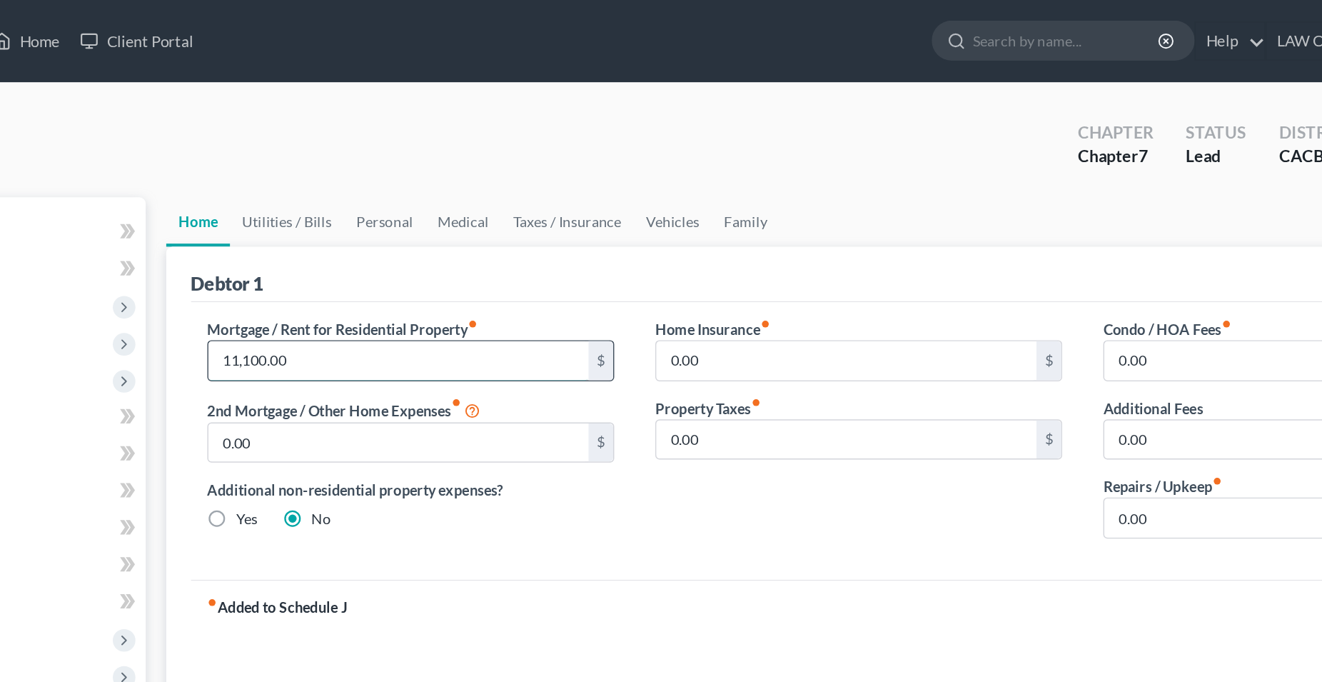
drag, startPoint x: 435, startPoint y: 249, endPoint x: 477, endPoint y: 251, distance: 42.2
click at [477, 251] on input "11,100.00" at bounding box center [504, 250] width 264 height 27
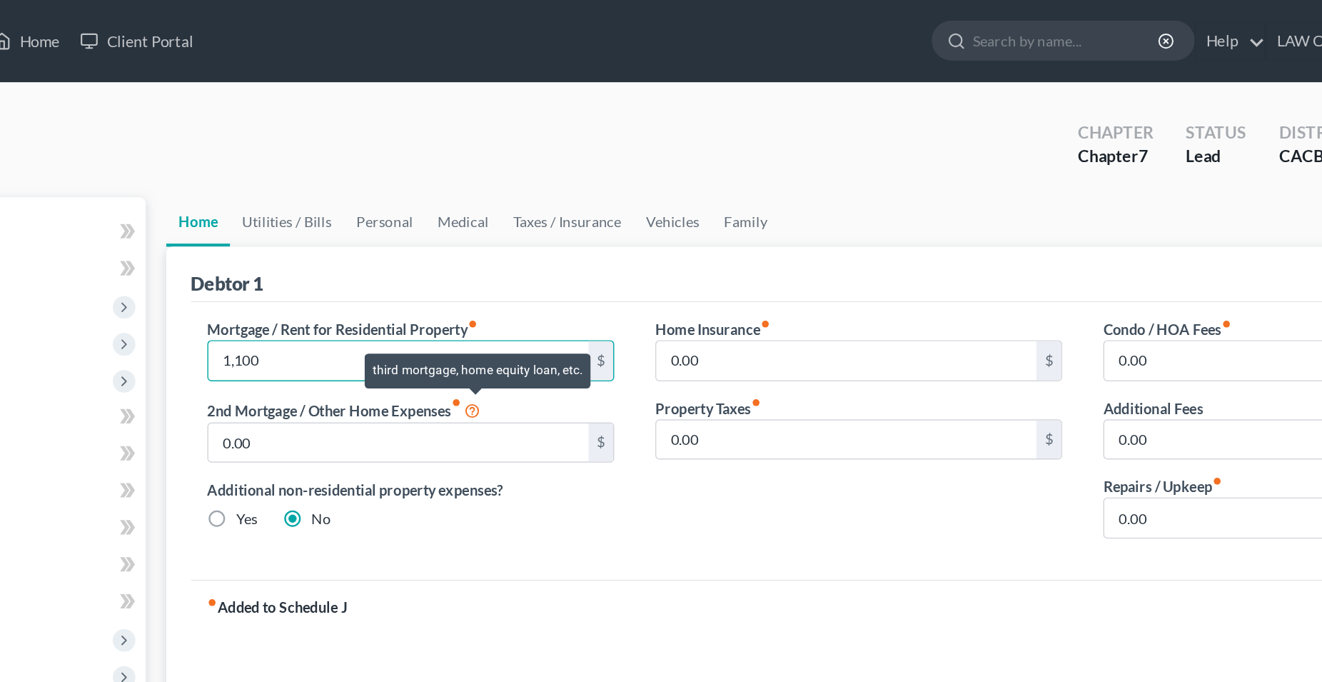
type input "1,100"
click at [559, 282] on icon at bounding box center [555, 285] width 11 height 14
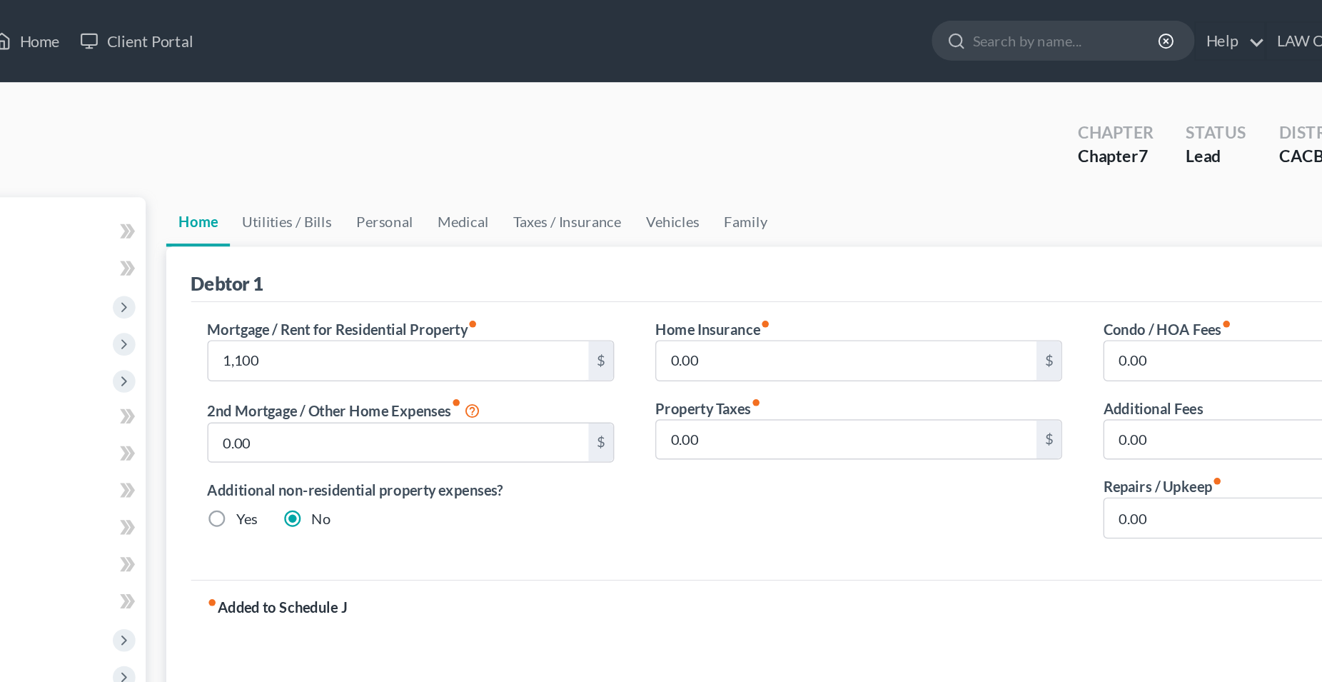
click at [732, 347] on div "Home Insurance fiber_manual_record 0.00 $ Property Taxes fiber_manual_record 0.…" at bounding box center [823, 303] width 311 height 164
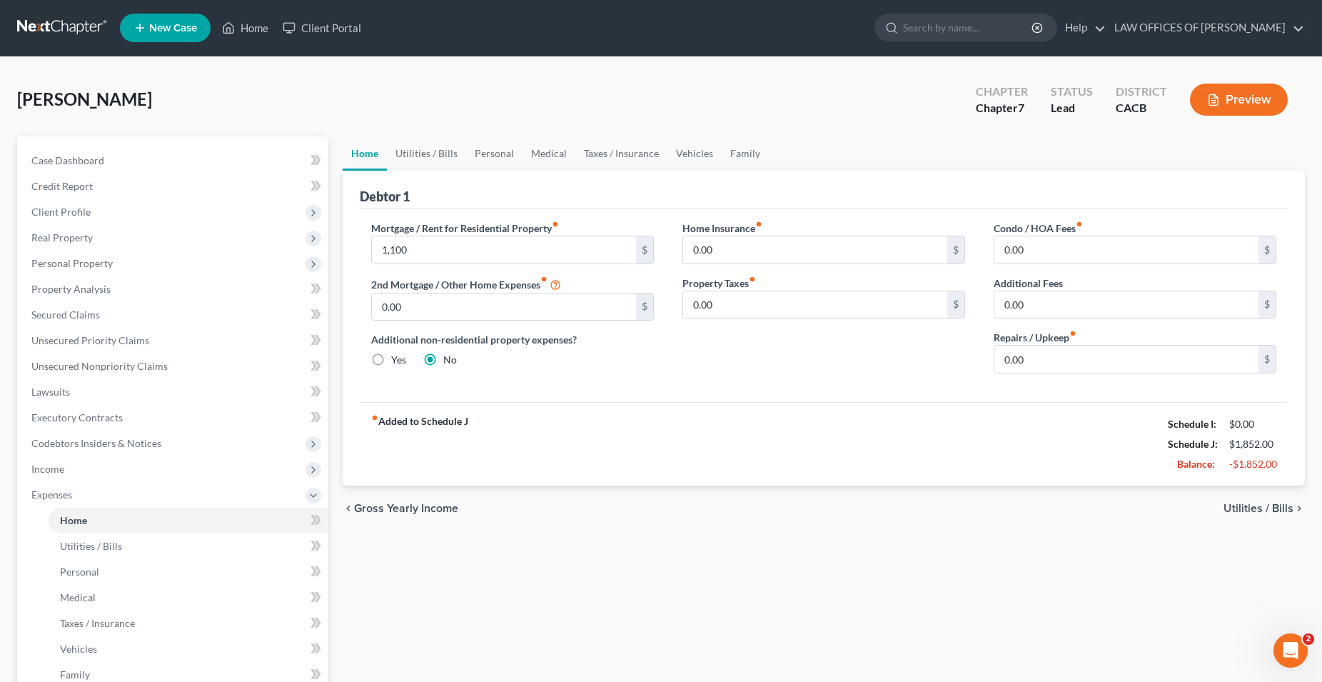
scroll to position [2, 0]
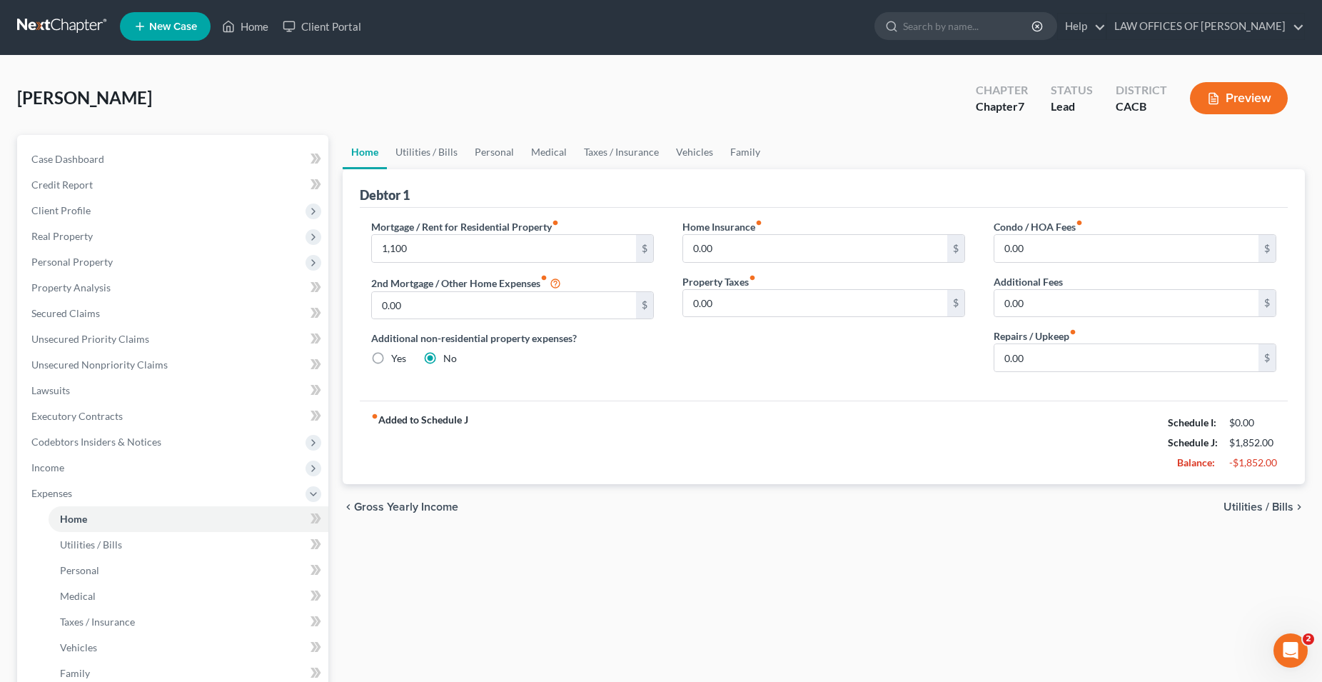
click at [1235, 505] on span "Utilities / Bills" at bounding box center [1259, 506] width 70 height 11
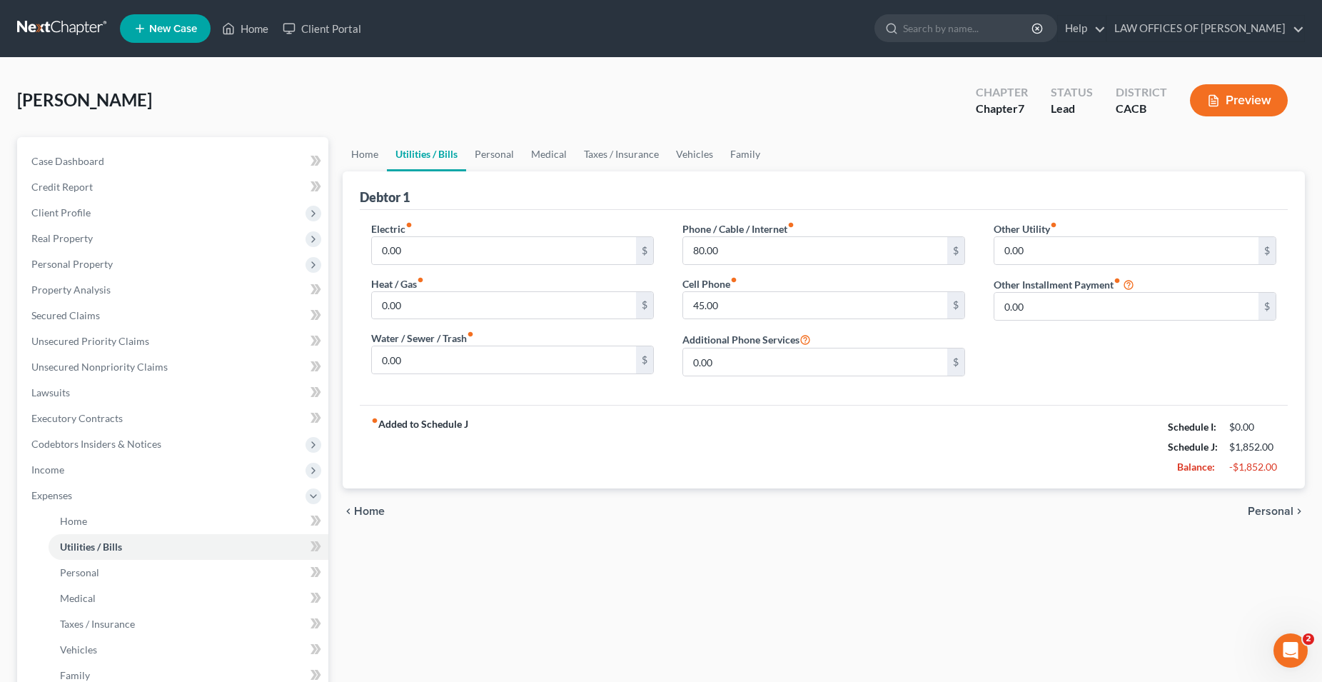
click at [1265, 508] on span "Personal" at bounding box center [1271, 510] width 46 height 11
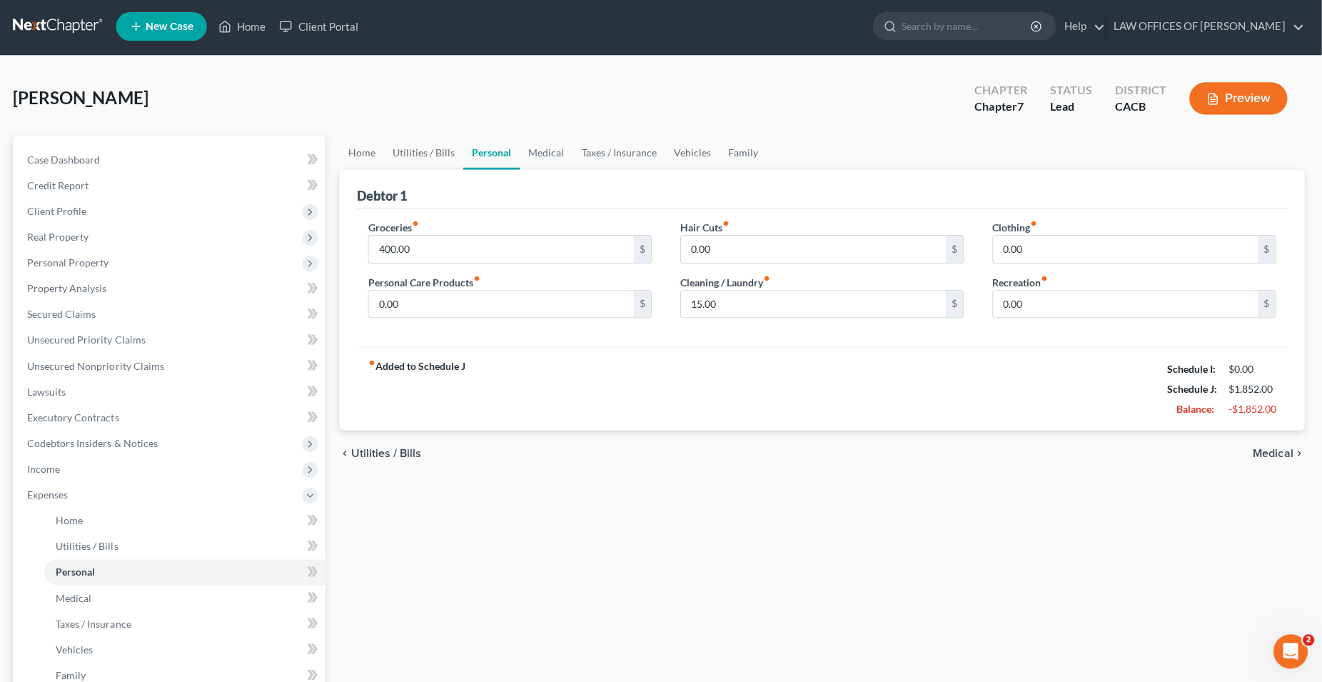
scroll to position [1, 0]
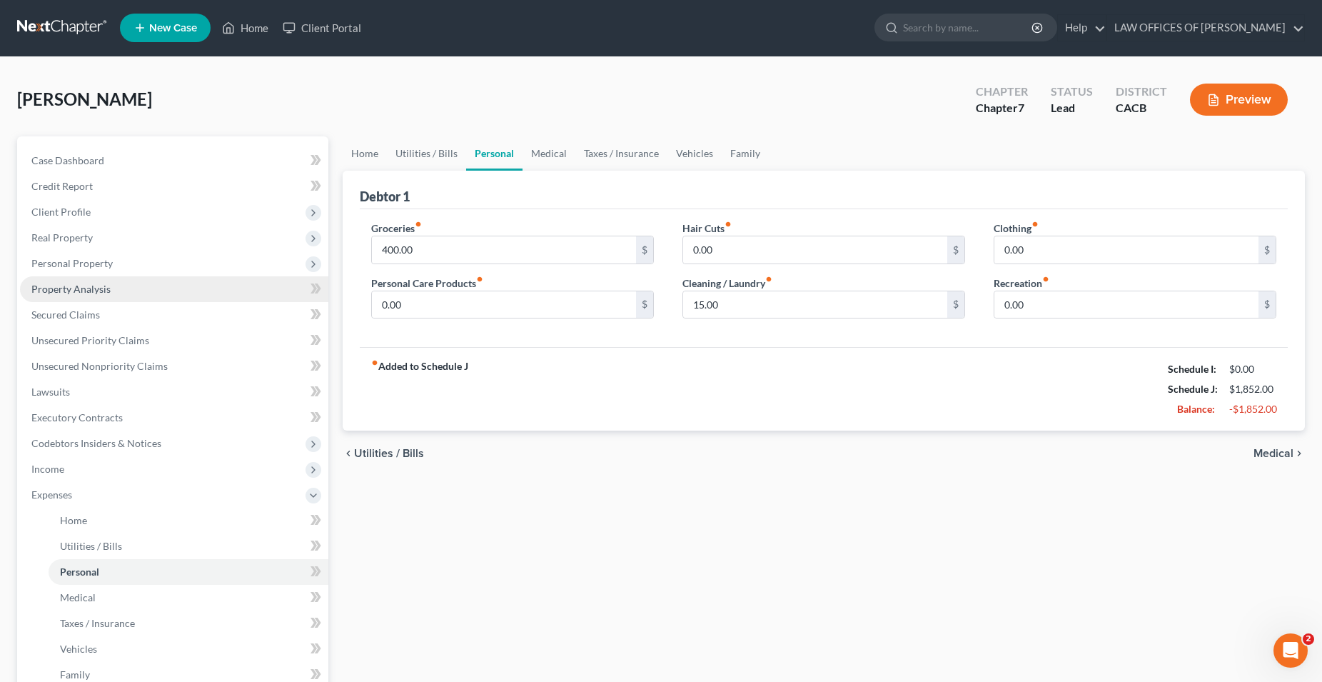
click at [73, 288] on span "Property Analysis" at bounding box center [70, 289] width 79 height 12
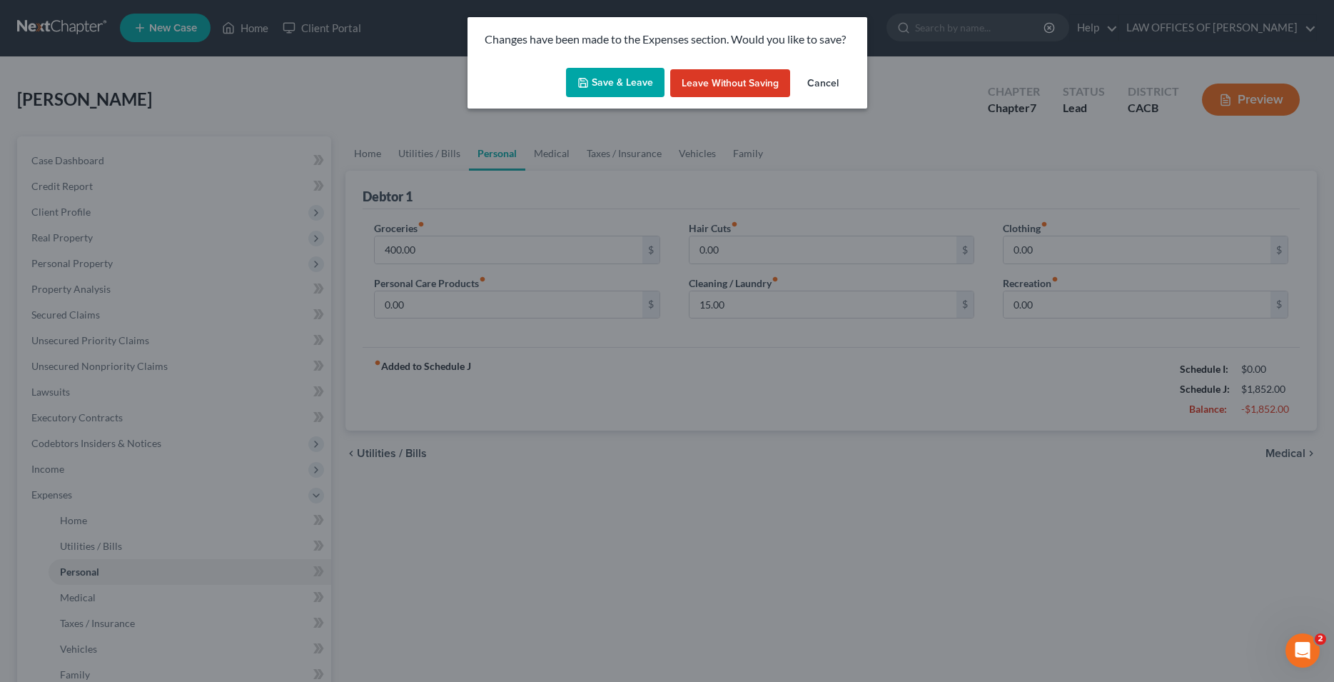
click at [605, 79] on button "Save & Leave" at bounding box center [615, 83] width 99 height 30
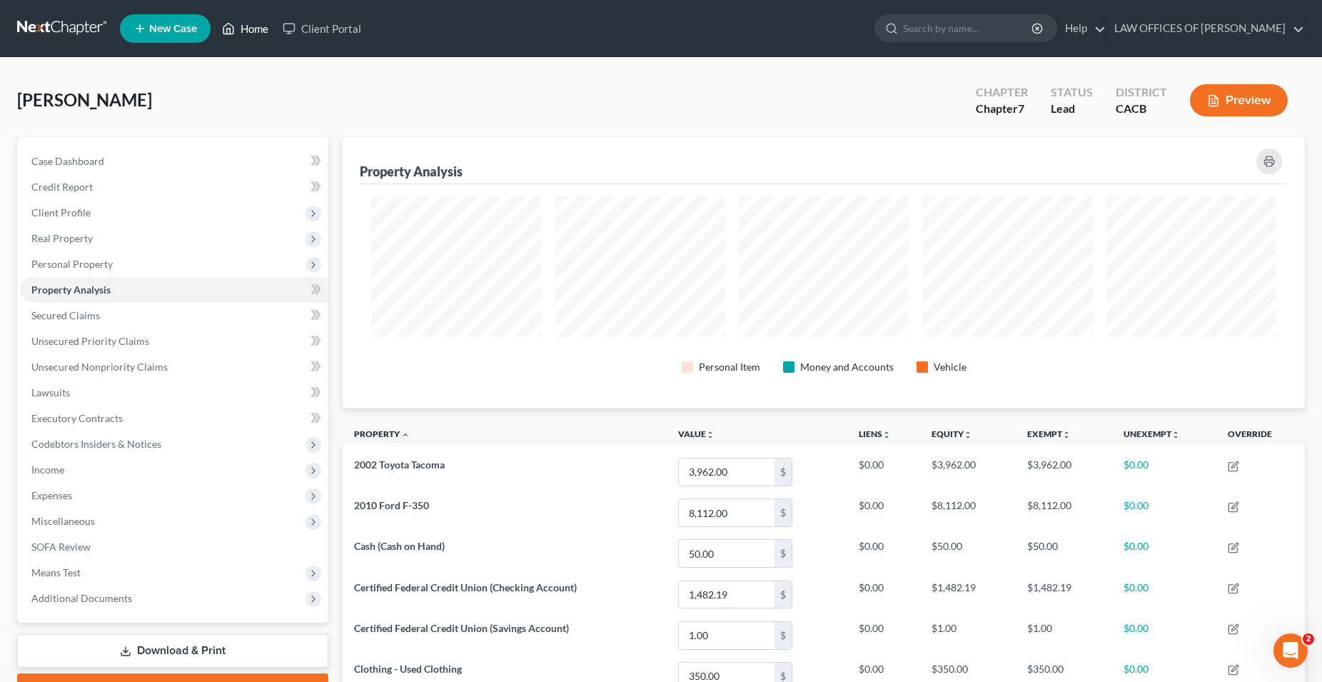
click at [254, 31] on link "Home" at bounding box center [245, 29] width 61 height 26
